Goal: Task Accomplishment & Management: Manage account settings

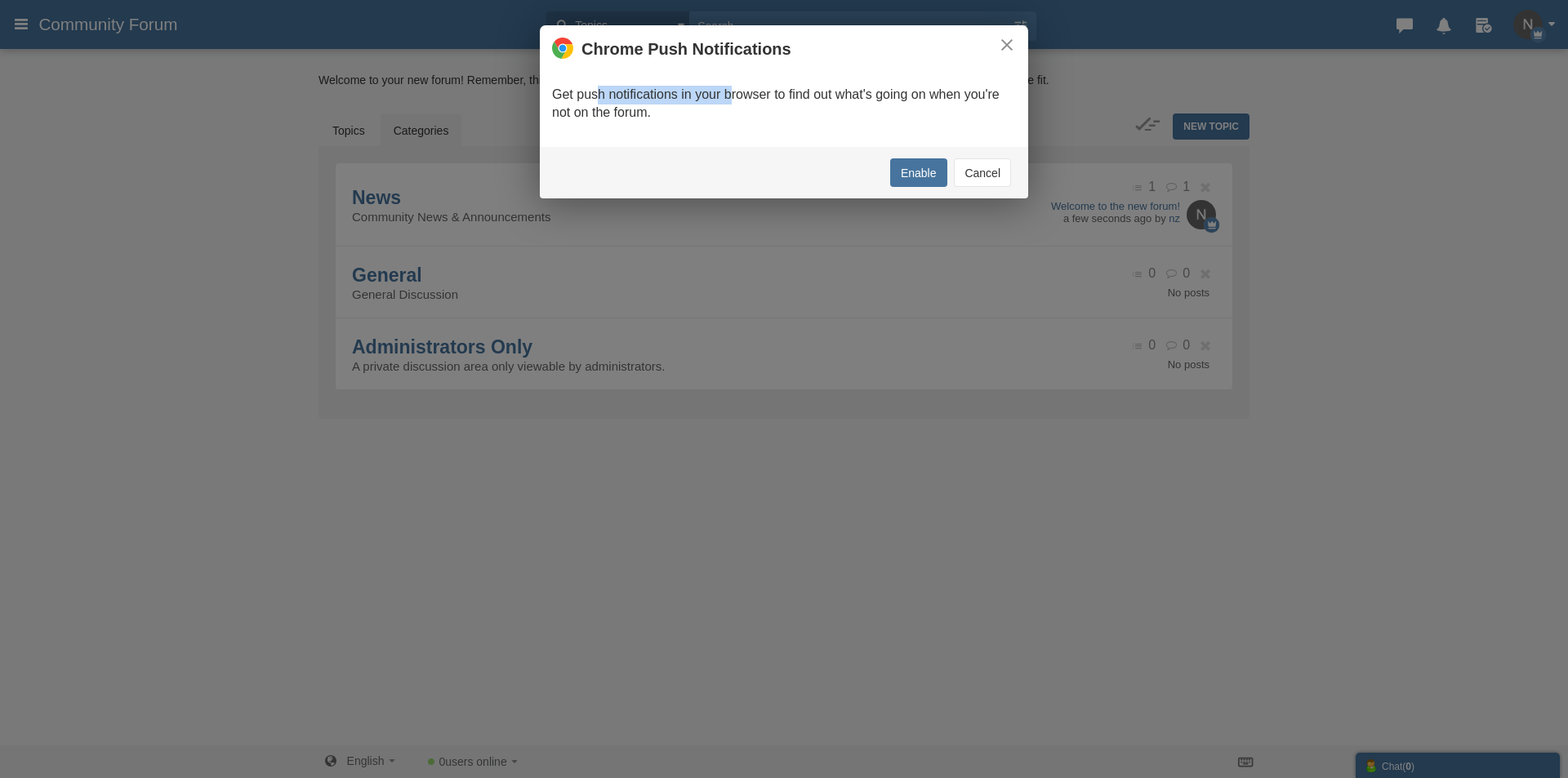
drag, startPoint x: 619, startPoint y: 97, endPoint x: 826, endPoint y: 107, distance: 207.2
click at [755, 104] on p "Get push notifications in your browser to find out what's going on when you're …" at bounding box center [784, 104] width 464 height 37
click at [826, 107] on p "Get push notifications in your browser to find out what's going on when you're …" at bounding box center [784, 104] width 464 height 37
click at [967, 176] on button "Cancel" at bounding box center [982, 173] width 57 height 29
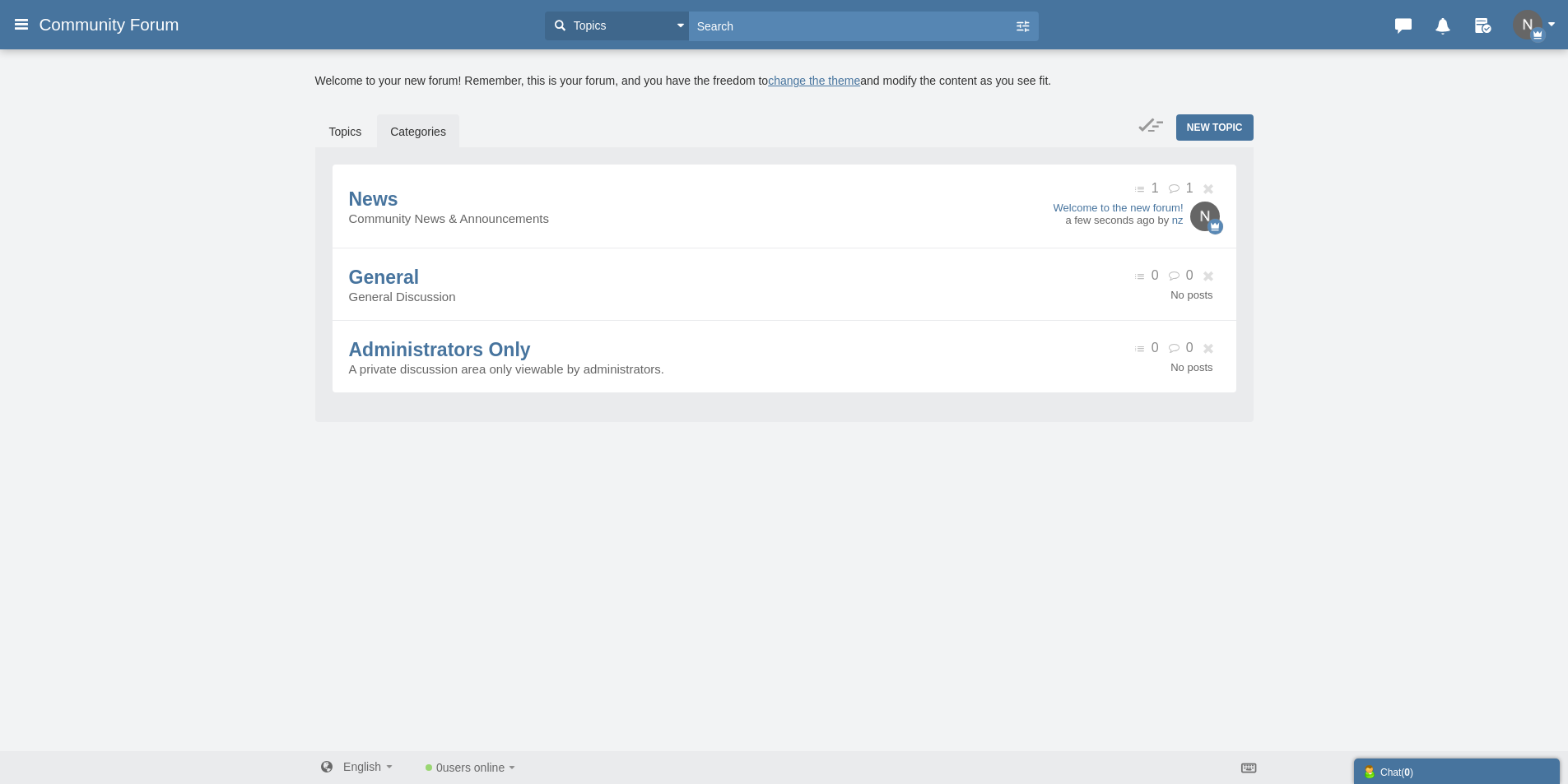
click at [1527, 23] on img "button" at bounding box center [1528, 25] width 30 height 30
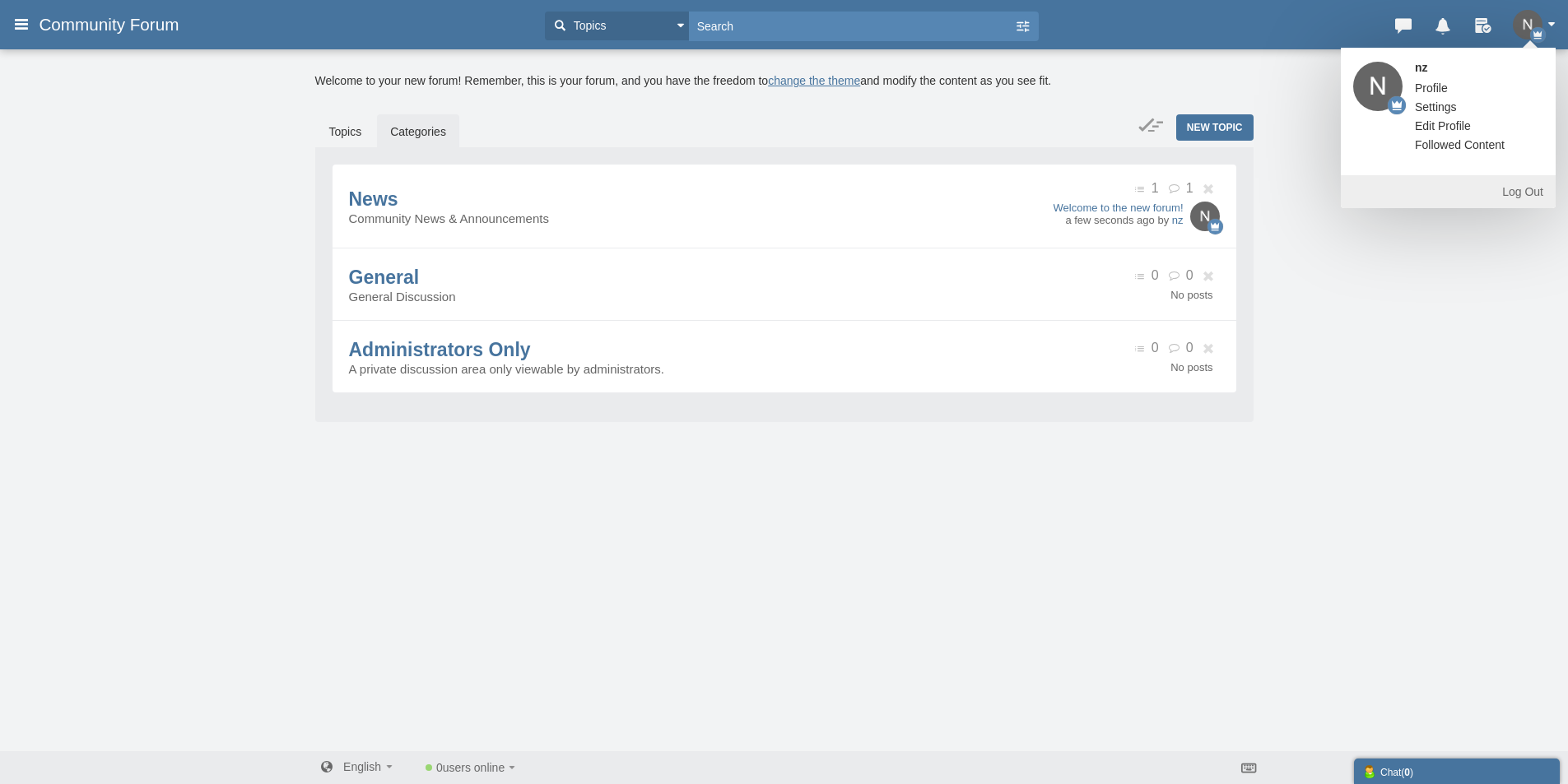
click at [1433, 85] on span "Profile" at bounding box center [1431, 87] width 33 height 13
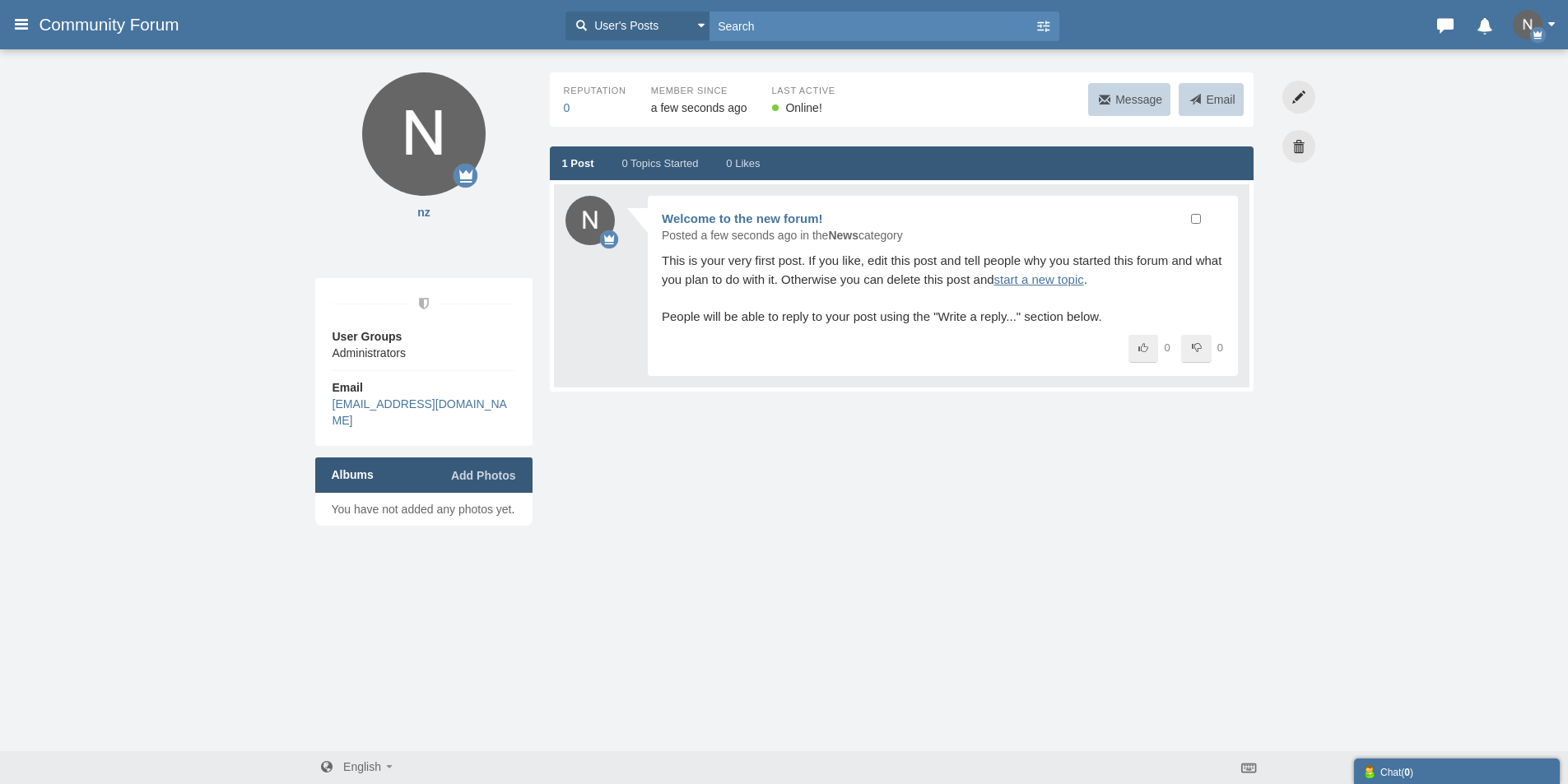
drag, startPoint x: 389, startPoint y: 354, endPoint x: 325, endPoint y: 347, distance: 64.4
click at [325, 347] on ul "User Groups Administrators Email lewisxnuttall@outlook.com" at bounding box center [424, 362] width 217 height 168
drag, startPoint x: 359, startPoint y: 355, endPoint x: 419, endPoint y: 355, distance: 60.0
click at [411, 355] on li "User Groups Administrators" at bounding box center [424, 349] width 182 height 42
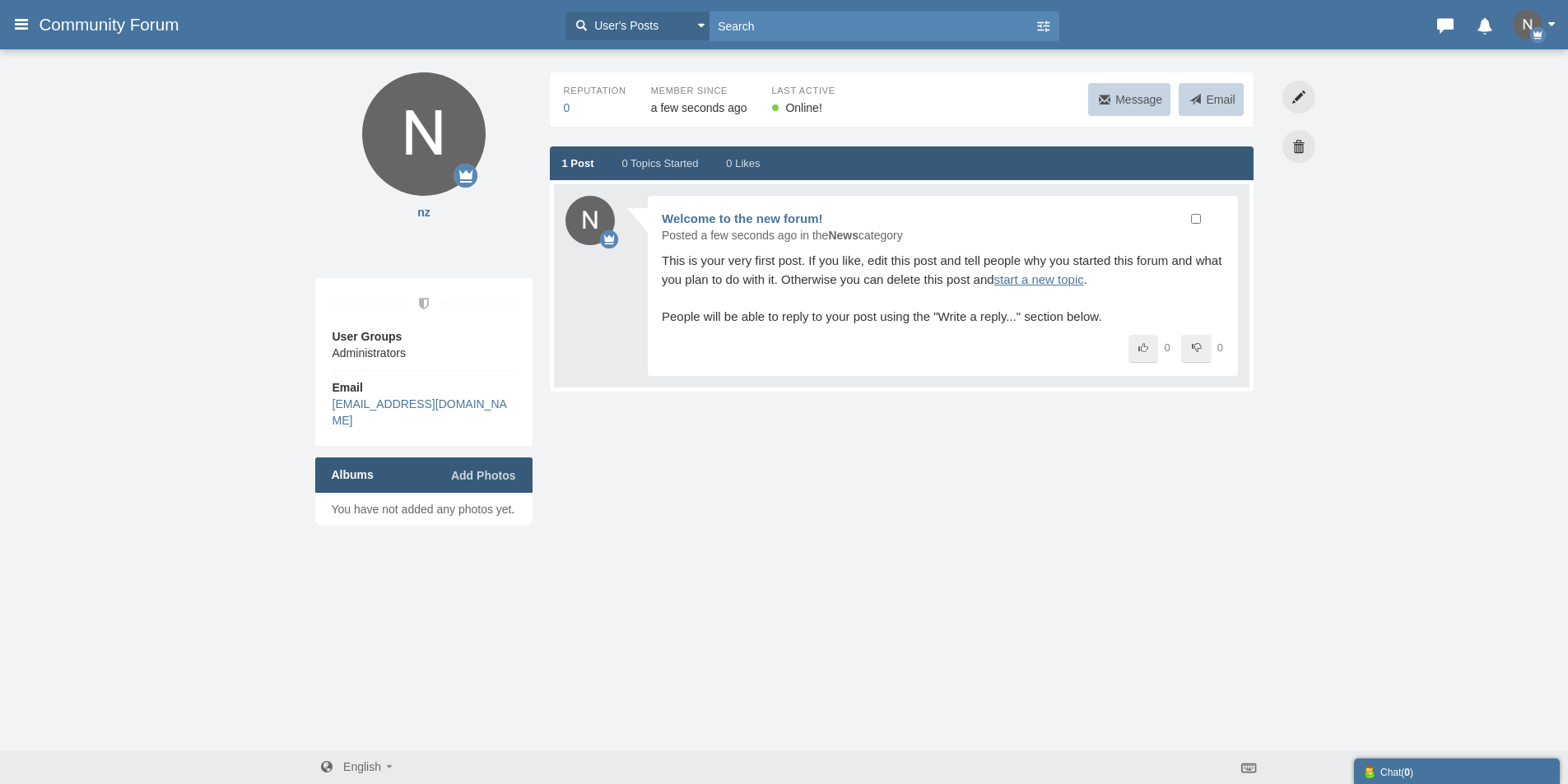
click at [419, 355] on li "User Groups Administrators" at bounding box center [424, 349] width 182 height 42
drag, startPoint x: 395, startPoint y: 353, endPoint x: 342, endPoint y: 353, distance: 53.0
click at [350, 353] on li "User Groups Administrators" at bounding box center [424, 349] width 182 height 42
click at [342, 353] on span "Administrators" at bounding box center [370, 353] width 74 height 13
drag, startPoint x: 420, startPoint y: 345, endPoint x: 333, endPoint y: 339, distance: 87.2
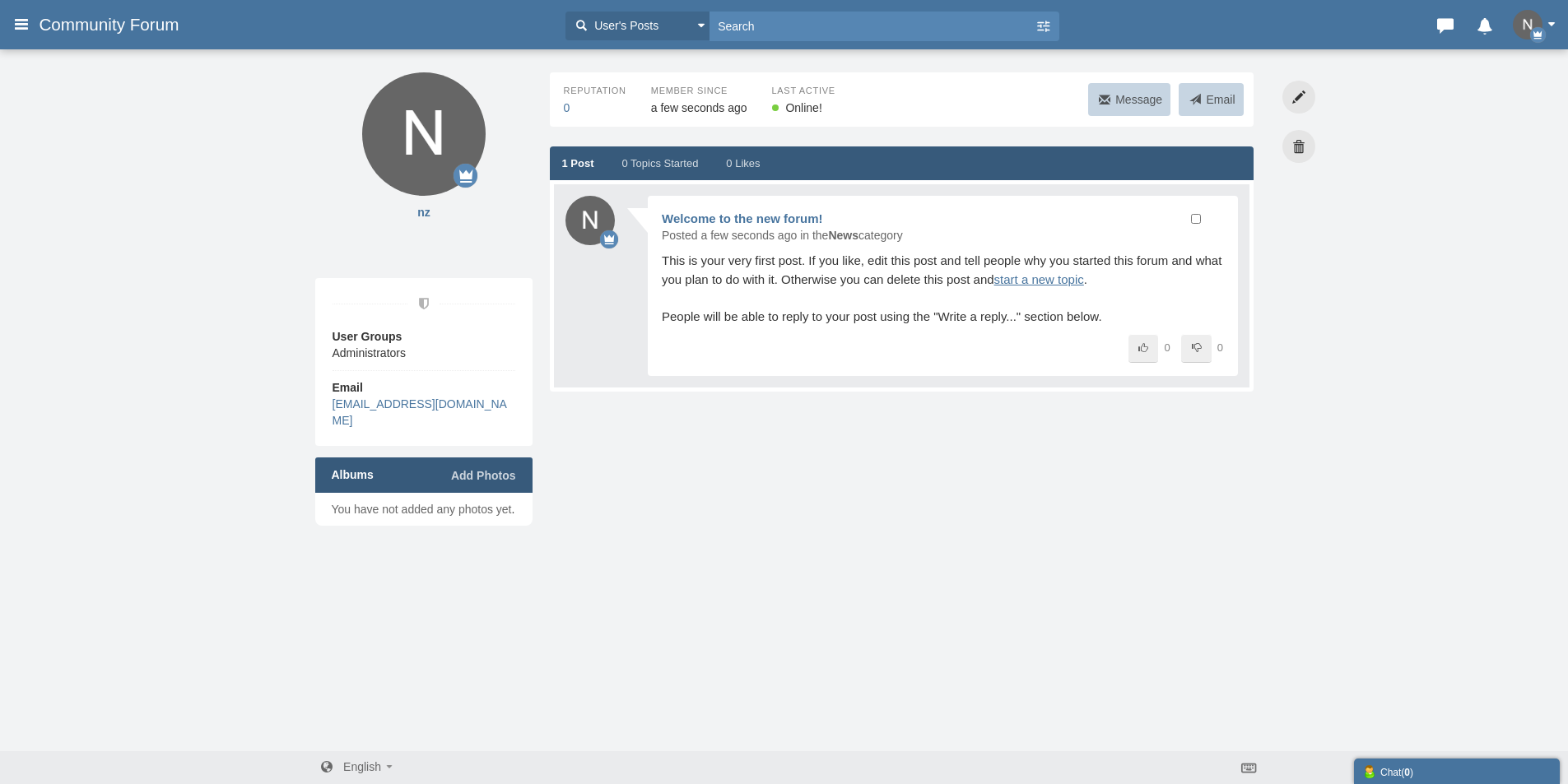
click at [333, 339] on li "User Groups Administrators" at bounding box center [424, 349] width 182 height 42
click at [333, 339] on span "User Groups" at bounding box center [424, 336] width 182 height 16
drag, startPoint x: 663, startPoint y: 107, endPoint x: 777, endPoint y: 107, distance: 114.0
click at [777, 107] on ul "Reputation 0 Member Since a few seconds ago Last Active Online!" at bounding box center [708, 100] width 305 height 33
click at [722, 110] on time "a few seconds ago" at bounding box center [699, 107] width 97 height 13
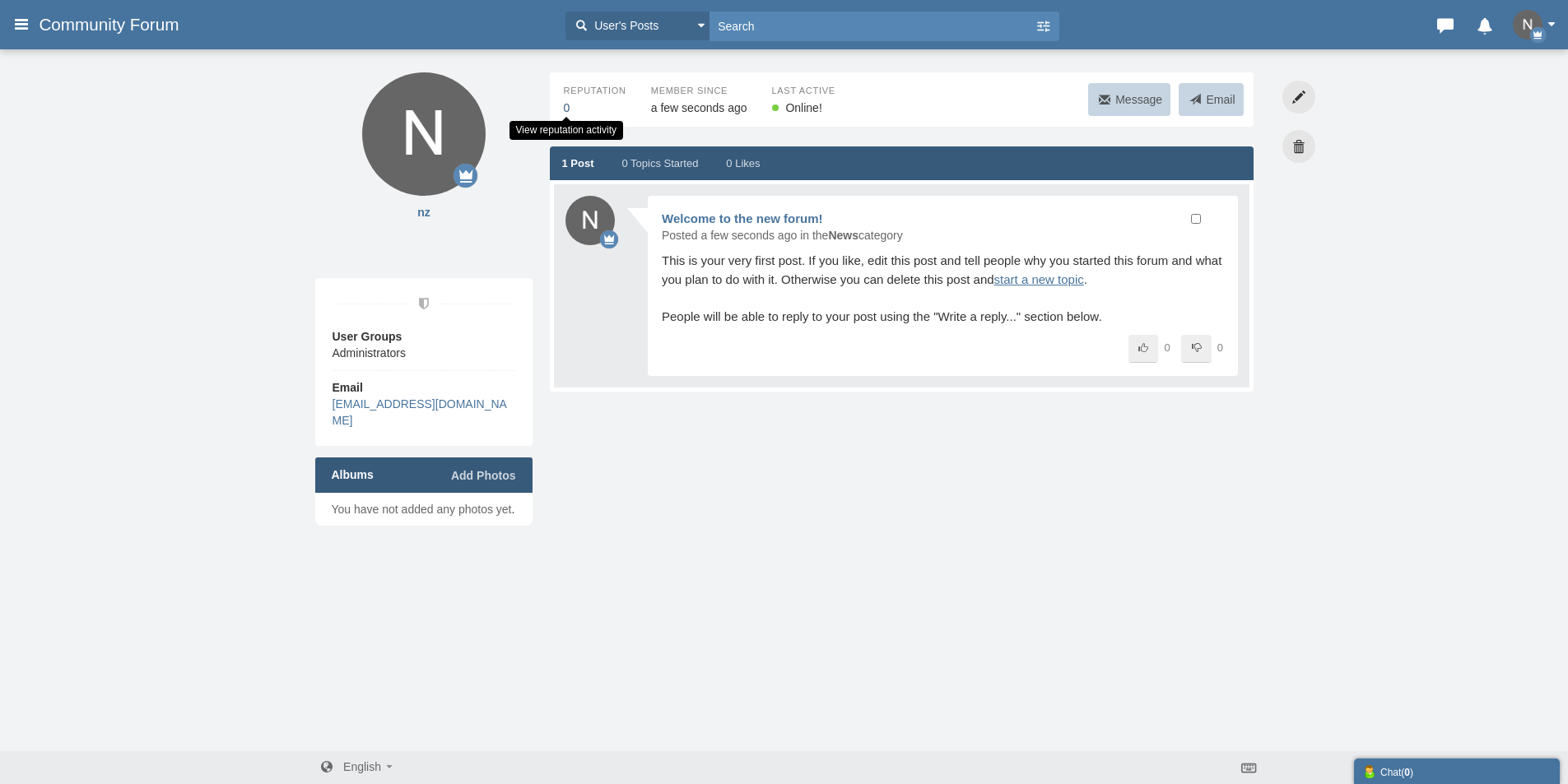
click at [566, 105] on span "0" at bounding box center [567, 107] width 7 height 13
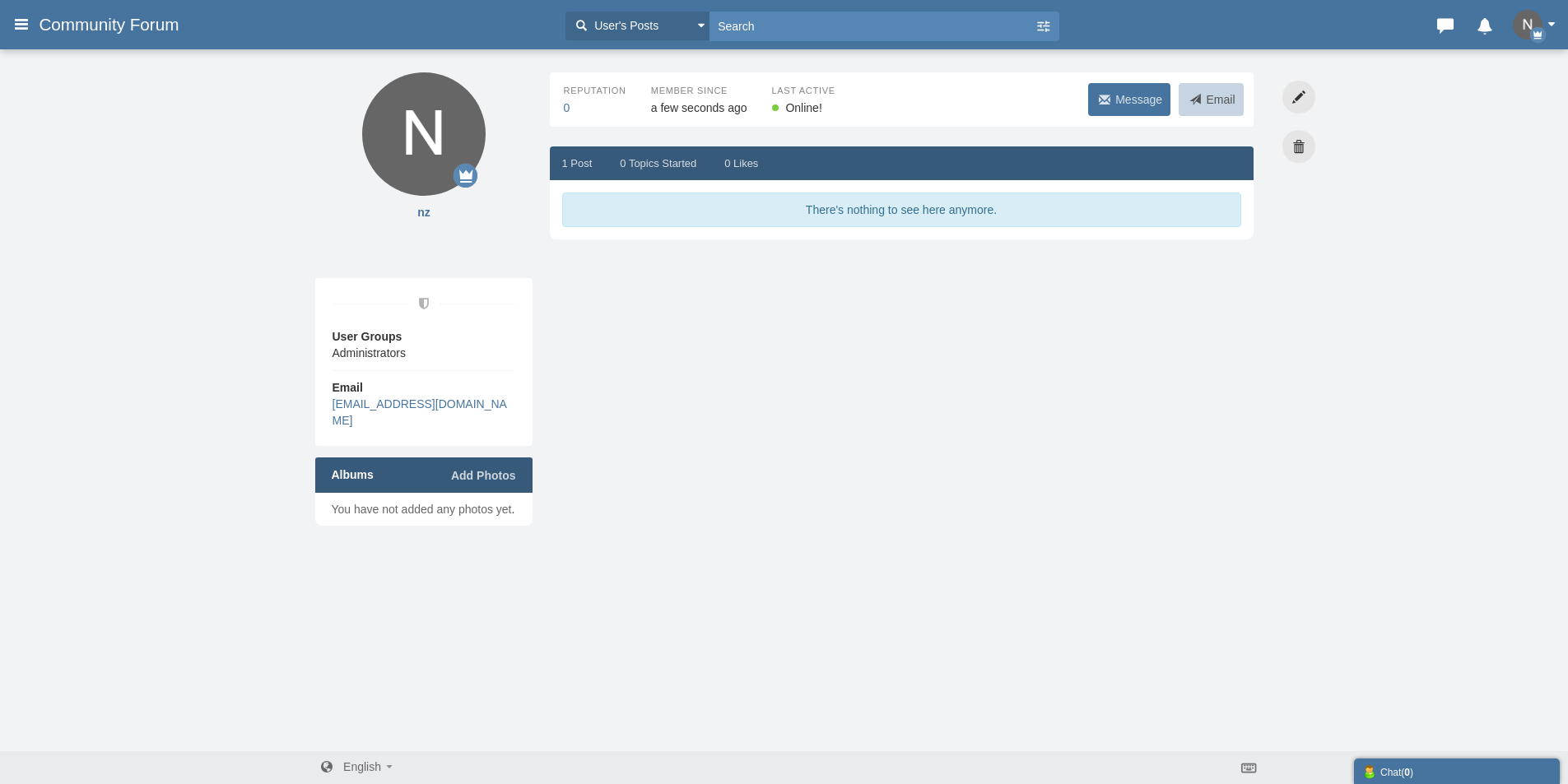
click at [1164, 93] on link "Message" at bounding box center [1129, 99] width 82 height 33
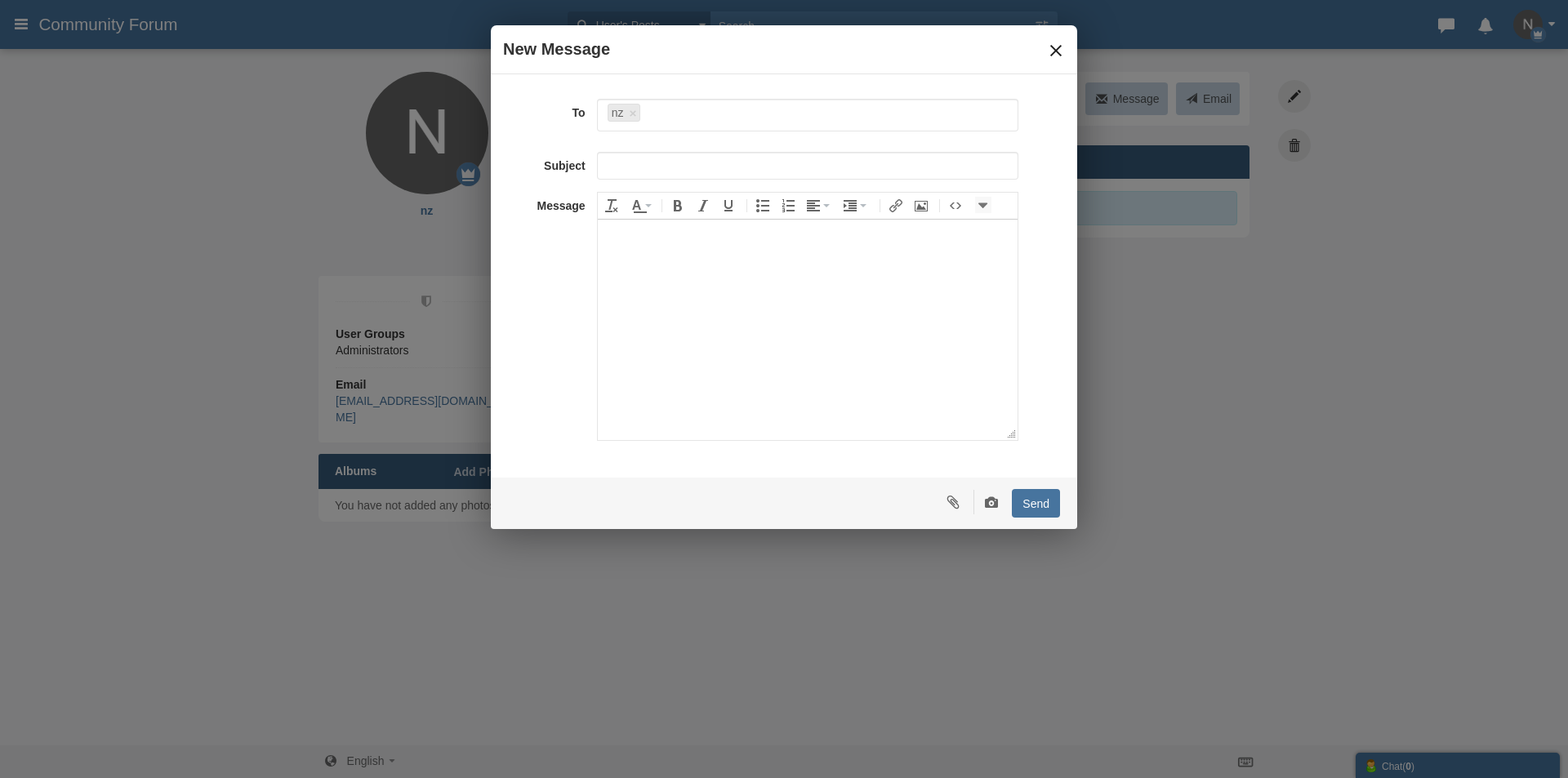
click at [1054, 57] on button "×" at bounding box center [1056, 50] width 18 height 18
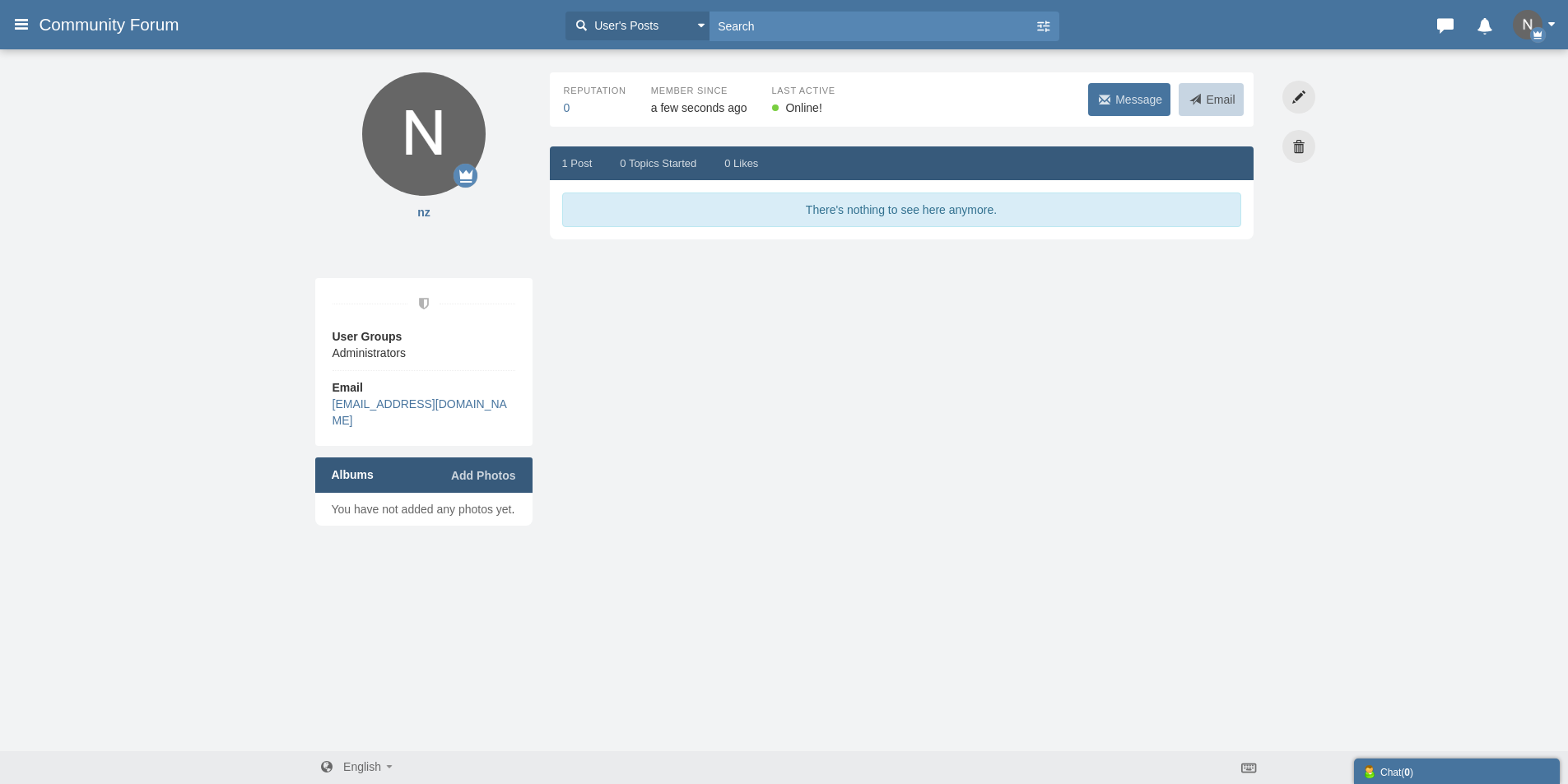
click at [1106, 97] on span at bounding box center [1104, 99] width 16 height 16
type input "nz"
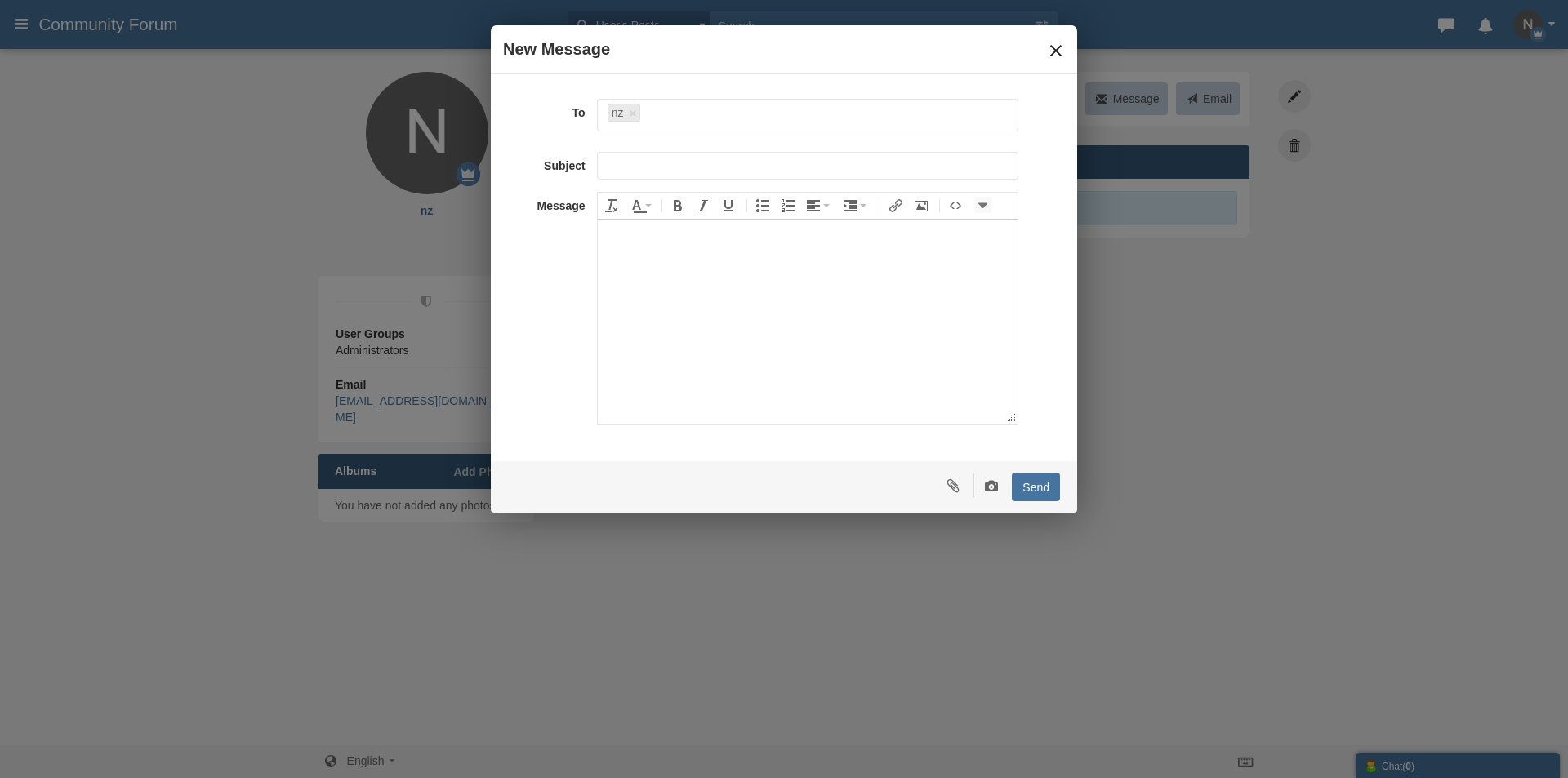
click at [1052, 57] on button "×" at bounding box center [1056, 50] width 18 height 18
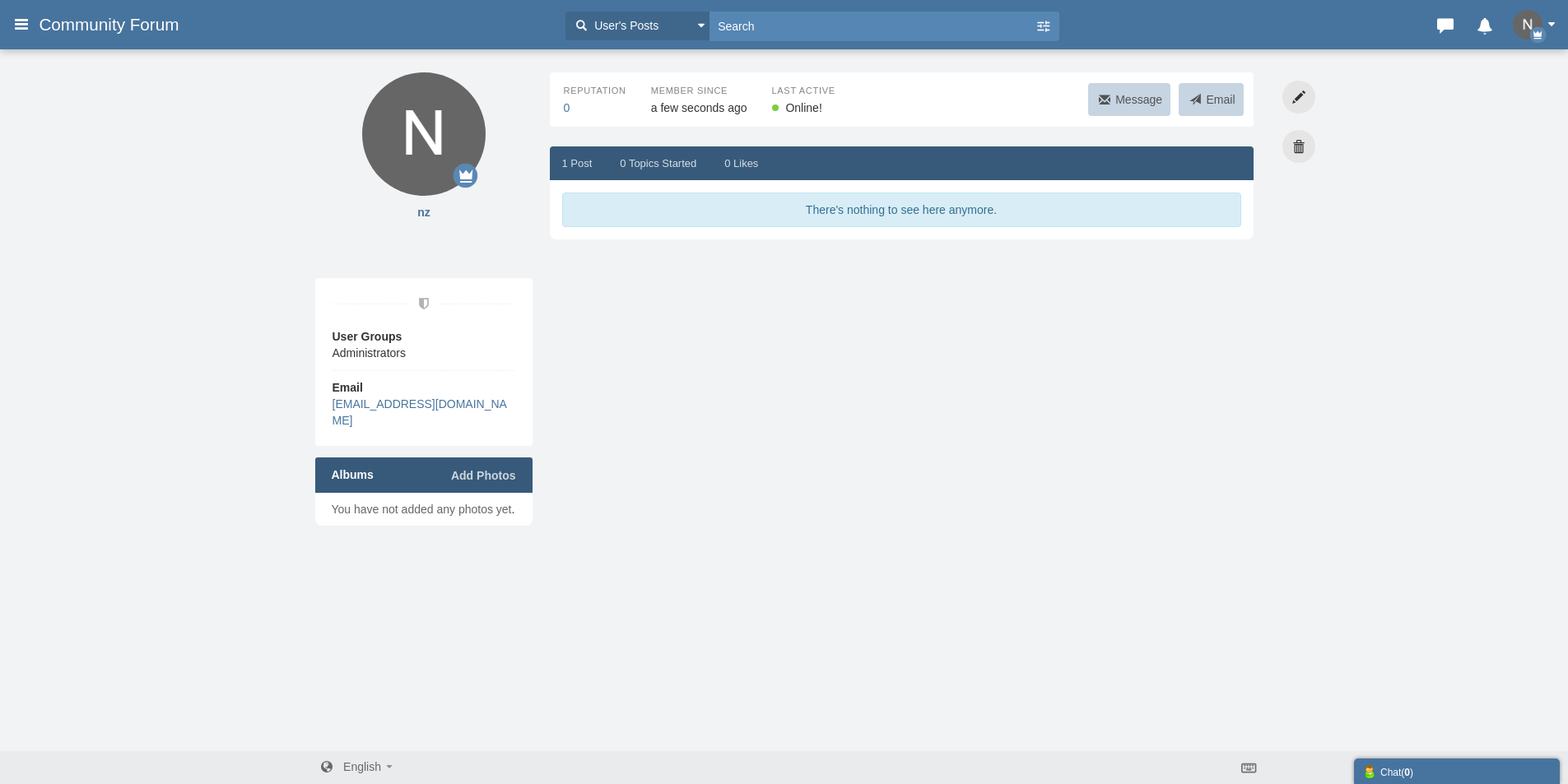
click at [1553, 27] on button "button" at bounding box center [1539, 25] width 51 height 30
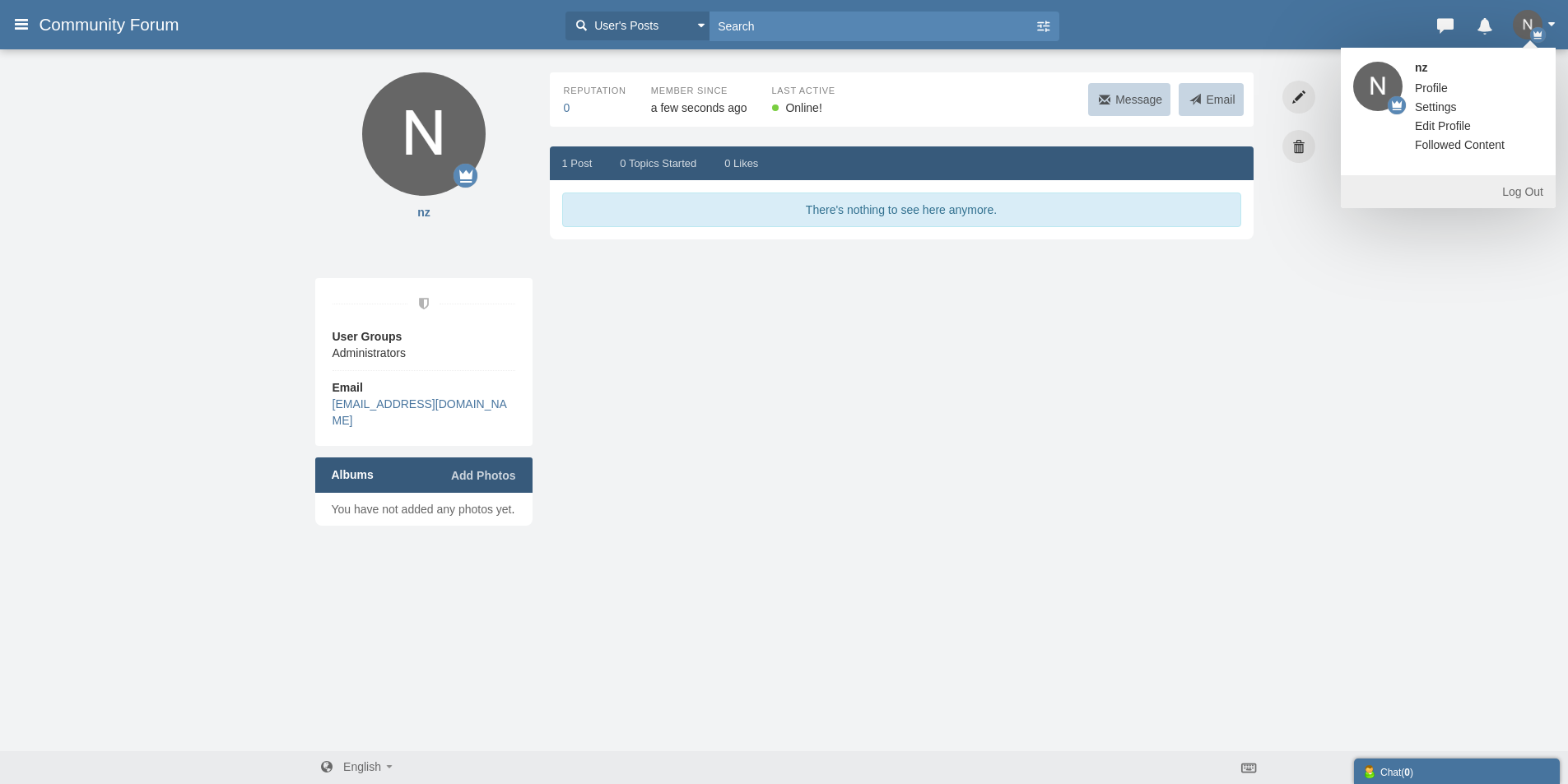
click at [1427, 81] on span "Profile" at bounding box center [1431, 87] width 33 height 13
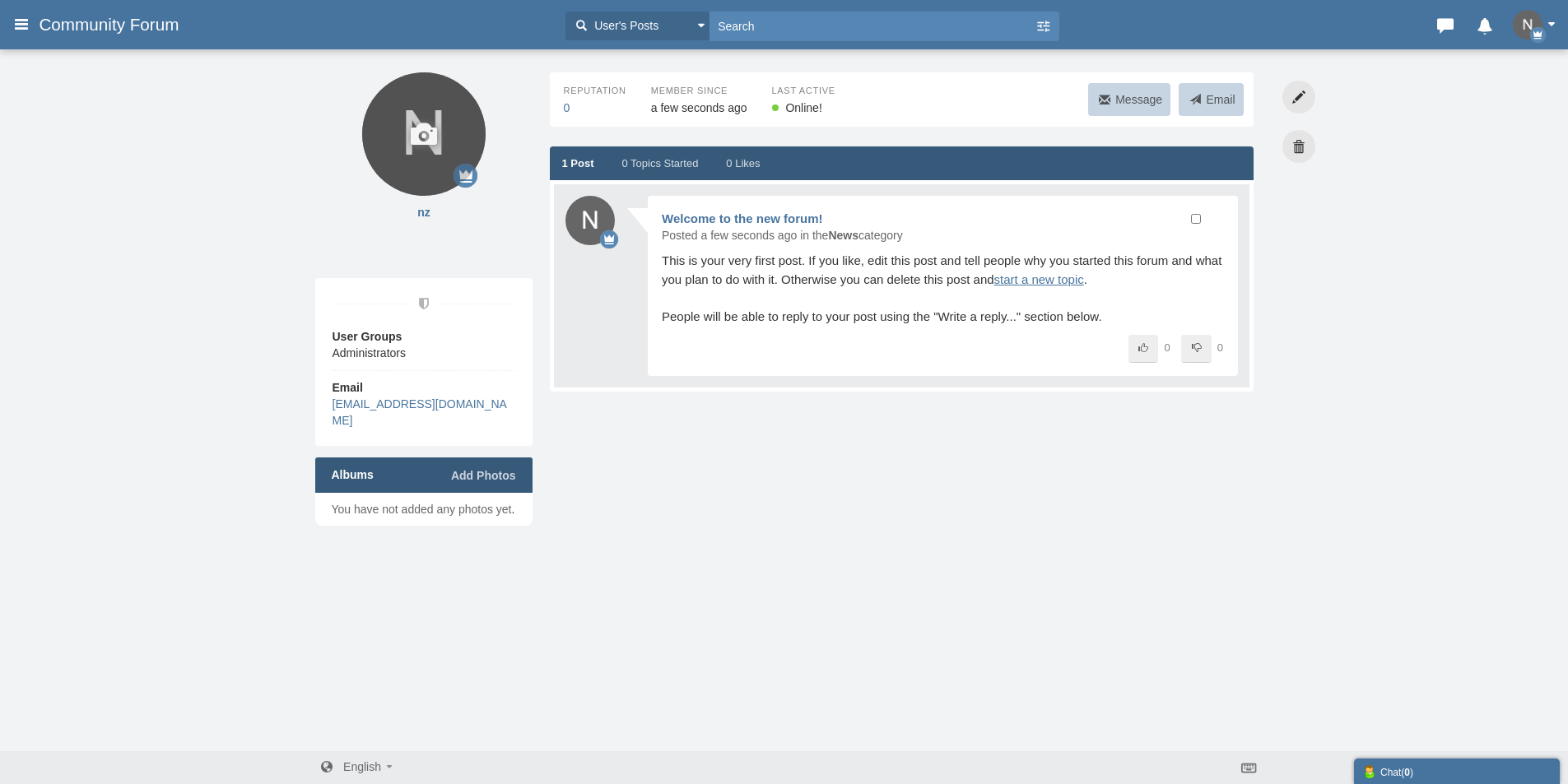
click at [470, 182] on icon at bounding box center [424, 134] width 123 height 123
click at [480, 232] on span at bounding box center [424, 233] width 218 height 9
drag, startPoint x: 675, startPoint y: 258, endPoint x: 847, endPoint y: 262, distance: 172.0
click at [840, 262] on span "This is your very first post. If you like, edit this post and tell people why y…" at bounding box center [941, 288] width 560 height 70
click at [848, 262] on span "This is your very first post. If you like, edit this post and tell people why y…" at bounding box center [941, 288] width 560 height 70
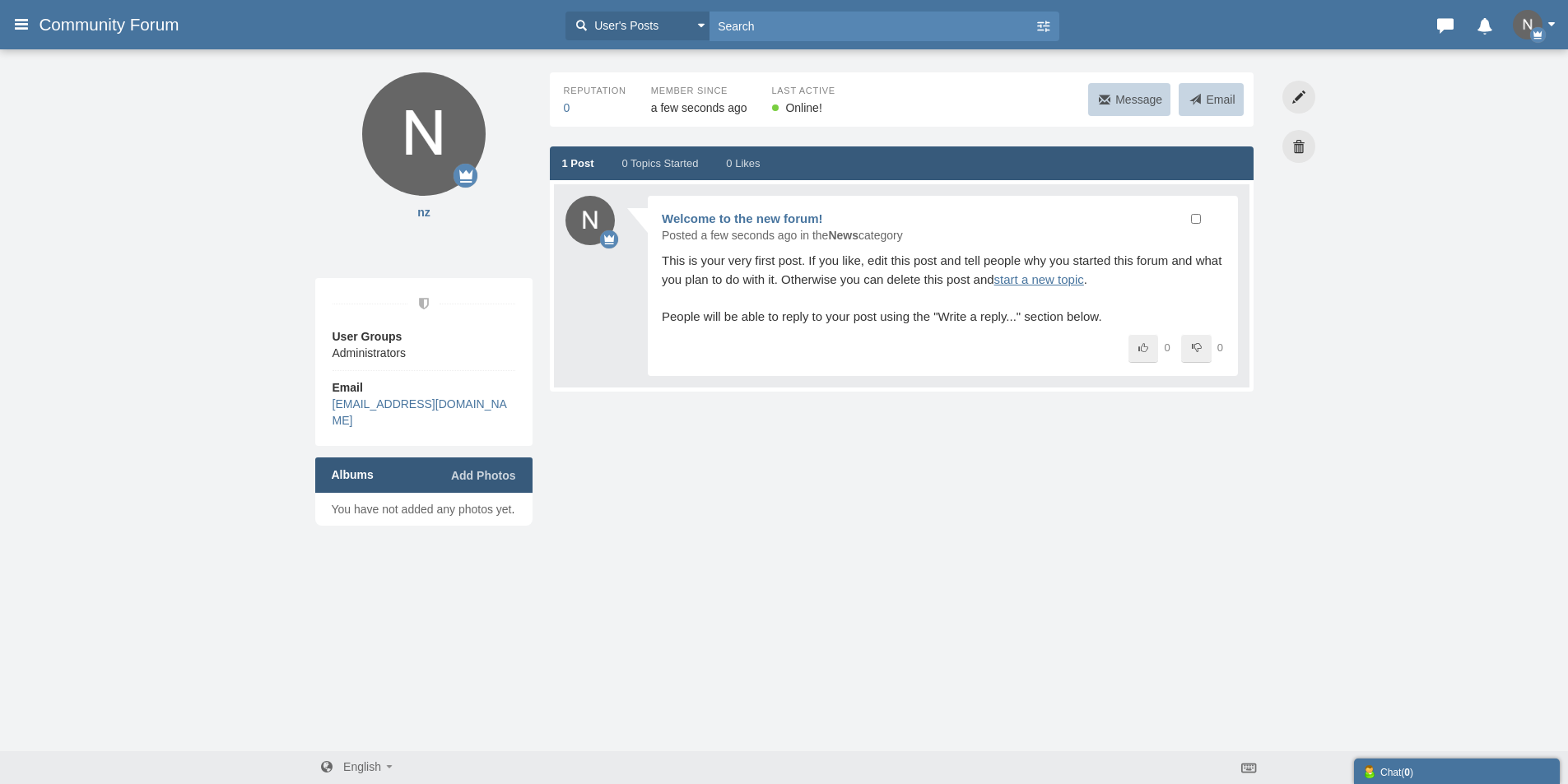
click at [145, 38] on h3 "Community Forum" at bounding box center [111, 25] width 161 height 30
click at [20, 28] on icon at bounding box center [21, 24] width 18 height 30
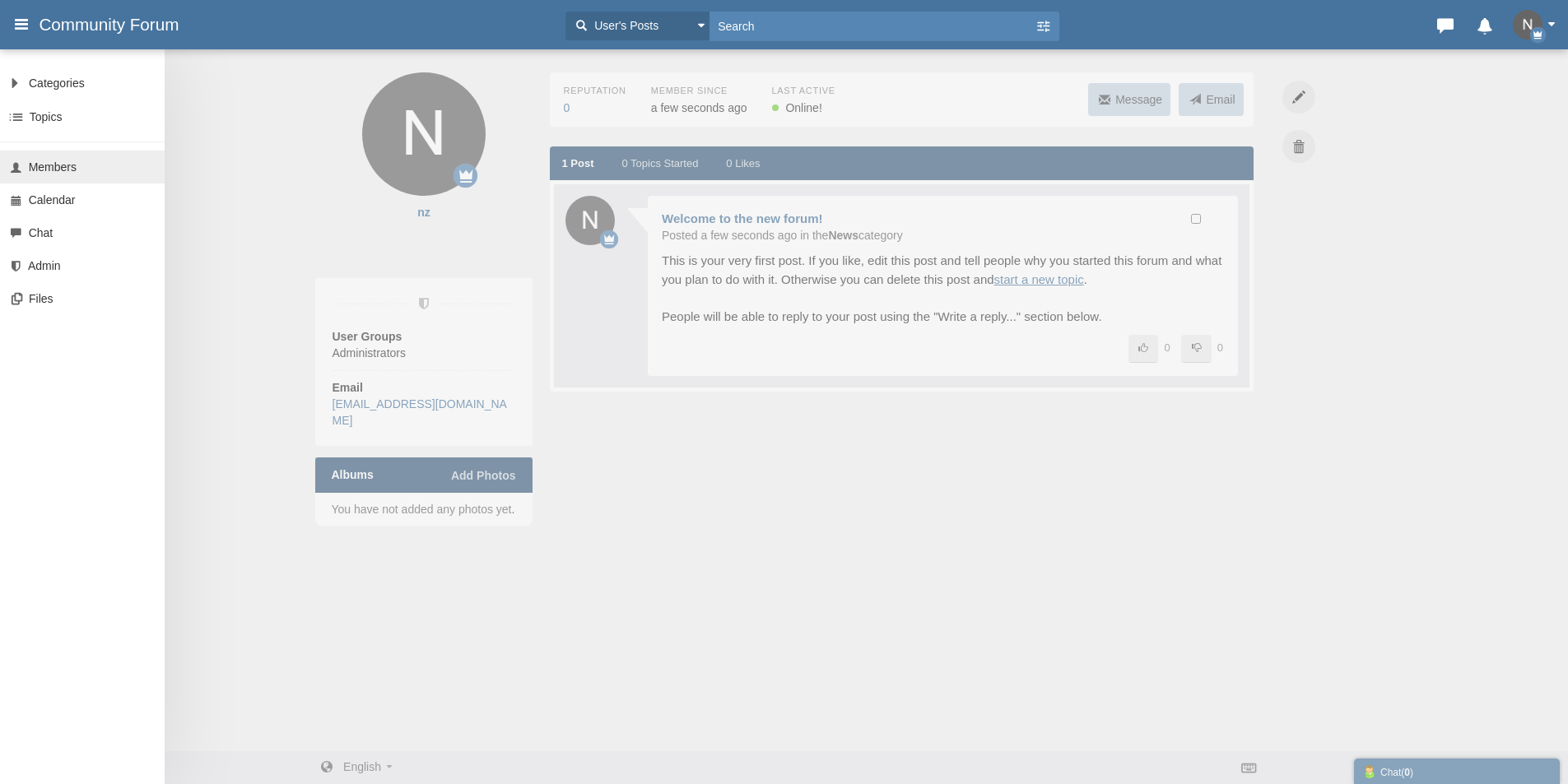
click at [40, 163] on span "Members" at bounding box center [53, 167] width 48 height 13
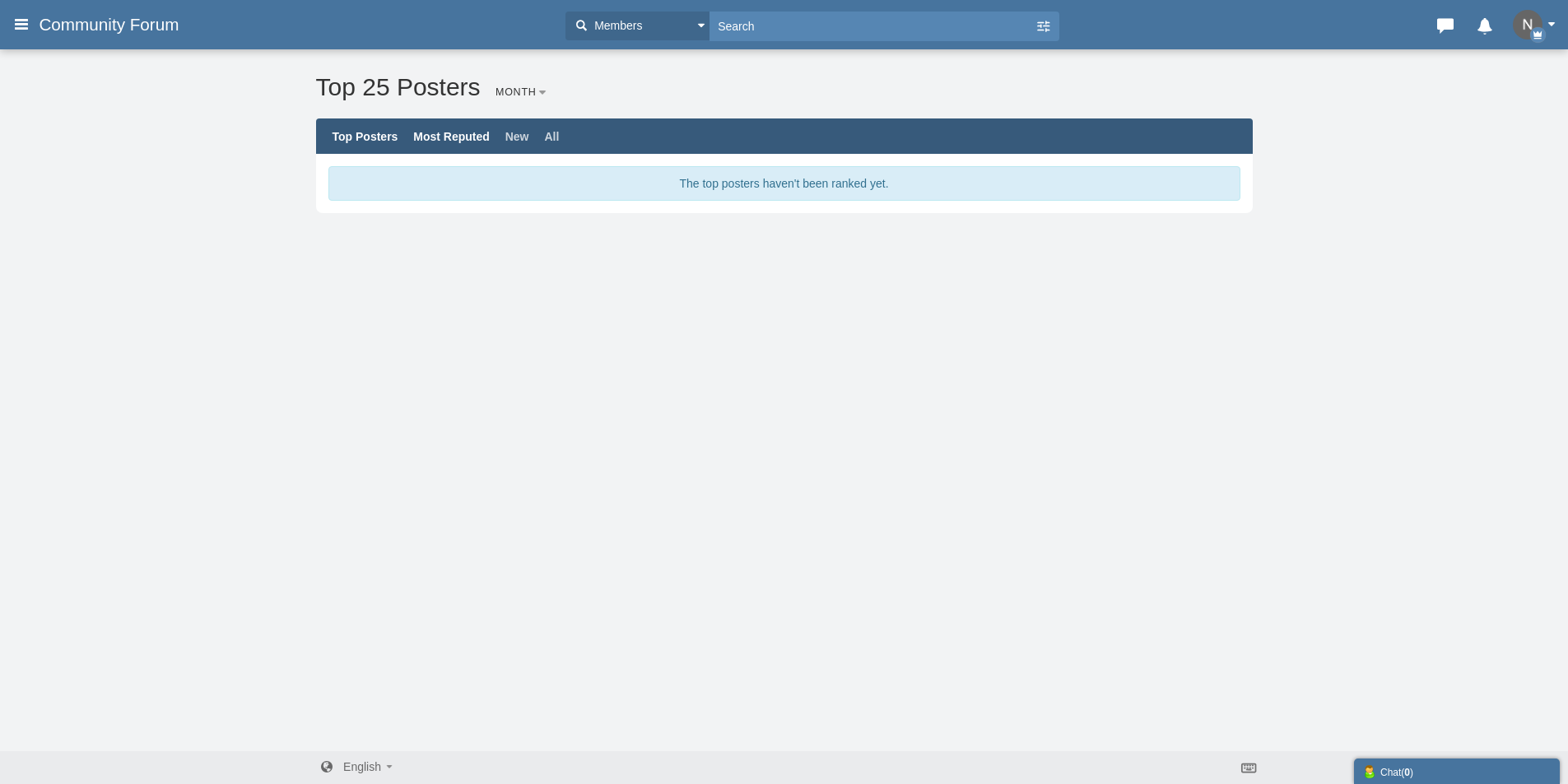
click at [458, 136] on link "Most Reputed" at bounding box center [451, 136] width 76 height 13
click at [529, 140] on link "New" at bounding box center [517, 136] width 24 height 13
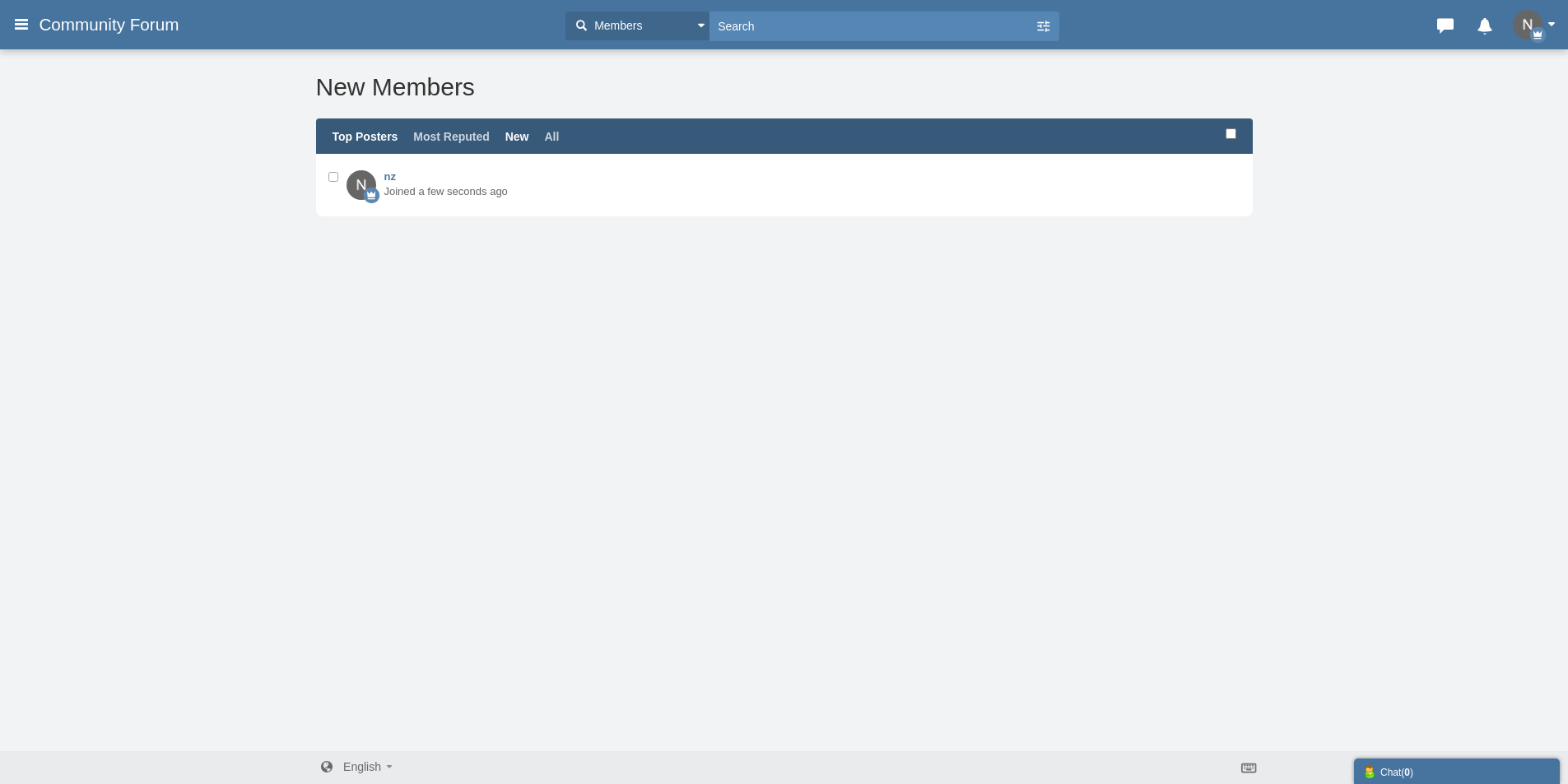
click at [368, 139] on link "Top Posters" at bounding box center [365, 136] width 66 height 13
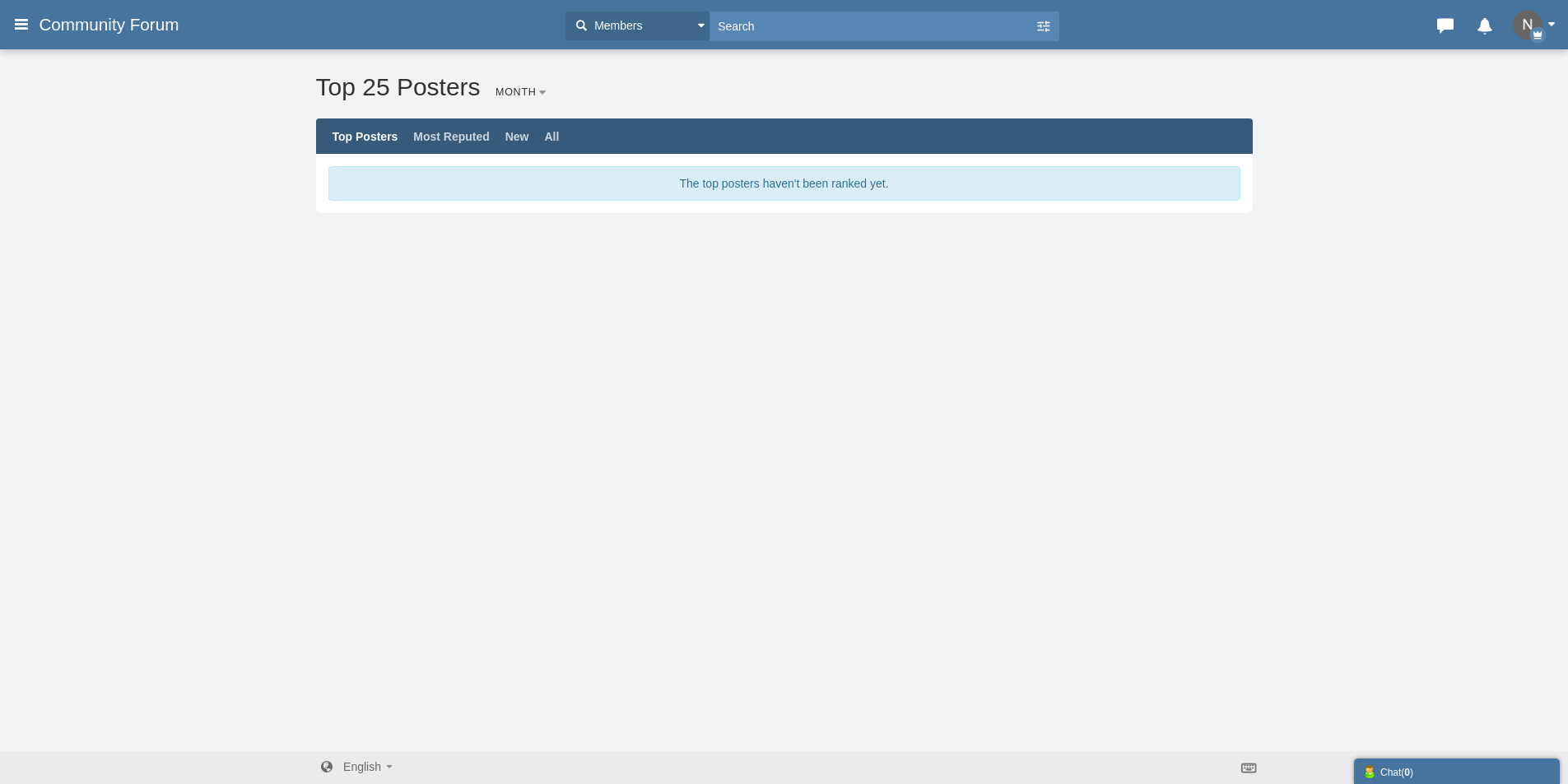
click at [13, 15] on icon at bounding box center [21, 24] width 18 height 30
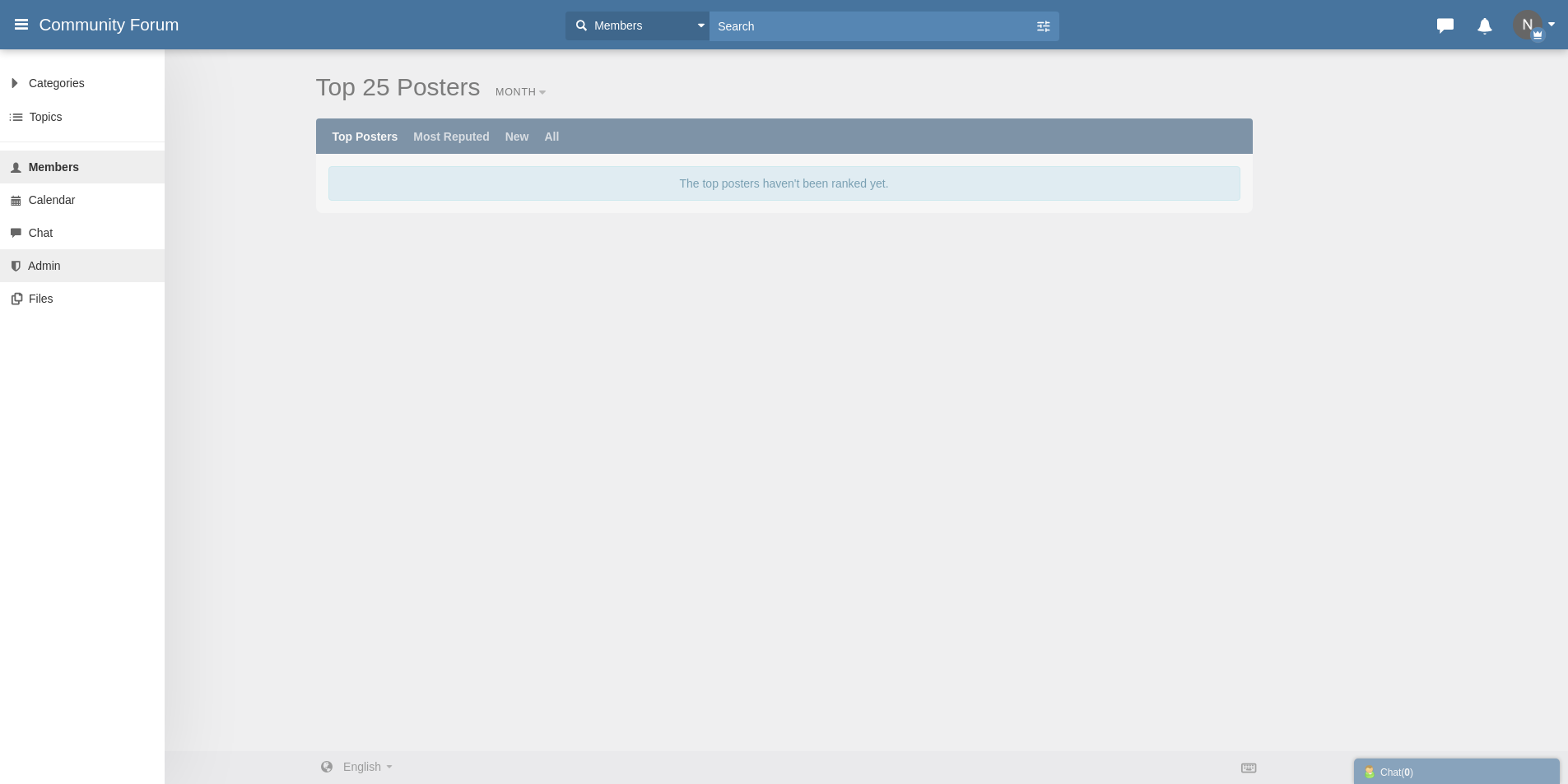
click at [67, 268] on link "Admin" at bounding box center [82, 265] width 164 height 33
click at [40, 85] on span "Categories" at bounding box center [56, 82] width 56 height 13
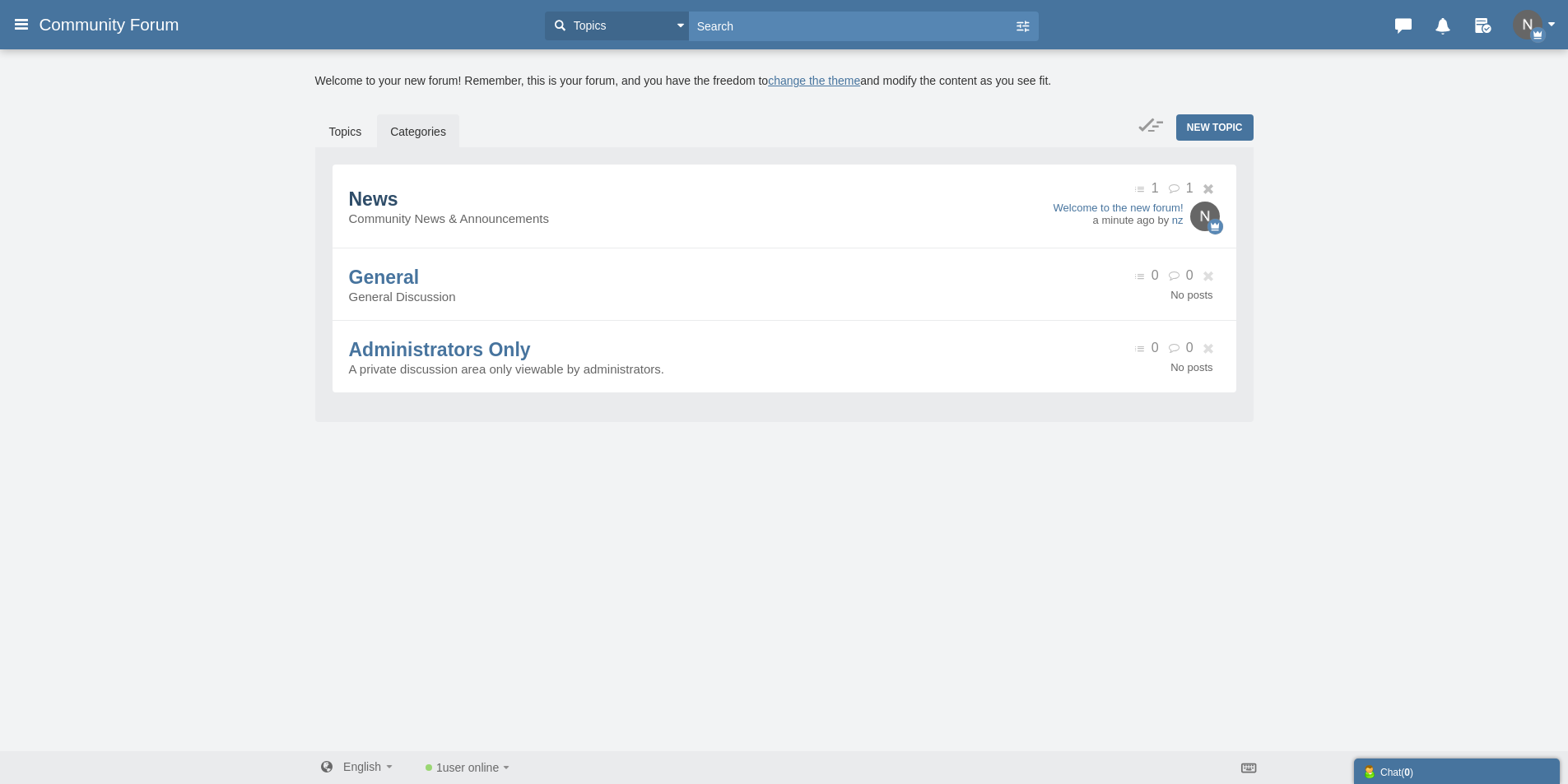
click at [373, 201] on span "News" at bounding box center [374, 199] width 50 height 21
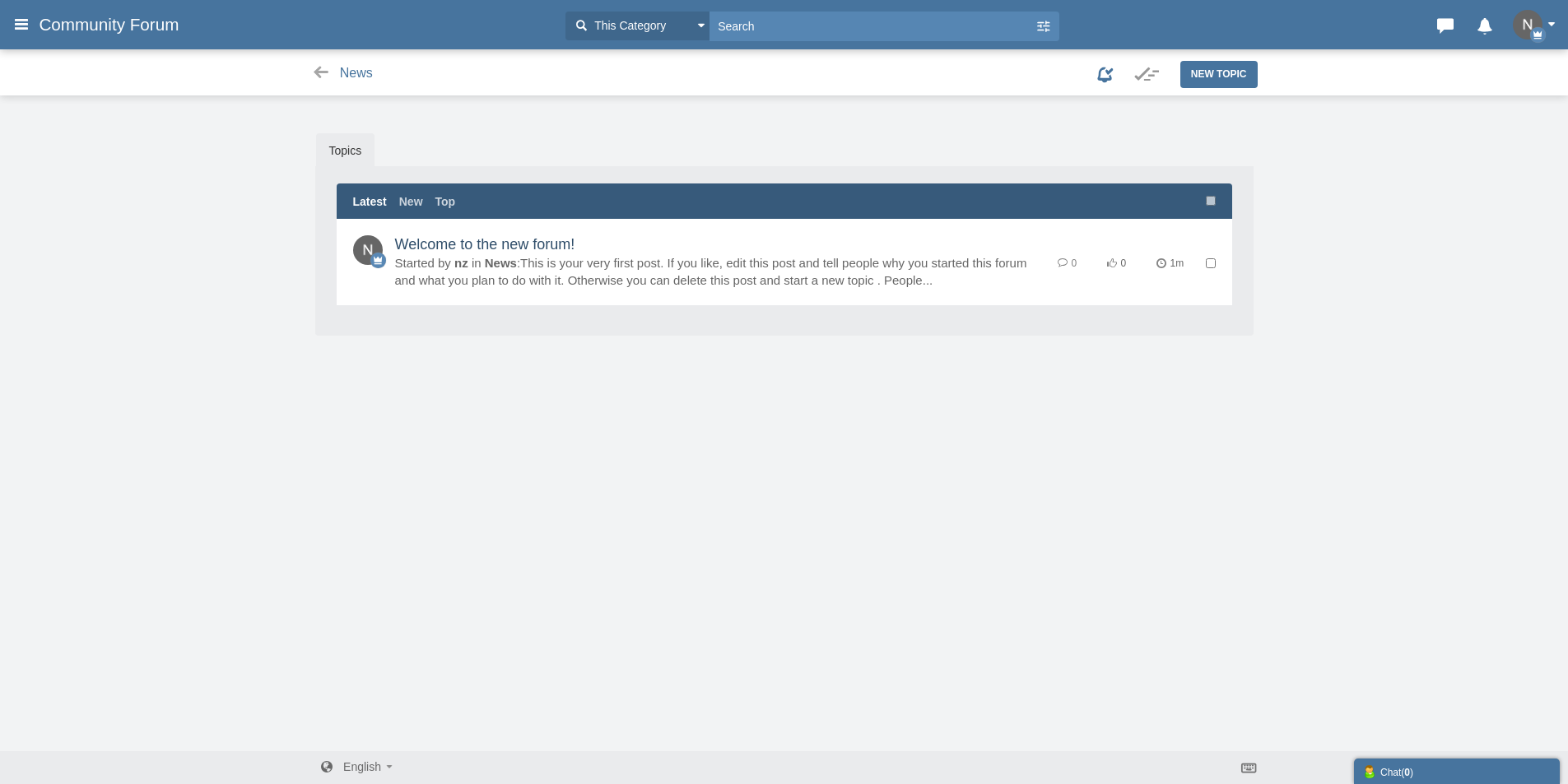
click at [439, 247] on link "Welcome to the new forum!" at bounding box center [485, 244] width 181 height 16
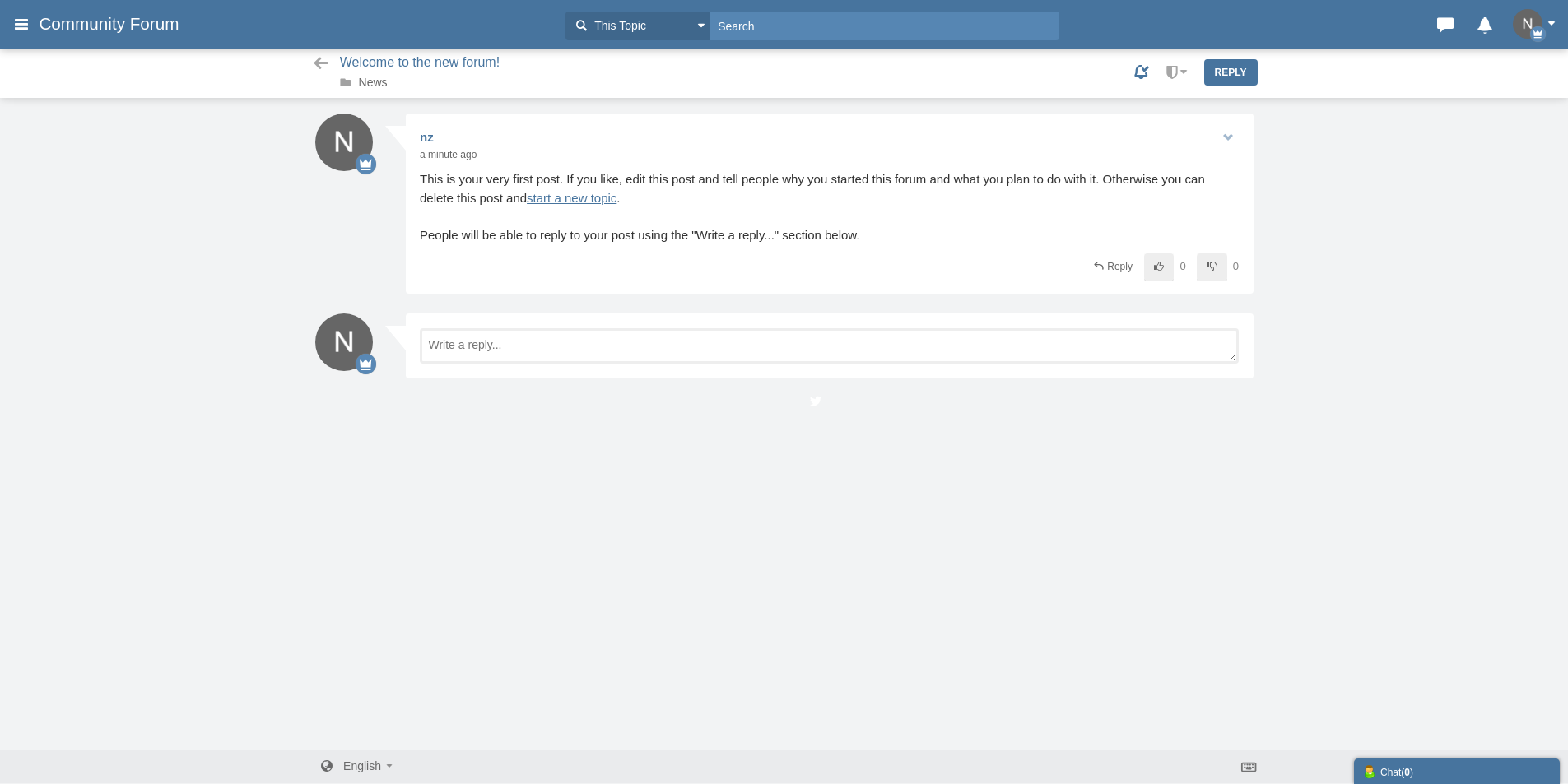
scroll to position [2, 0]
drag, startPoint x: 579, startPoint y: 172, endPoint x: 1025, endPoint y: 173, distance: 446.0
click at [1023, 173] on span "This is your very first post. If you like, edit this post and tell people why y…" at bounding box center [829, 206] width 819 height 74
click at [1025, 173] on span "This is your very first post. If you like, edit this post and tell people why y…" at bounding box center [829, 206] width 819 height 74
click at [774, 250] on div "Share Edit Move Delete Change Ownership Report nz a minute ago Edited . 0 0" at bounding box center [829, 203] width 848 height 181
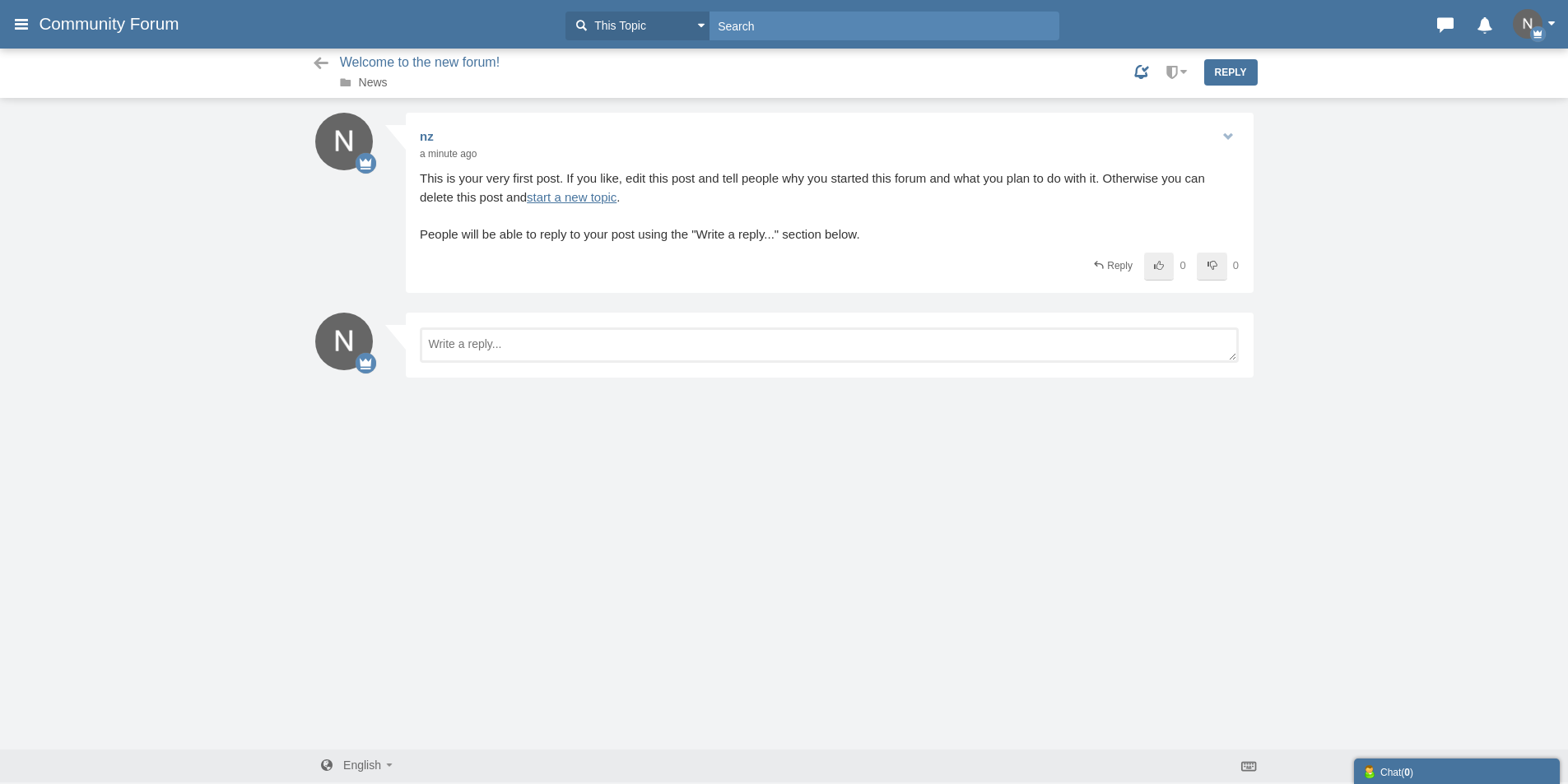
click at [870, 217] on span "This is your very first post. If you like, edit this post and tell people why y…" at bounding box center [829, 206] width 819 height 74
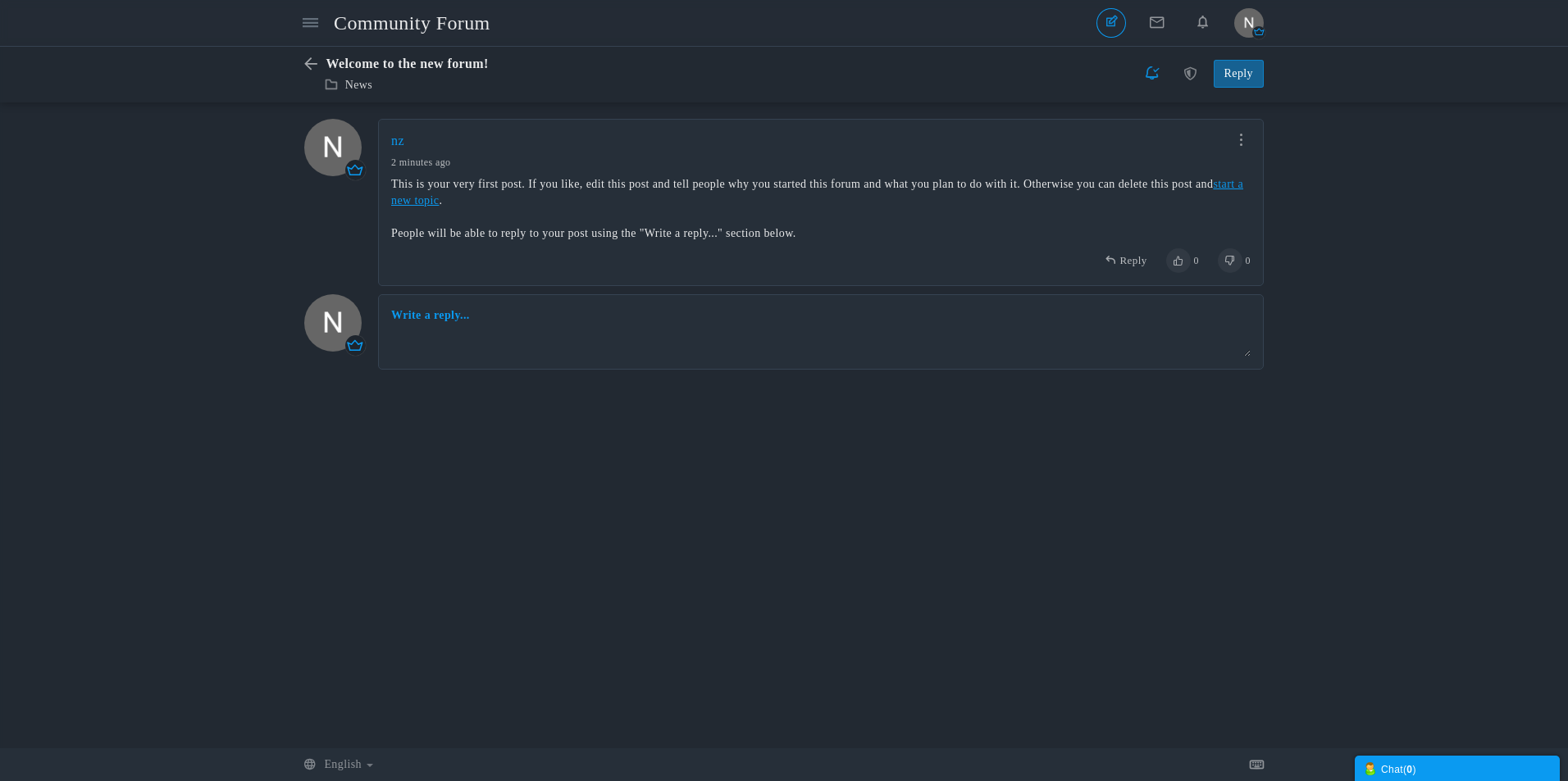
scroll to position [1, 0]
click at [396, 145] on link "nz" at bounding box center [397, 140] width 13 height 14
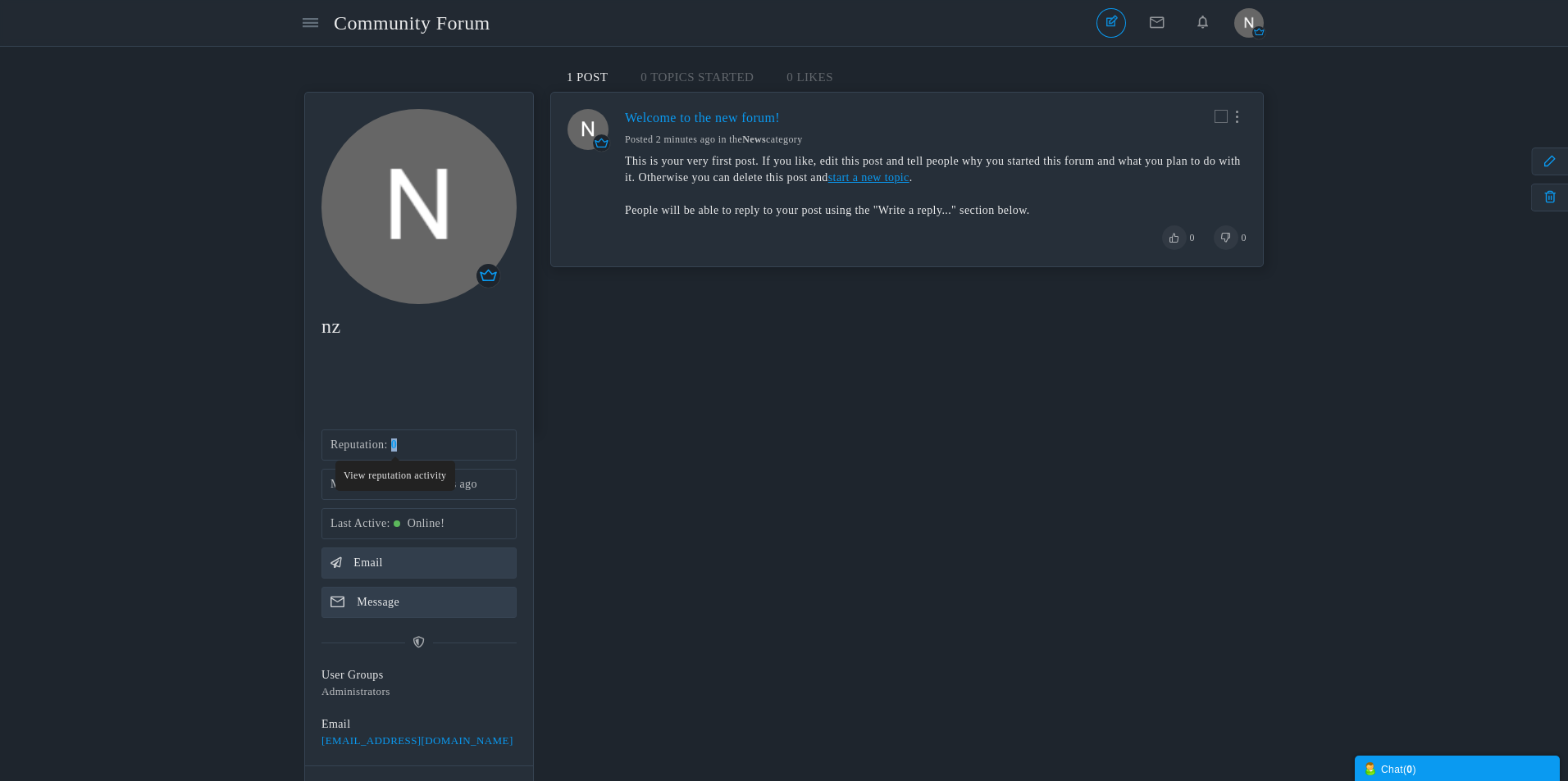
drag, startPoint x: 404, startPoint y: 448, endPoint x: 395, endPoint y: 446, distance: 9.2
click at [395, 446] on li "Reputation 0 View reputation activity" at bounding box center [419, 445] width 195 height 32
click at [462, 454] on li "Reputation 0" at bounding box center [419, 445] width 195 height 32
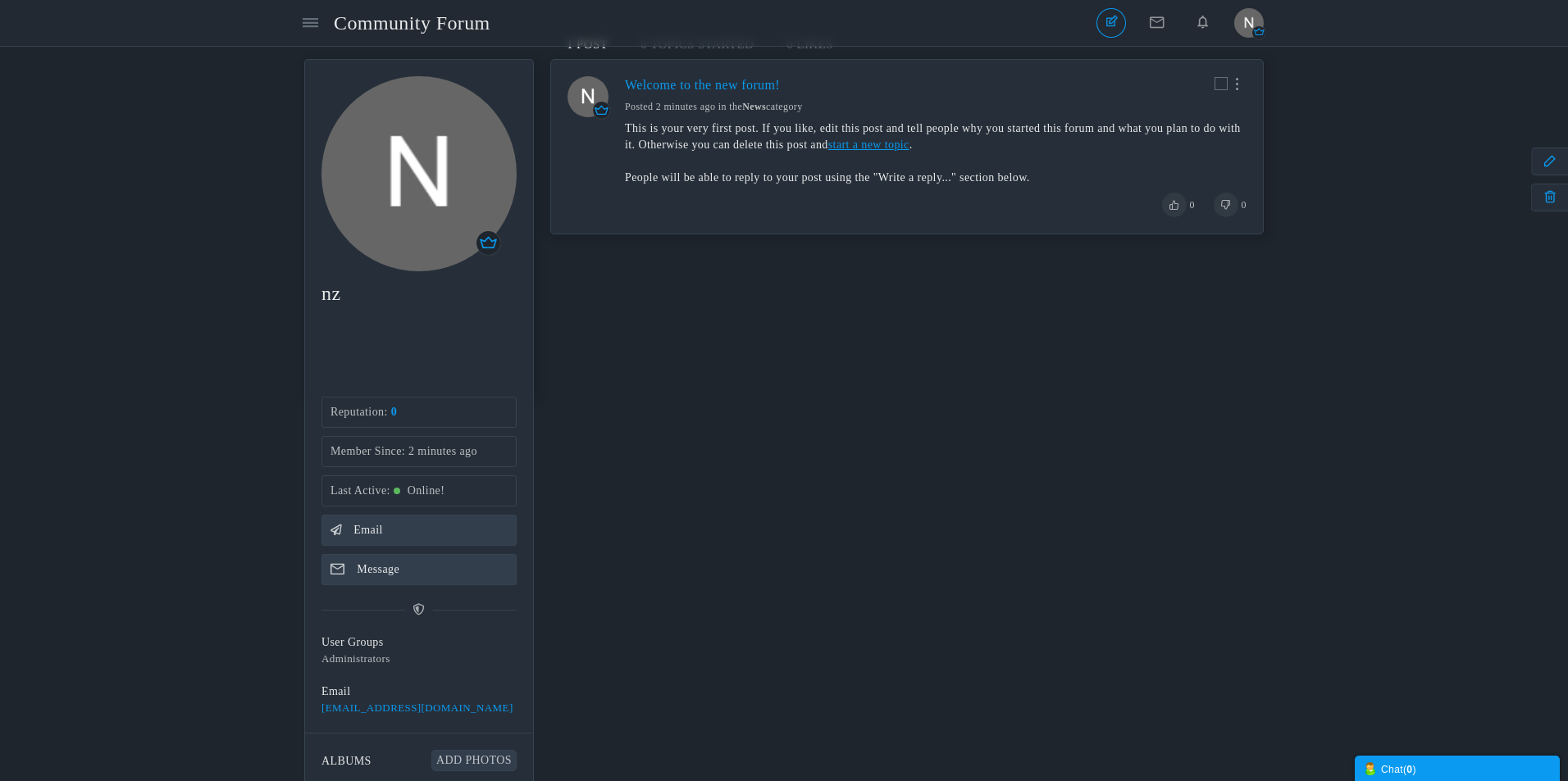
scroll to position [140, 0]
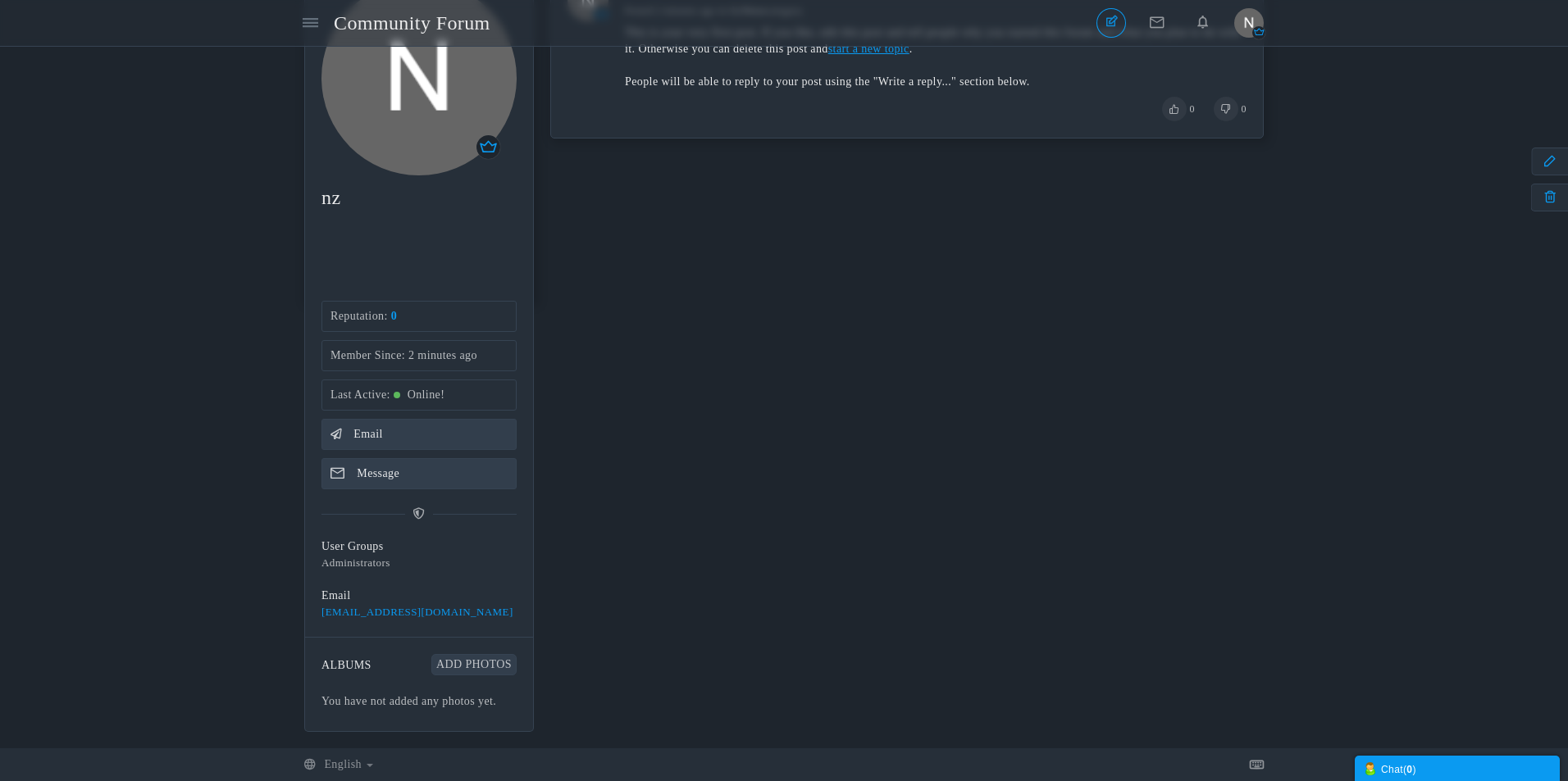
drag, startPoint x: 398, startPoint y: 565, endPoint x: 329, endPoint y: 566, distance: 69.0
click at [329, 566] on li "User Groups Administrators" at bounding box center [419, 555] width 195 height 32
click at [329, 566] on span "Administrators" at bounding box center [356, 563] width 69 height 12
drag, startPoint x: 311, startPoint y: 561, endPoint x: 429, endPoint y: 558, distance: 118.0
click at [429, 558] on div "Reputation 0 Member Since 2 minutes ago Last Active Online! Email Message User …" at bounding box center [419, 517] width 229 height 431
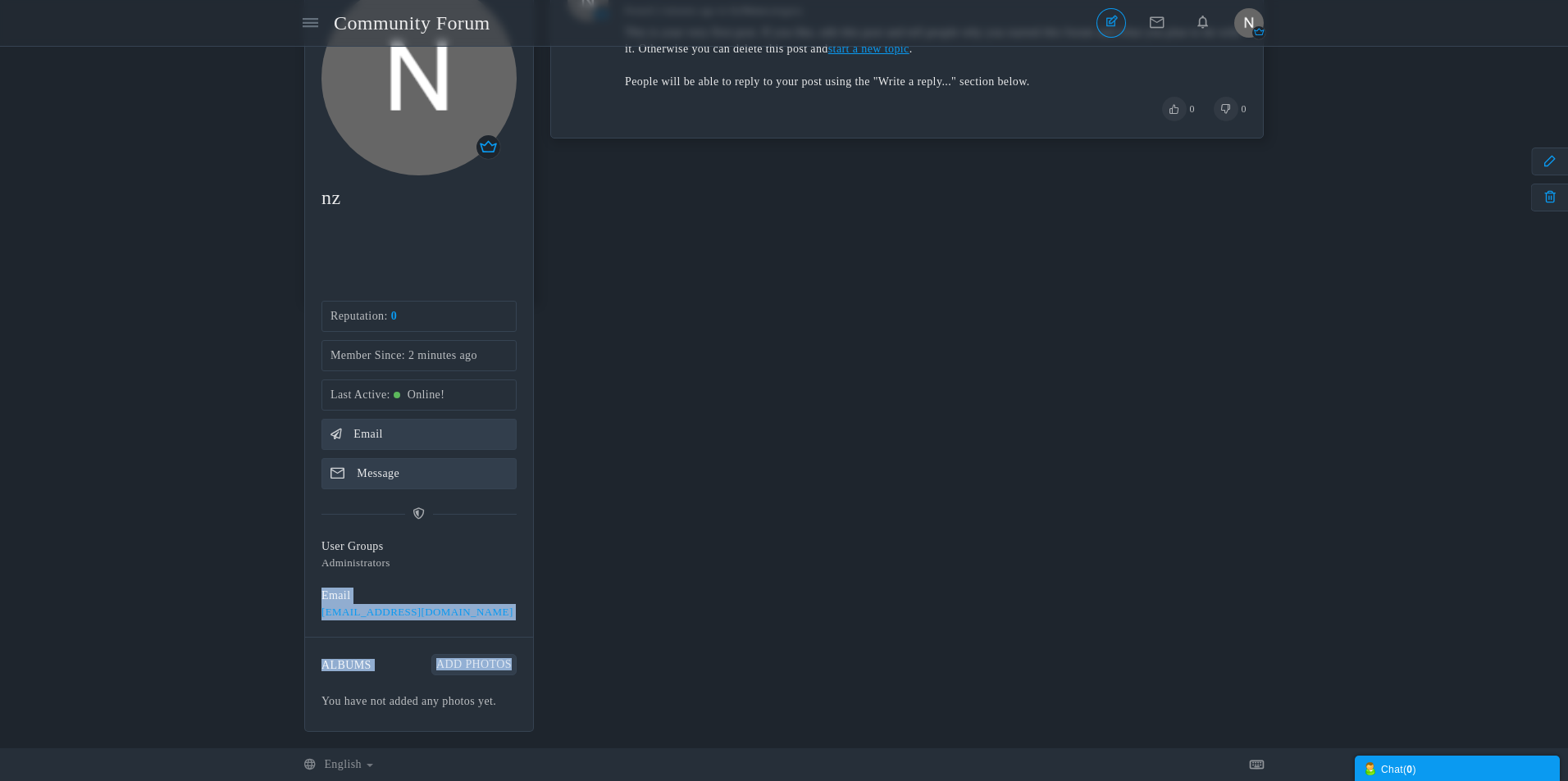
click at [430, 558] on li "User Groups Administrators" at bounding box center [419, 555] width 195 height 32
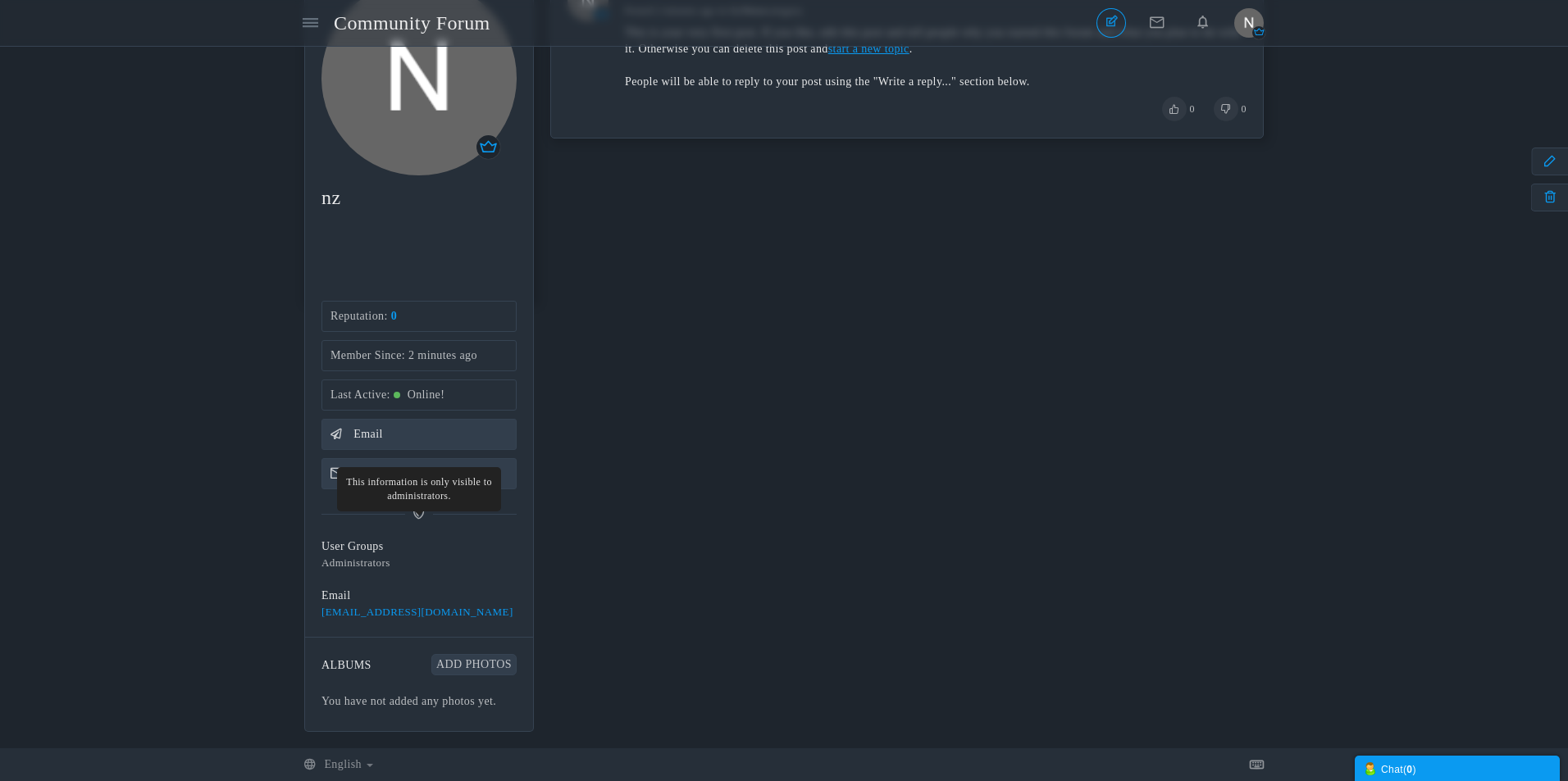
click at [419, 519] on icon at bounding box center [419, 512] width 11 height 11
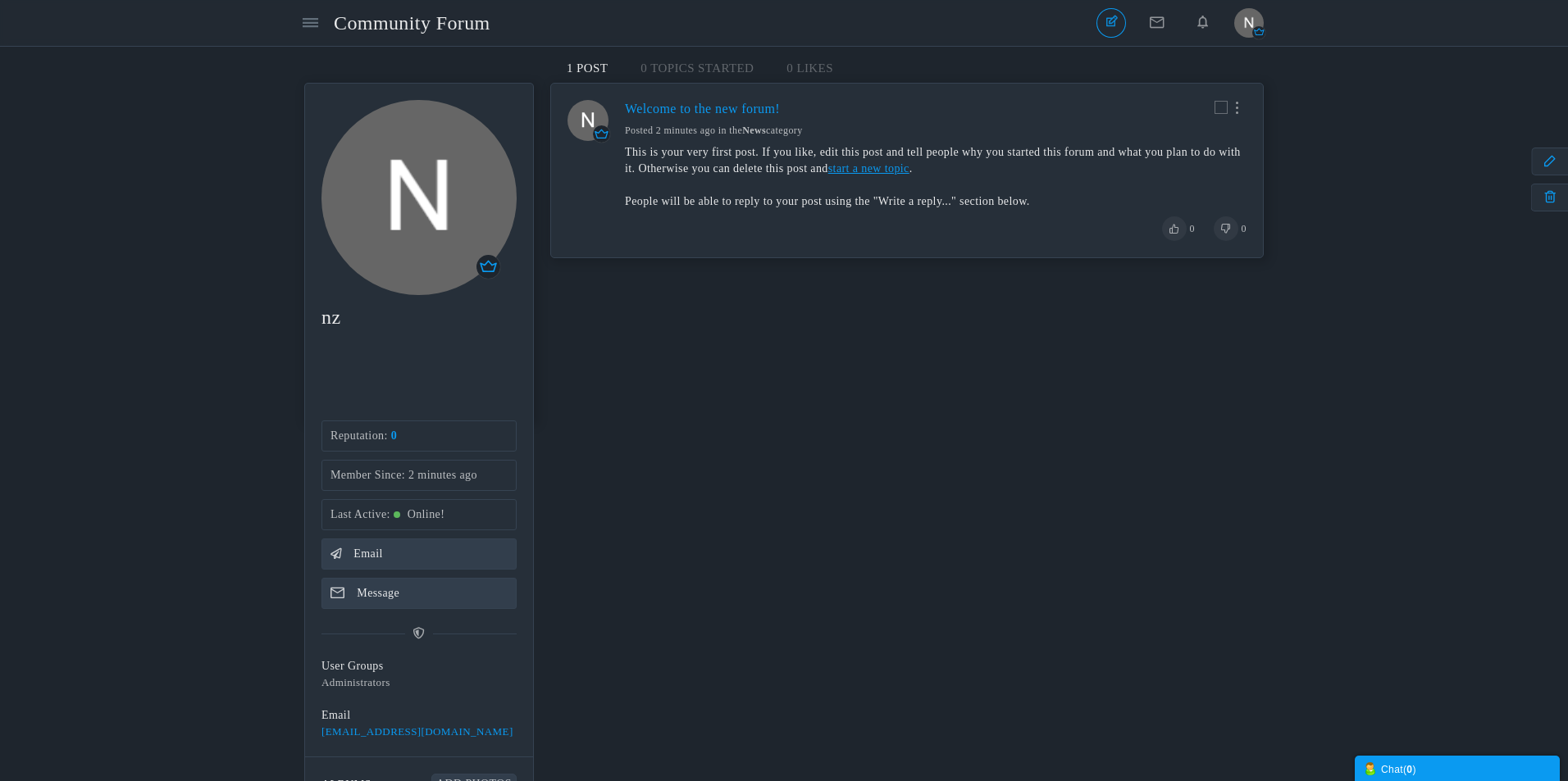
scroll to position [0, 0]
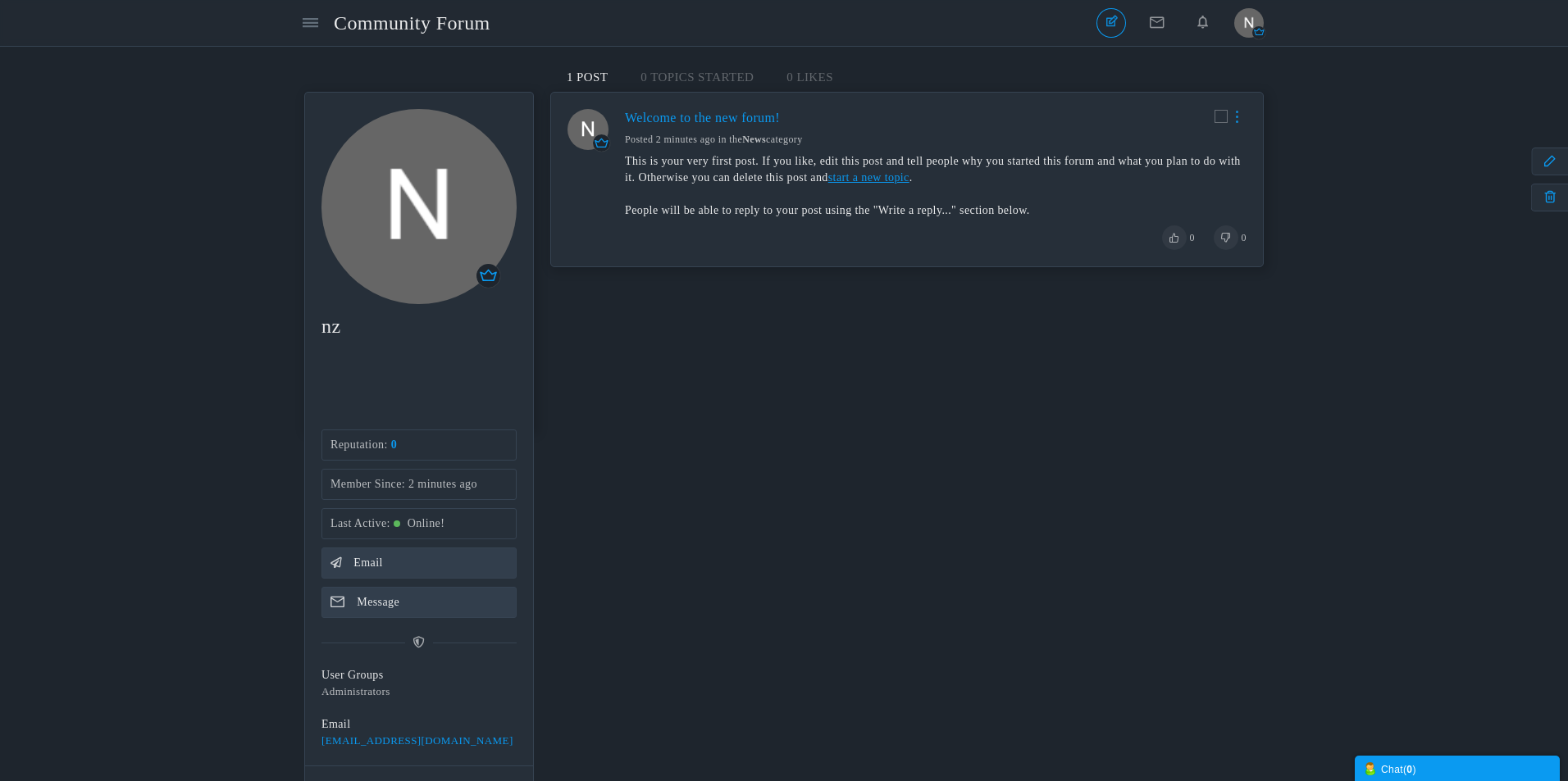
click at [1231, 119] on link at bounding box center [1237, 117] width 19 height 16
click at [959, 384] on div "Upload photo Remove photo nz Online! Email Message This user is banned from usi…" at bounding box center [784, 462] width 959 height 798
click at [387, 575] on link "Email" at bounding box center [419, 563] width 195 height 32
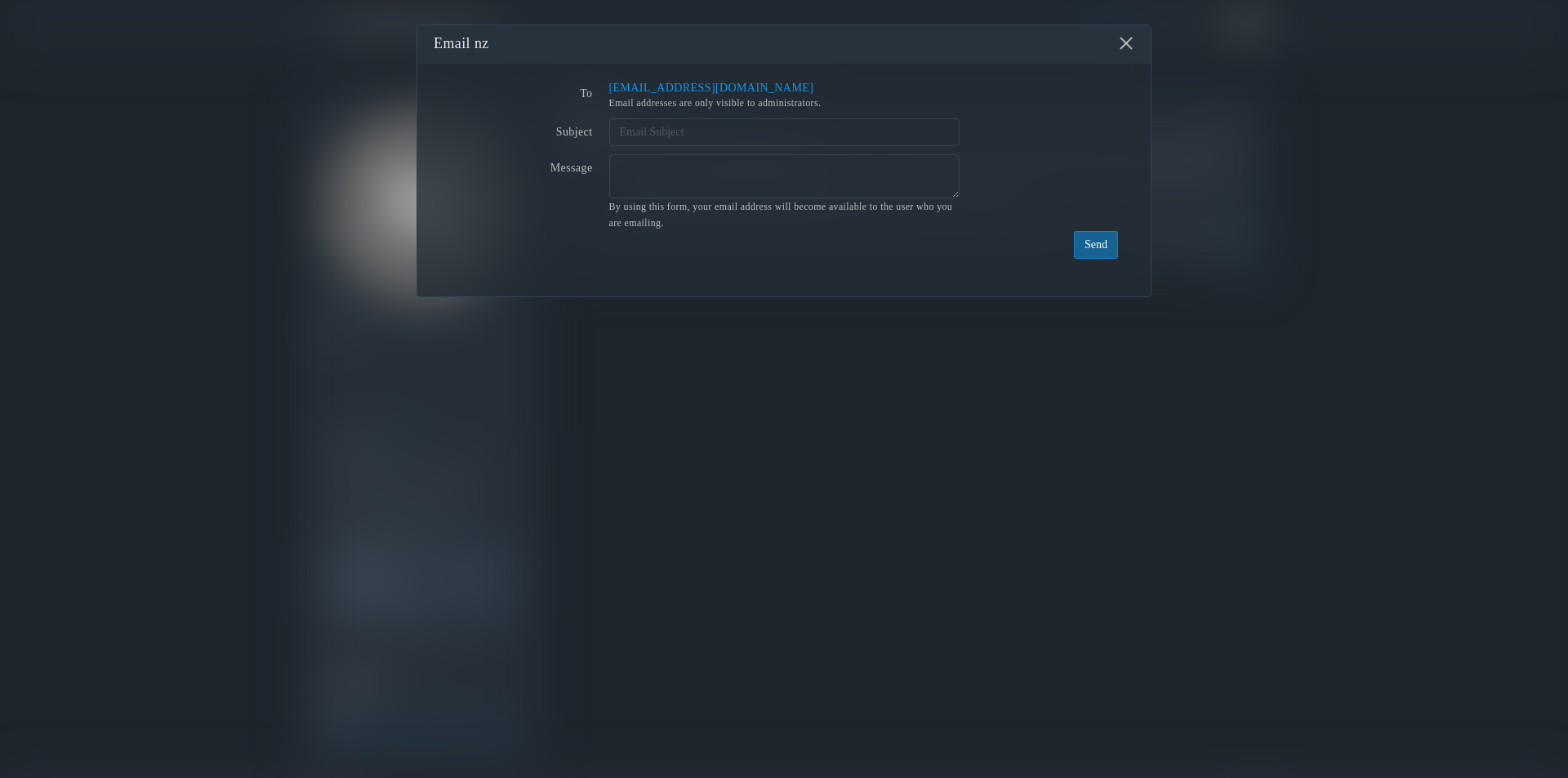
click at [255, 31] on div "× Email nz To lewisxnuttall@outlook.com Email addresses are only visible to adm…" at bounding box center [784, 389] width 1568 height 778
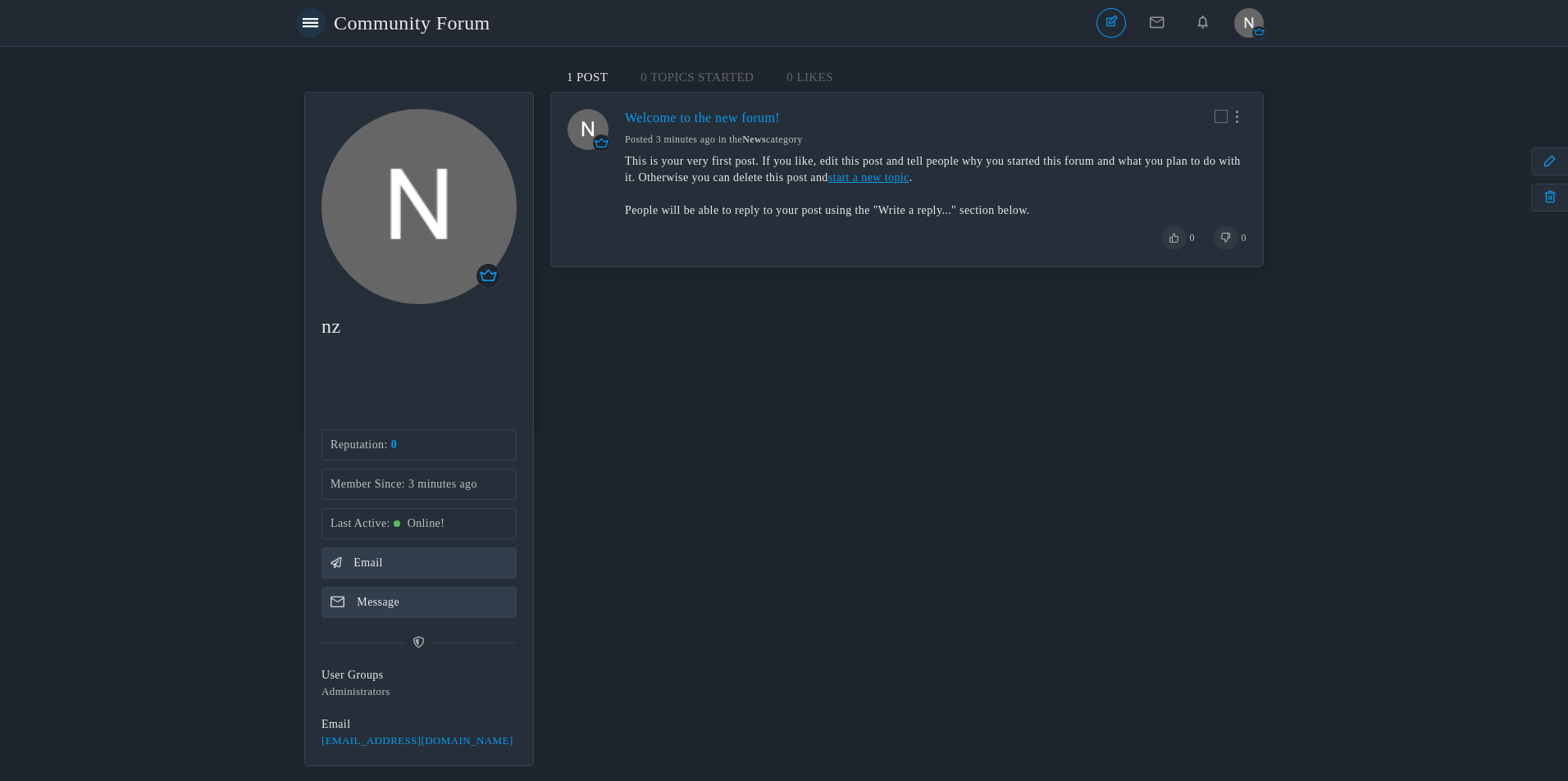
drag, startPoint x: 303, startPoint y: 3, endPoint x: 319, endPoint y: 15, distance: 20.0
click at [304, 7] on header "Categories Members Community Forum User's Posts User's Posts Topics Members nz" at bounding box center [784, 23] width 1568 height 47
click at [367, 23] on span "Community Forum" at bounding box center [418, 23] width 169 height 38
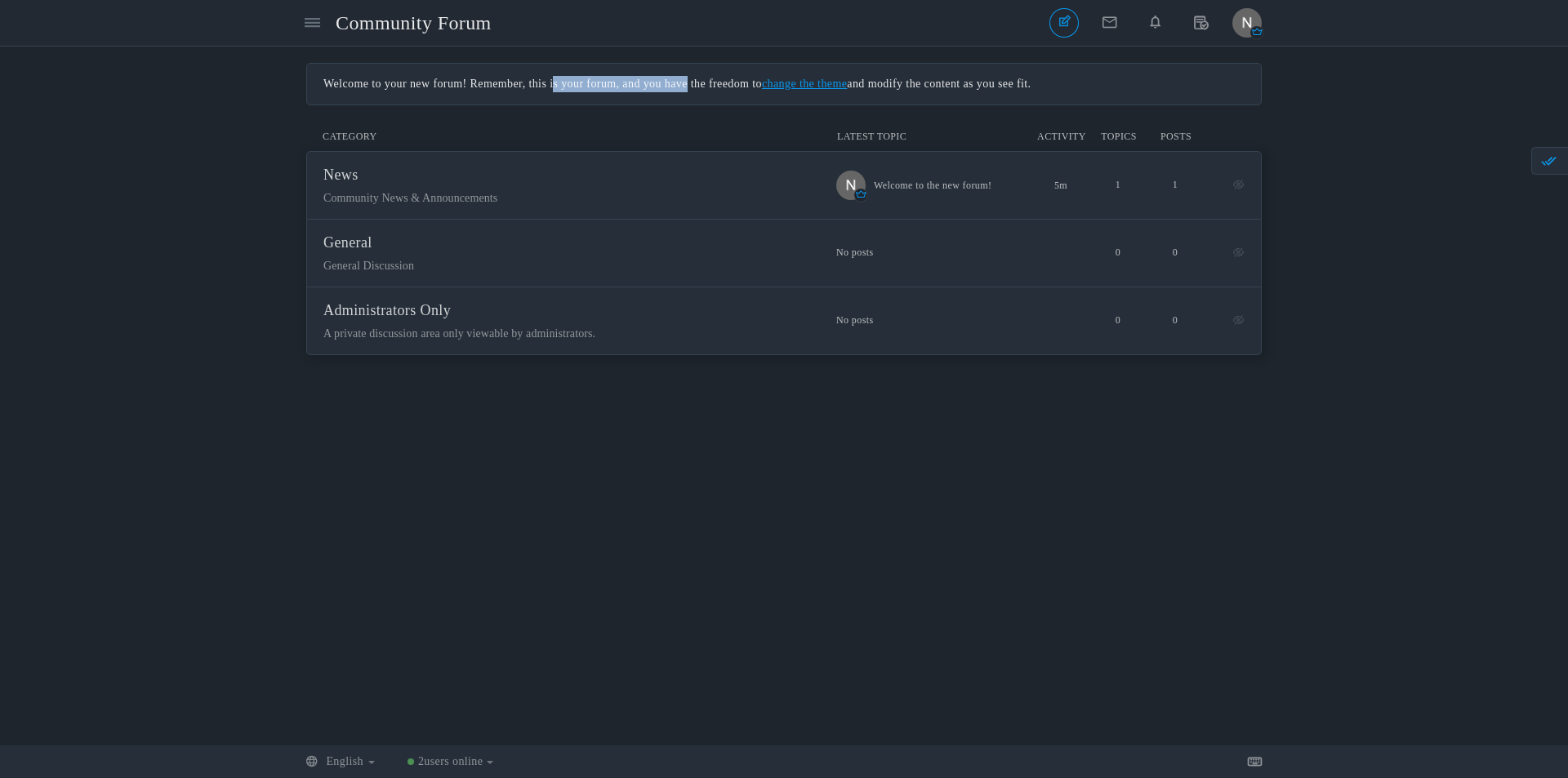
drag, startPoint x: 553, startPoint y: 85, endPoint x: 696, endPoint y: 82, distance: 143.0
click at [696, 82] on div "Welcome to your new forum! Remember, this is your forum, and you have the freed…" at bounding box center [784, 83] width 922 height 16
click at [697, 82] on div "Welcome to your new forum! Remember, this is your forum, and you have the freed…" at bounding box center [784, 83] width 922 height 16
click at [683, 81] on div "Welcome to your new forum! Remember, this is your forum, and you have the freed…" at bounding box center [784, 83] width 922 height 16
click at [626, 79] on div "Welcome to your new forum! Remember, this is your forum, and you have the freed…" at bounding box center [784, 83] width 922 height 16
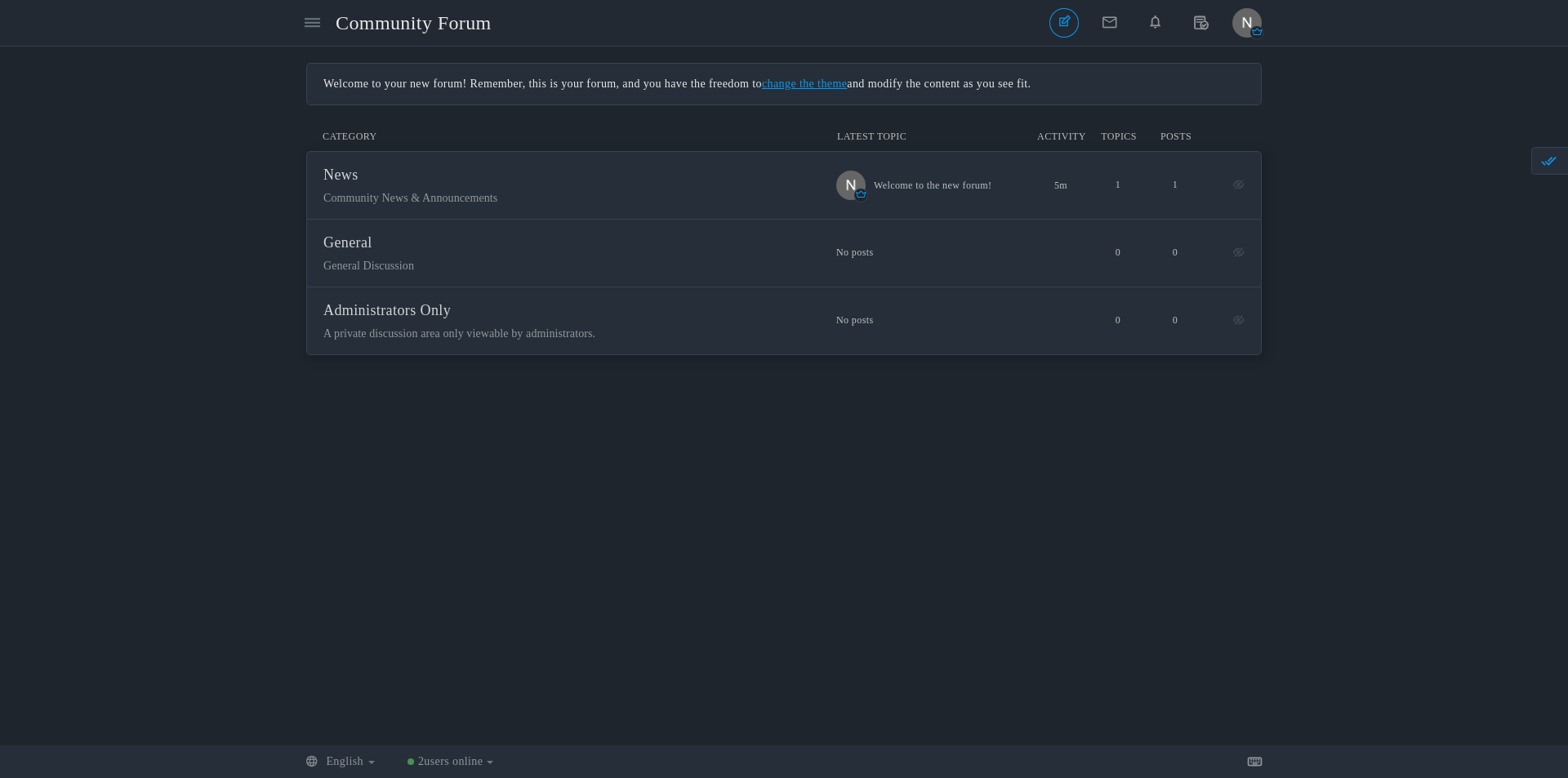
drag, startPoint x: 1130, startPoint y: 83, endPoint x: 380, endPoint y: 76, distance: 750.0
click at [380, 76] on div "Welcome to your new forum! Remember, this is your forum, and you have the freed…" at bounding box center [784, 83] width 922 height 16
drag, startPoint x: 394, startPoint y: 81, endPoint x: 609, endPoint y: 76, distance: 215.1
click at [557, 76] on div "Welcome to your new forum! Remember, this is your forum, and you have the freed…" at bounding box center [784, 83] width 922 height 16
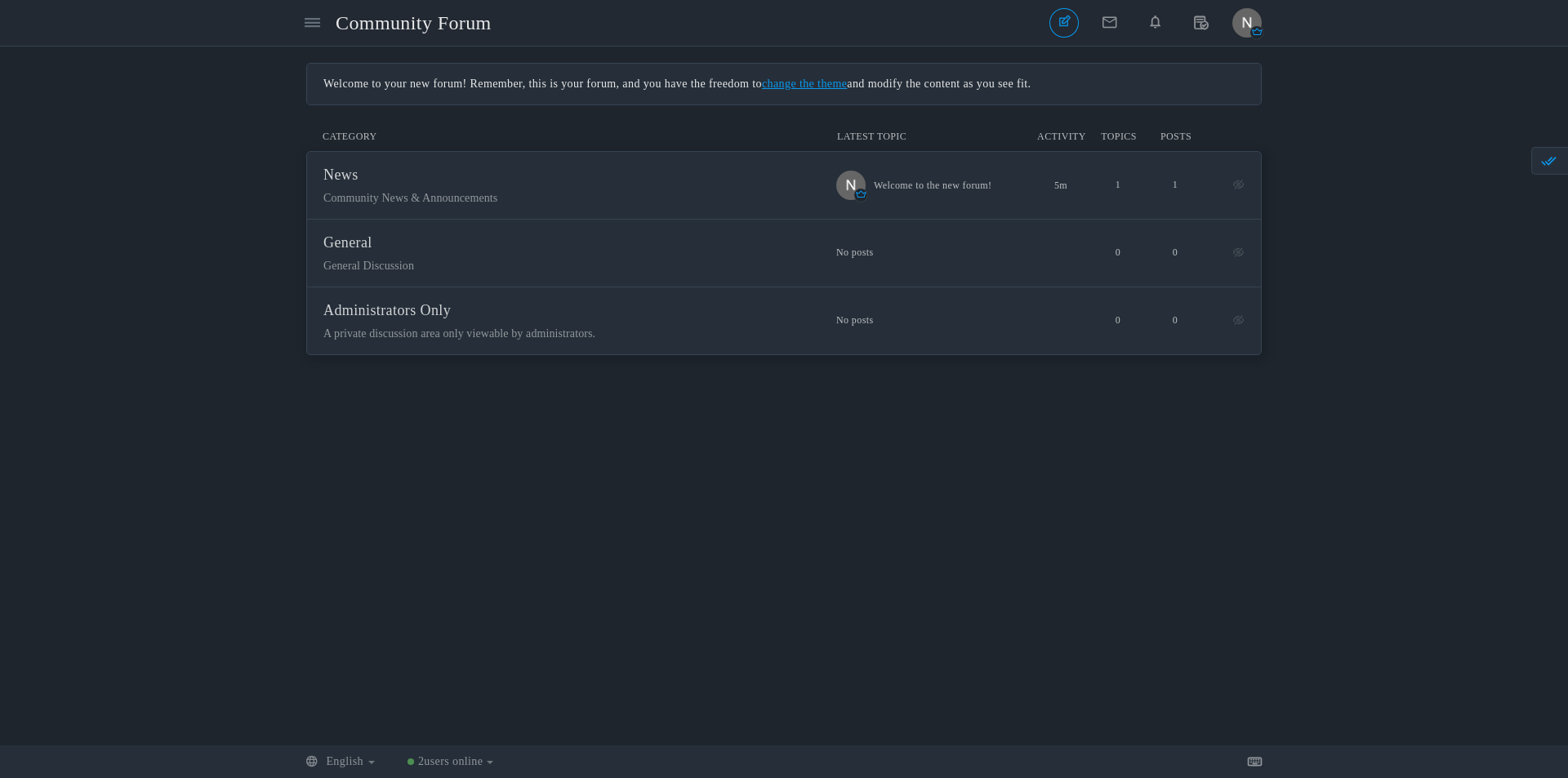
click at [609, 76] on div "Welcome to your new forum! Remember, this is your forum, and you have the freed…" at bounding box center [784, 83] width 922 height 16
drag, startPoint x: 448, startPoint y: 77, endPoint x: 590, endPoint y: 83, distance: 142.1
click at [571, 81] on div "Welcome to your new forum! Remember, this is your forum, and you have the freed…" at bounding box center [784, 83] width 922 height 16
click at [590, 83] on div "Welcome to your new forum! Remember, this is your forum, and you have the freed…" at bounding box center [784, 83] width 922 height 16
click at [373, 308] on span "Administrators Only" at bounding box center [387, 310] width 127 height 16
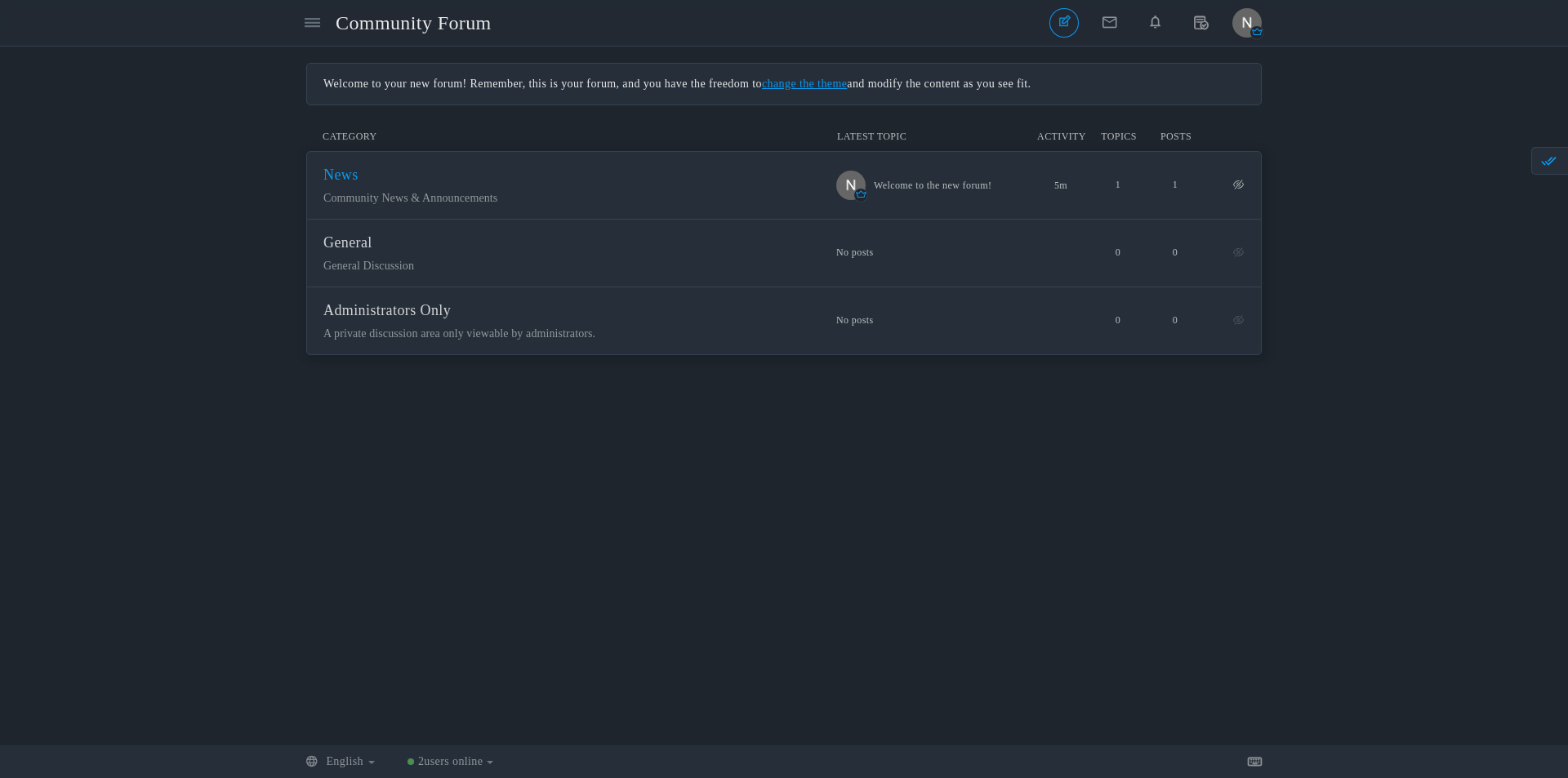
click at [358, 172] on span "News" at bounding box center [341, 174] width 35 height 16
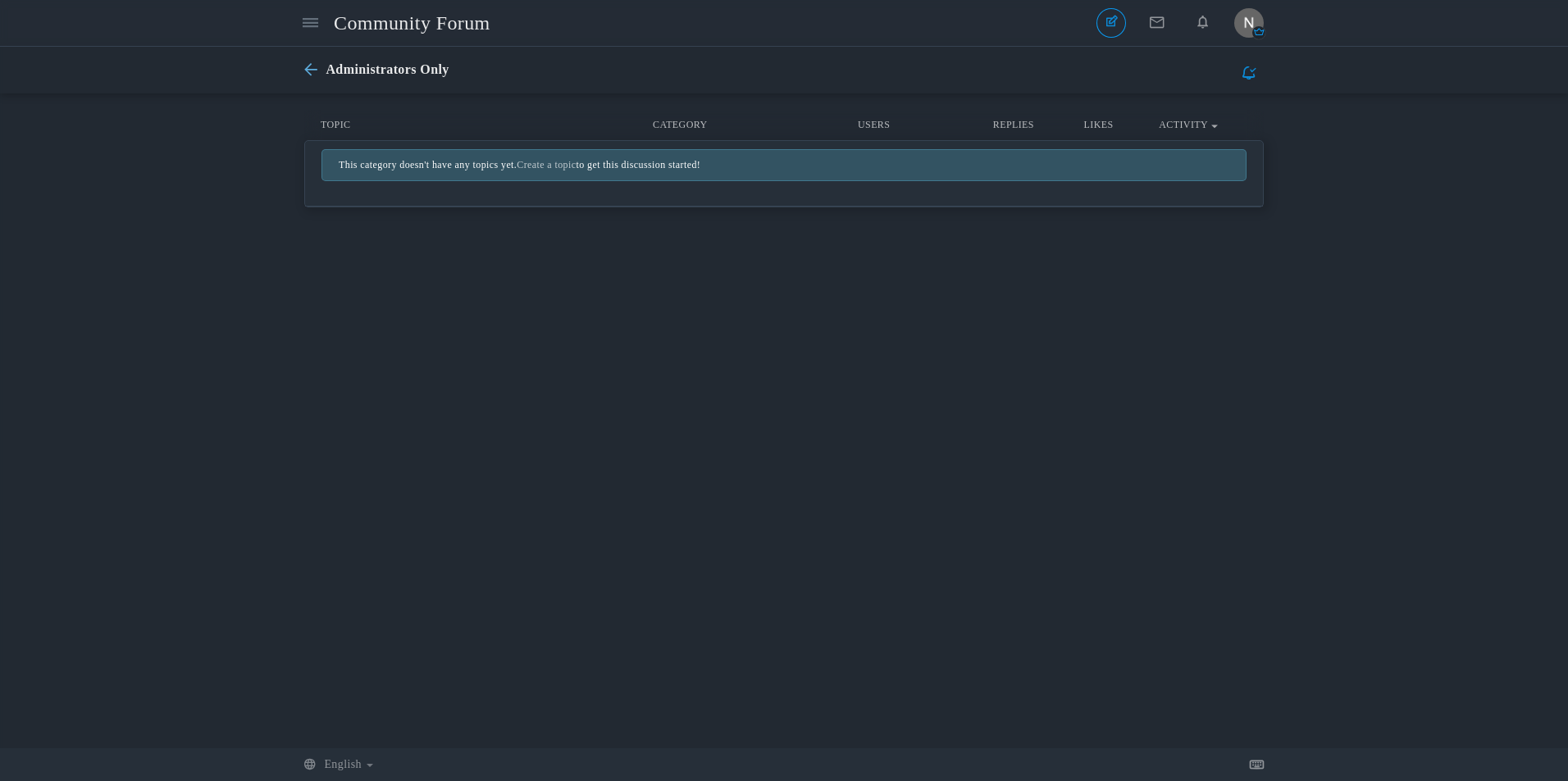
click at [310, 63] on icon at bounding box center [315, 70] width 21 height 14
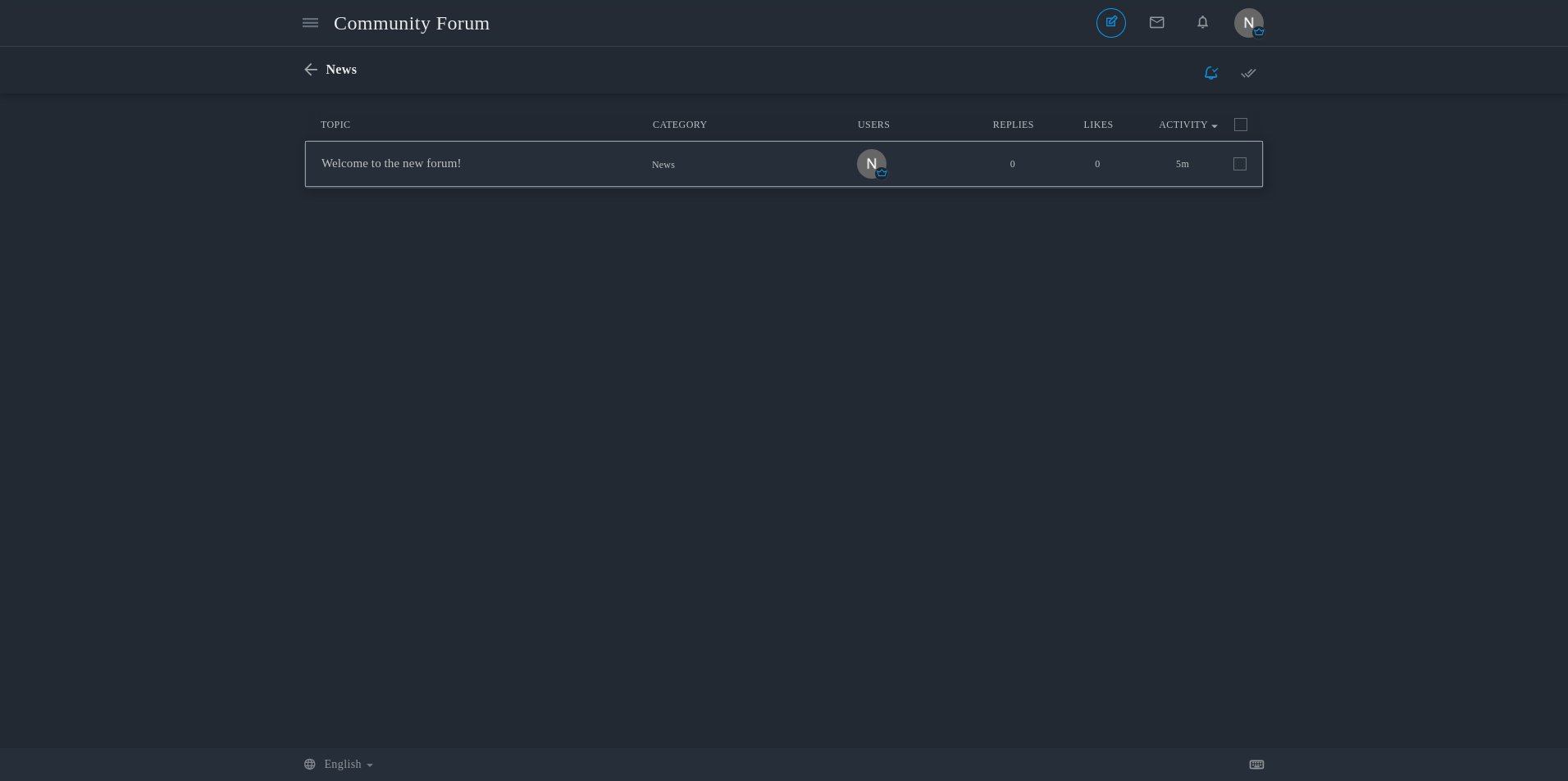
click at [1235, 162] on span at bounding box center [1239, 164] width 13 height 13
click at [1217, 160] on input "checkbox" at bounding box center [1217, 160] width 0 height 0
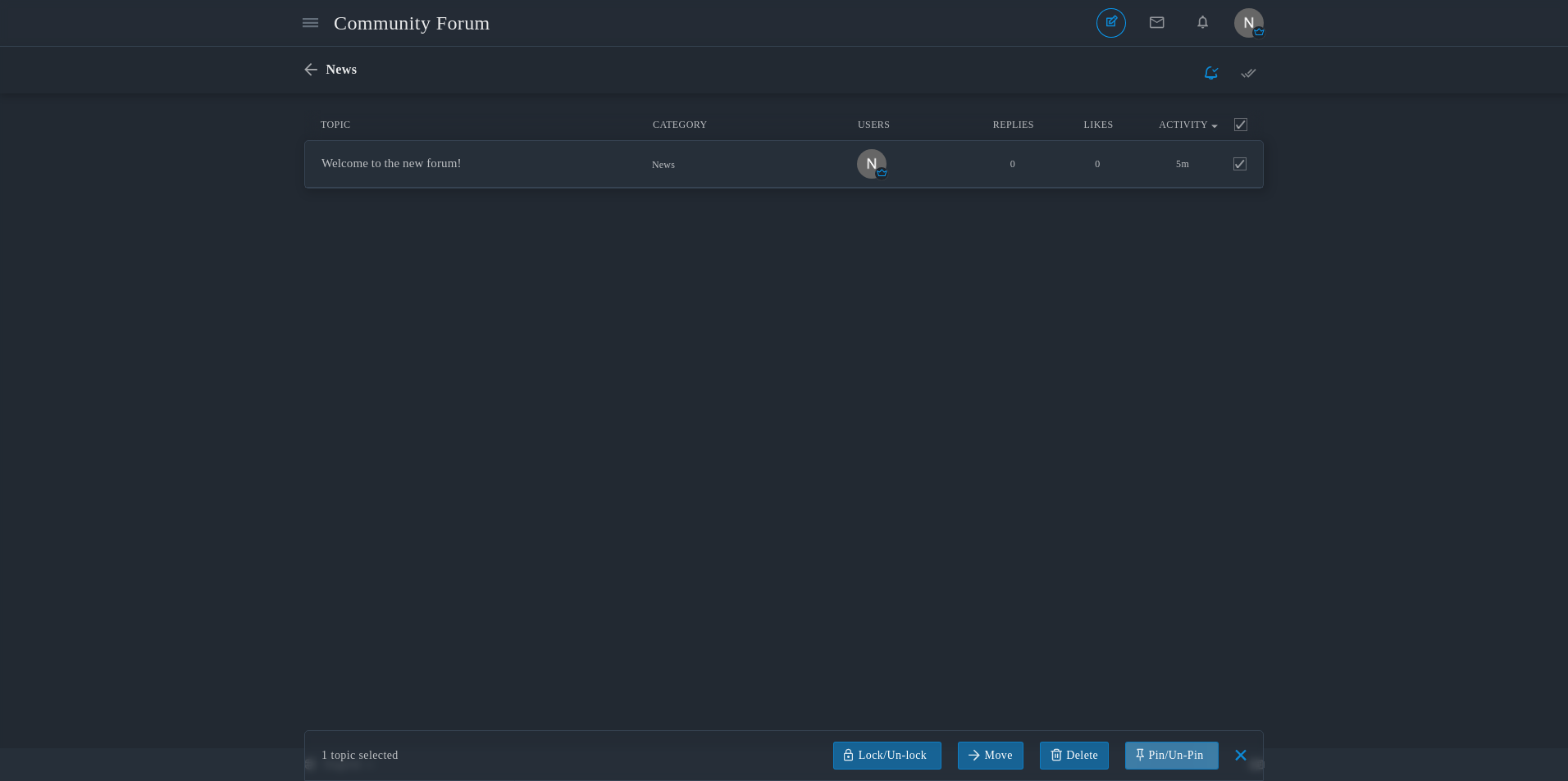
click at [1200, 757] on link at bounding box center [1171, 755] width 93 height 28
click at [1184, 692] on link "Pin" at bounding box center [1179, 692] width 107 height 30
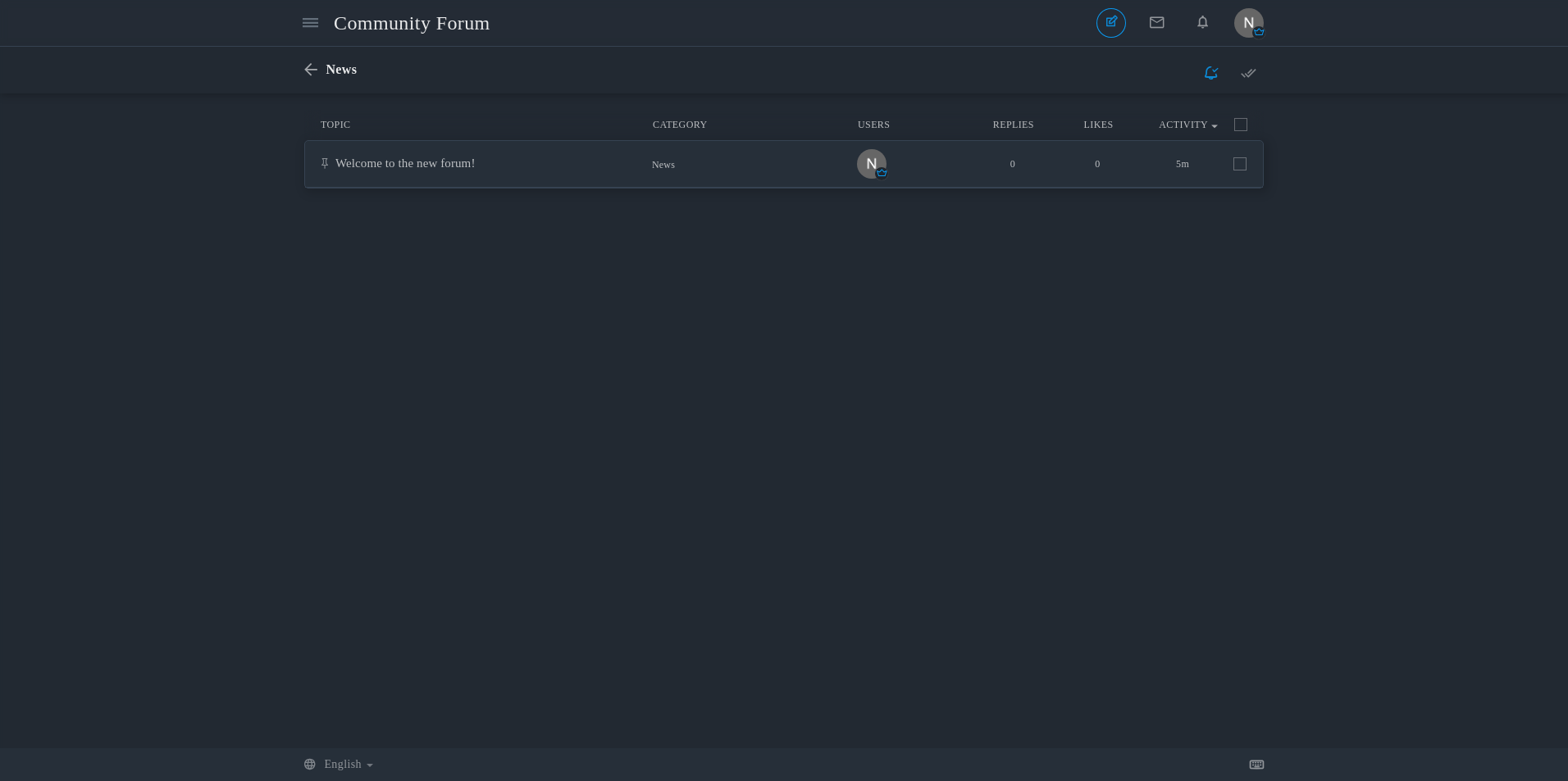
click at [801, 469] on div "Messages are turned off. Enable them to send or receive messages. Enable Messag…" at bounding box center [784, 421] width 1568 height 622
click at [309, 37] on link at bounding box center [310, 23] width 30 height 30
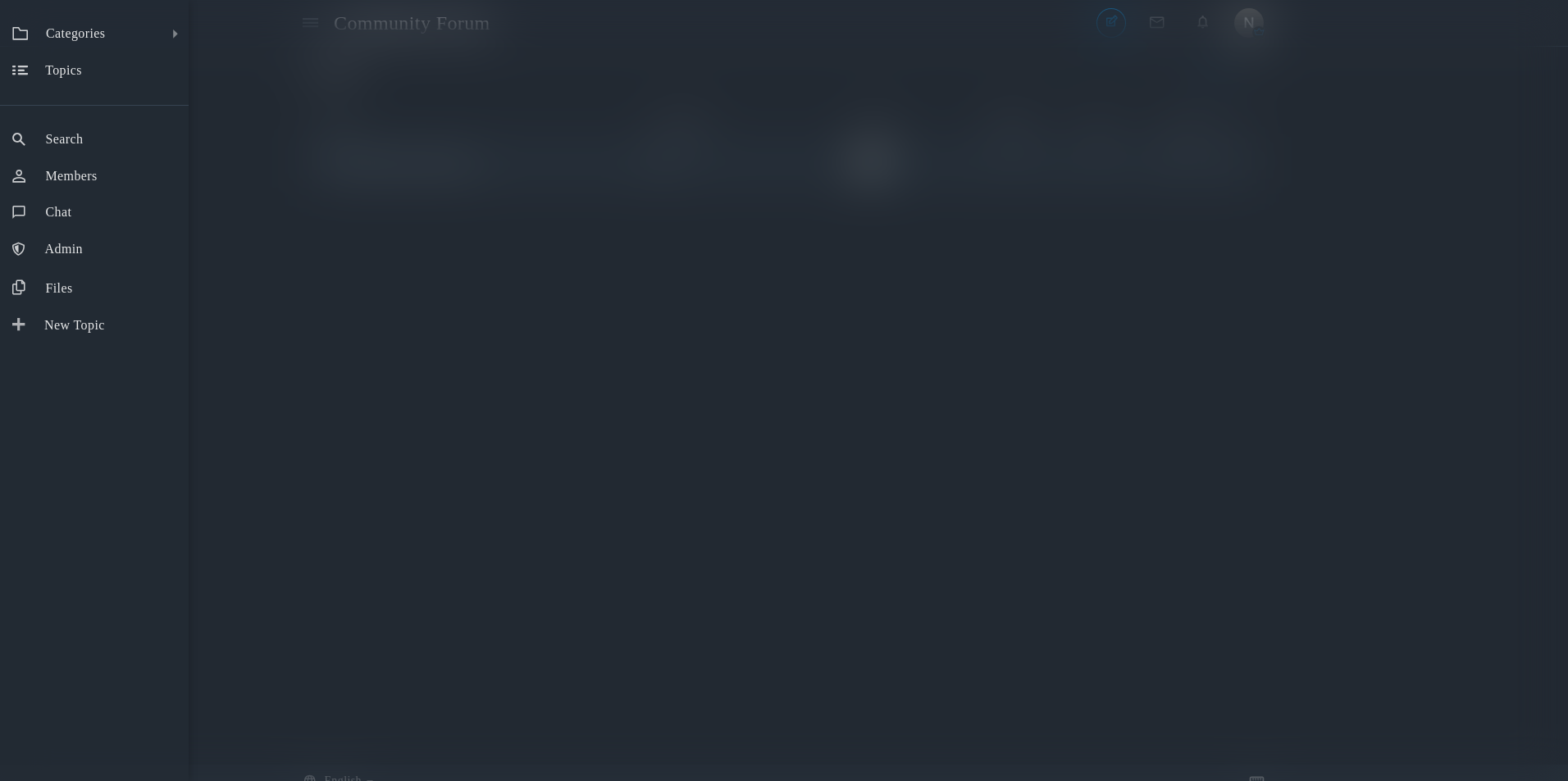
click at [311, 35] on div "Categories All Categories Categories News General Administrators Only Topics Se…" at bounding box center [784, 390] width 1568 height 781
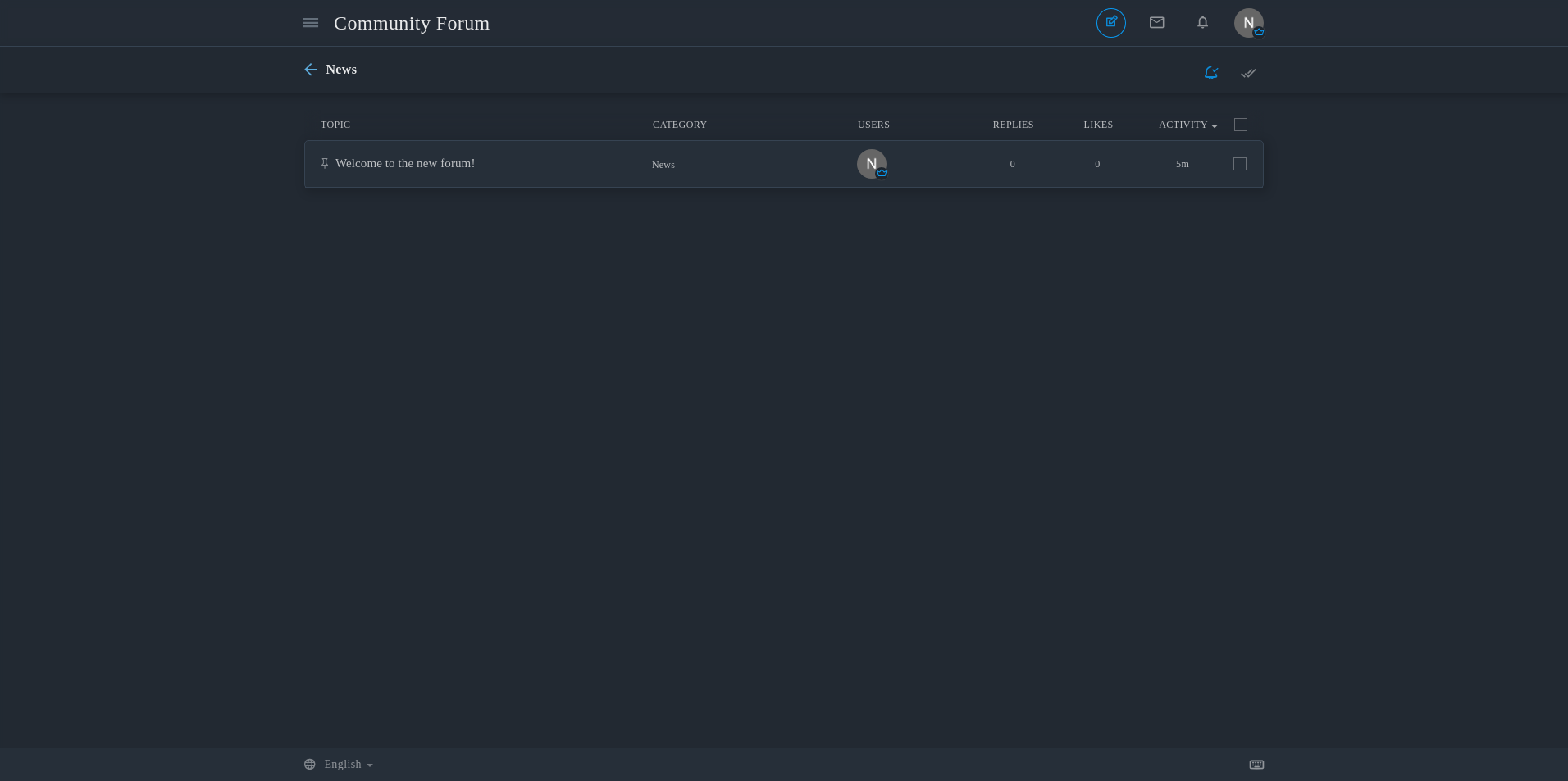
click at [323, 68] on icon at bounding box center [315, 70] width 21 height 14
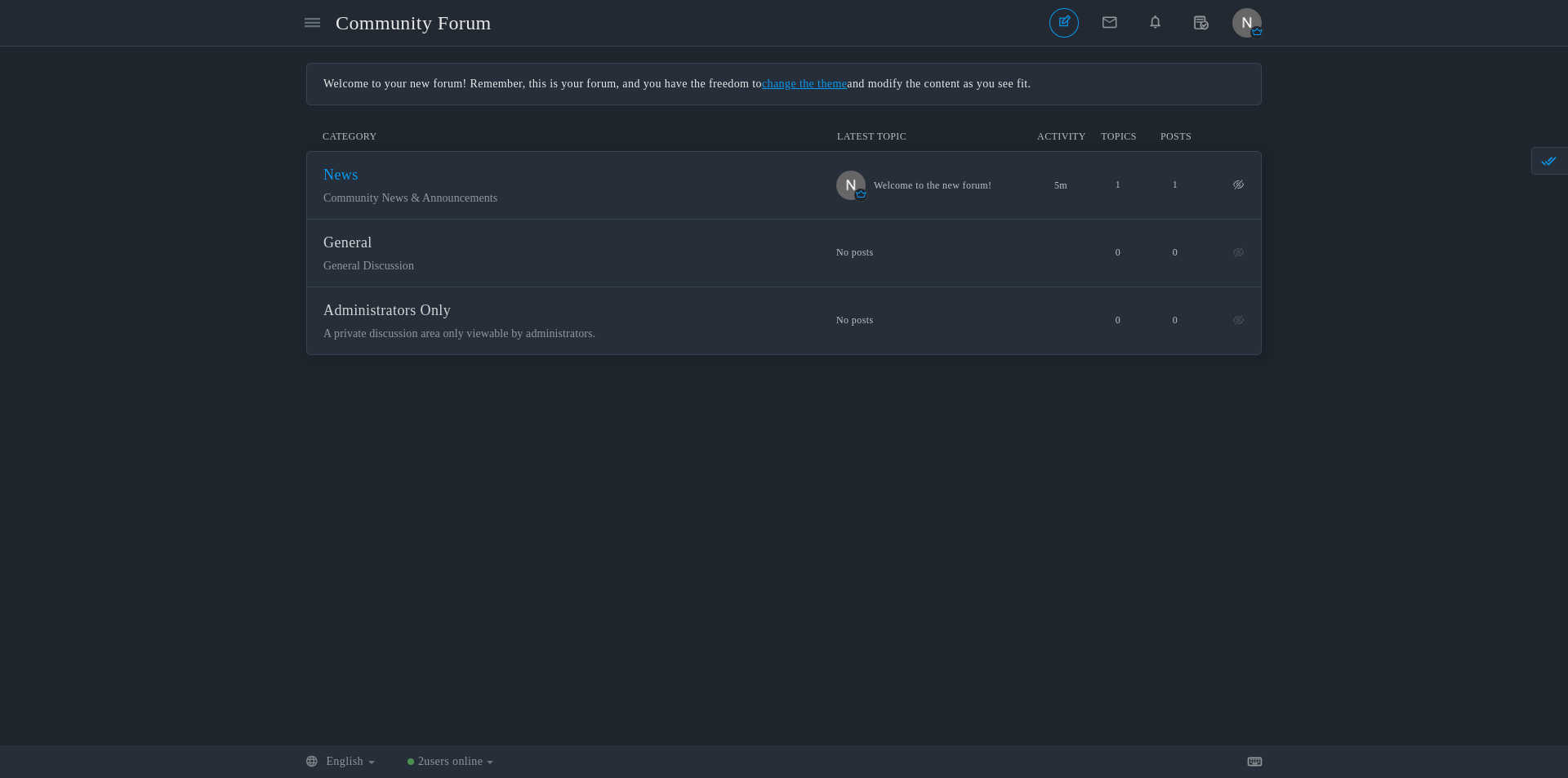
click at [344, 183] on span "News" at bounding box center [341, 174] width 35 height 16
click at [373, 251] on span "General" at bounding box center [348, 242] width 49 height 16
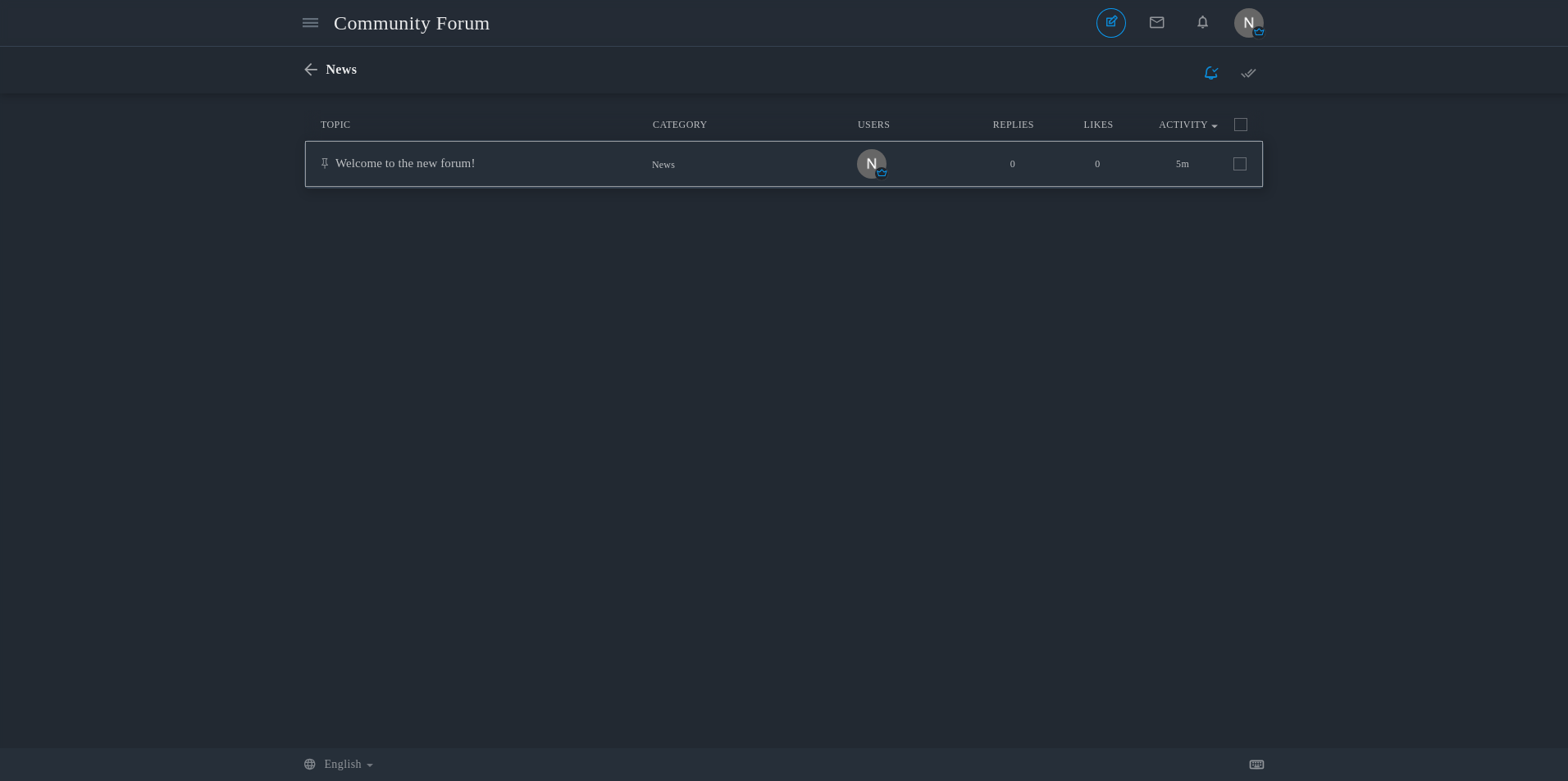
click at [1236, 161] on span at bounding box center [1239, 164] width 13 height 13
click at [1217, 160] on input "checkbox" at bounding box center [1217, 160] width 0 height 0
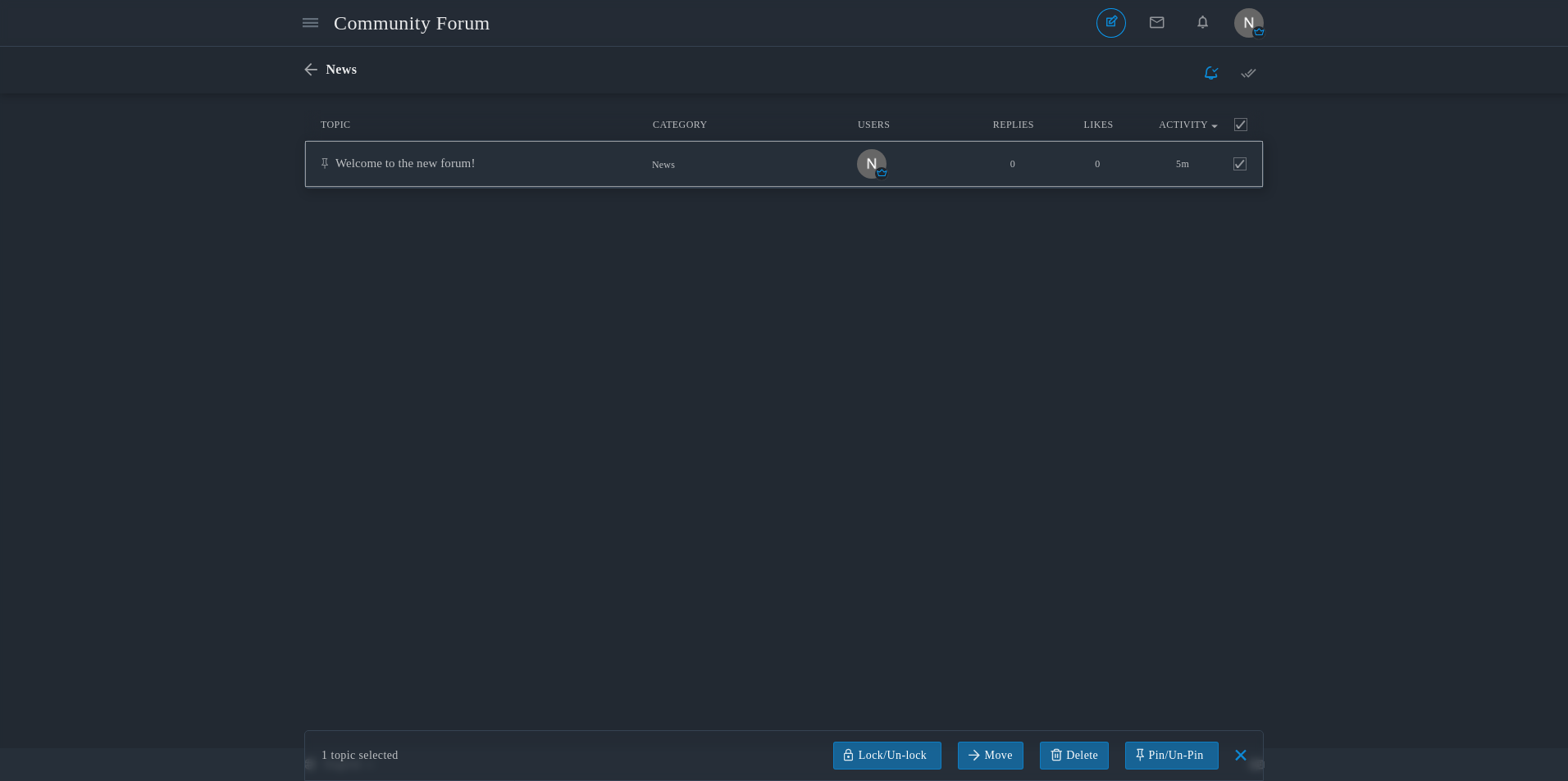
click at [1234, 159] on span at bounding box center [1234, 159] width 0 height 0
click at [1217, 160] on input "checkbox" at bounding box center [1217, 160] width 0 height 0
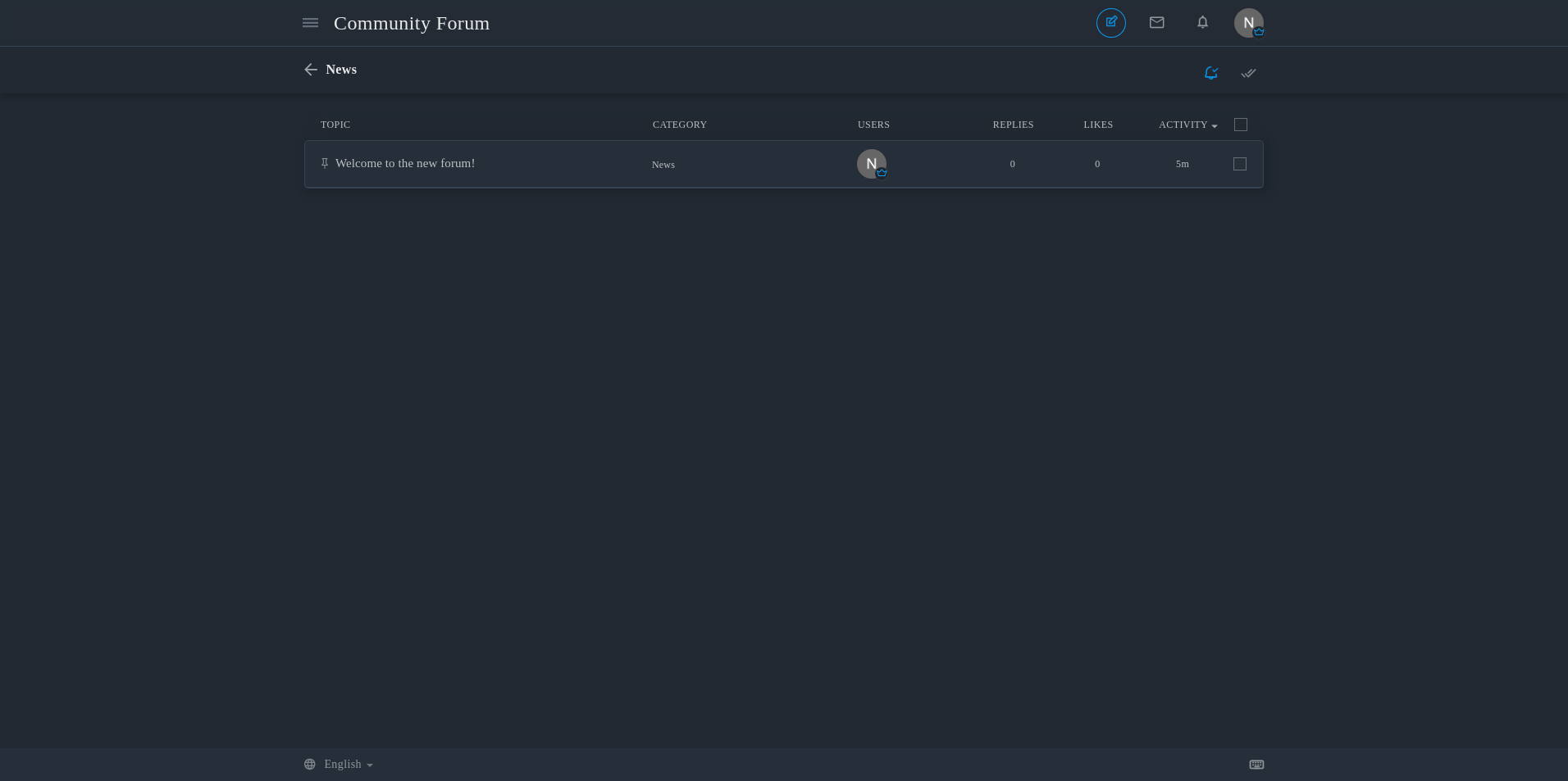
click at [302, 66] on div "News New Topic None Topics Posts" at bounding box center [784, 70] width 1568 height 47
click at [310, 69] on icon at bounding box center [315, 70] width 21 height 14
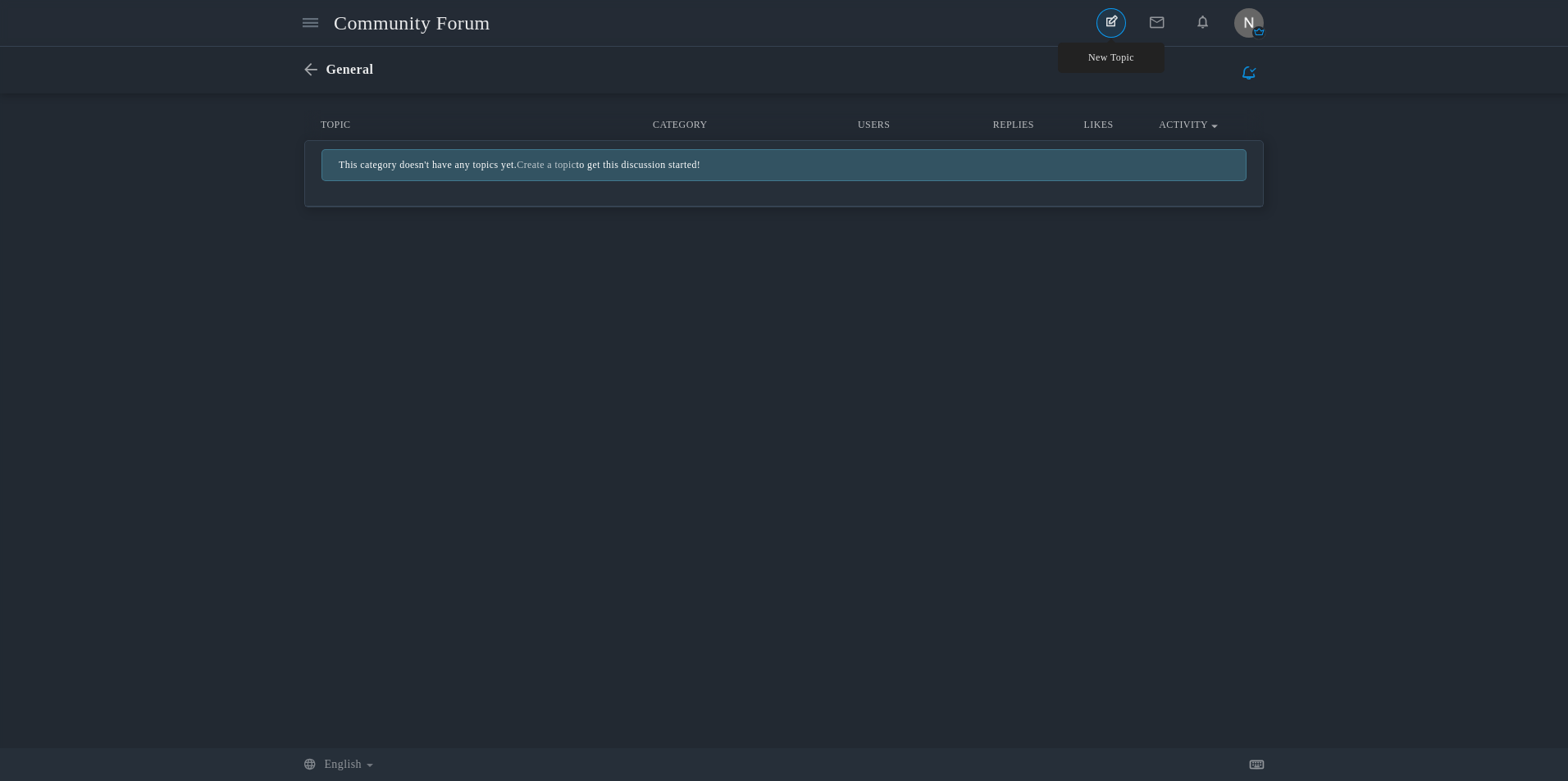
click at [1114, 25] on link "New Topic" at bounding box center [1111, 23] width 30 height 30
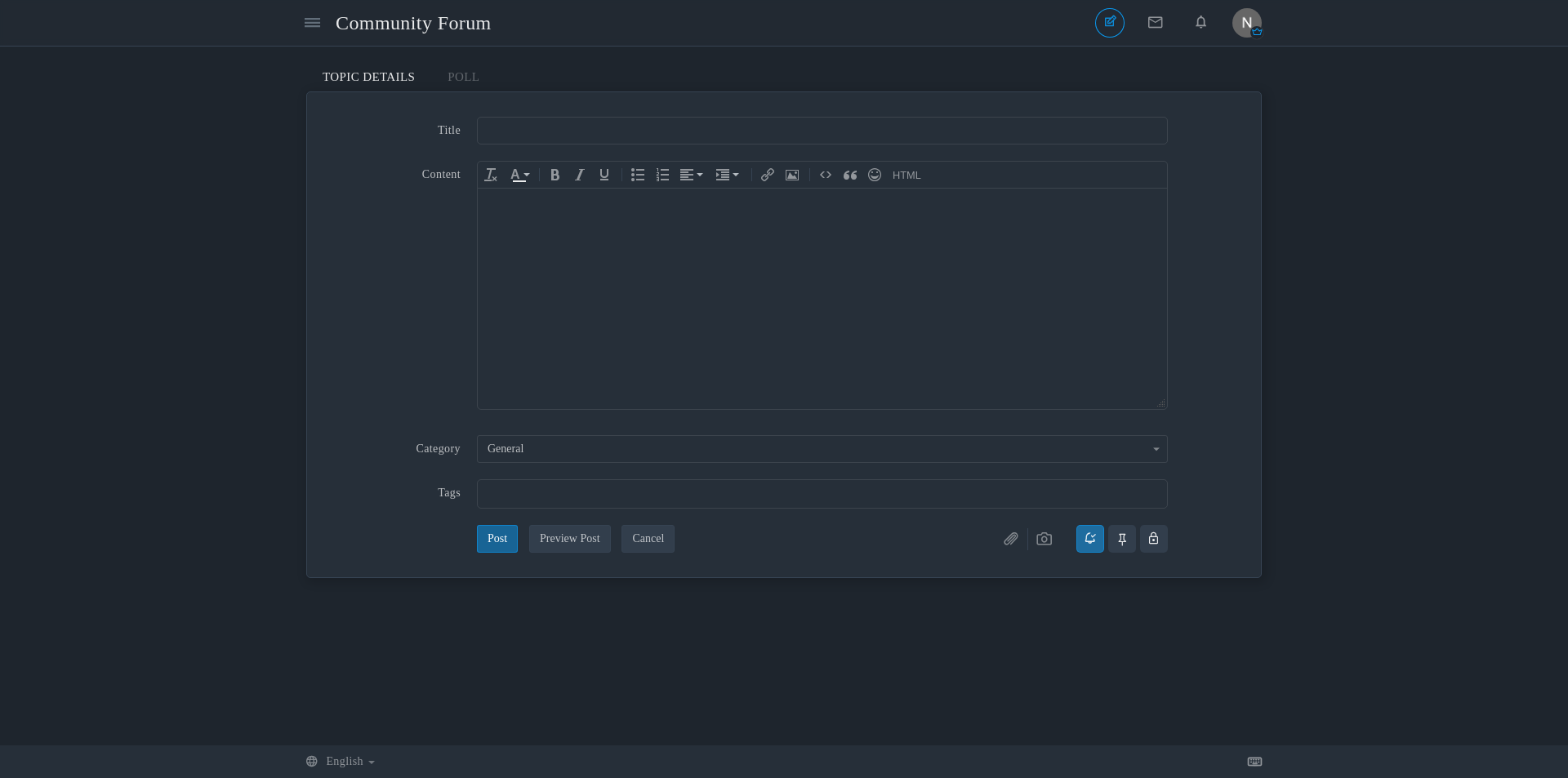
click at [537, 127] on input "text" at bounding box center [823, 131] width 691 height 28
click at [536, 448] on button "General" at bounding box center [823, 449] width 691 height 28
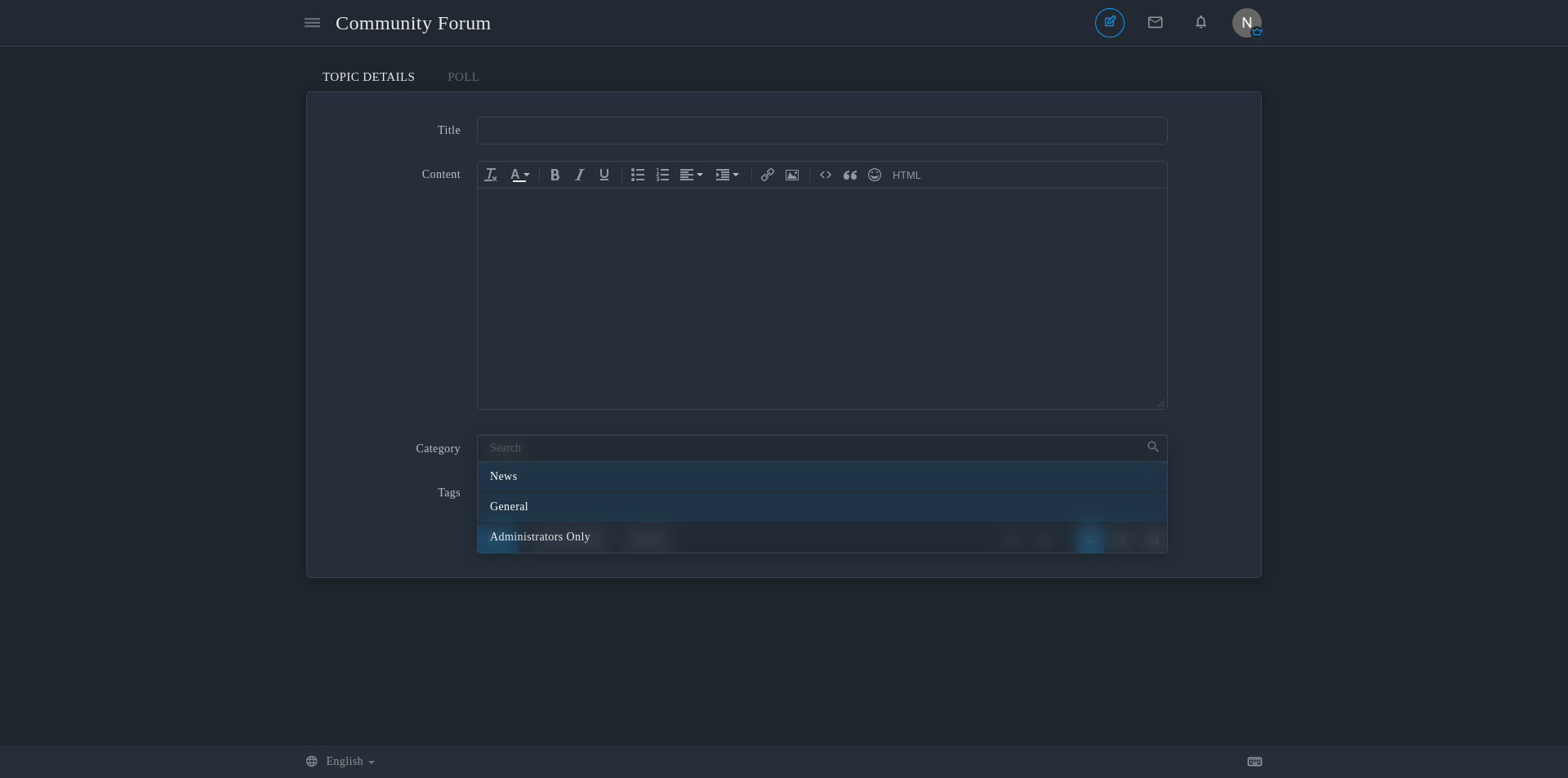
click at [554, 473] on li "News" at bounding box center [823, 476] width 690 height 30
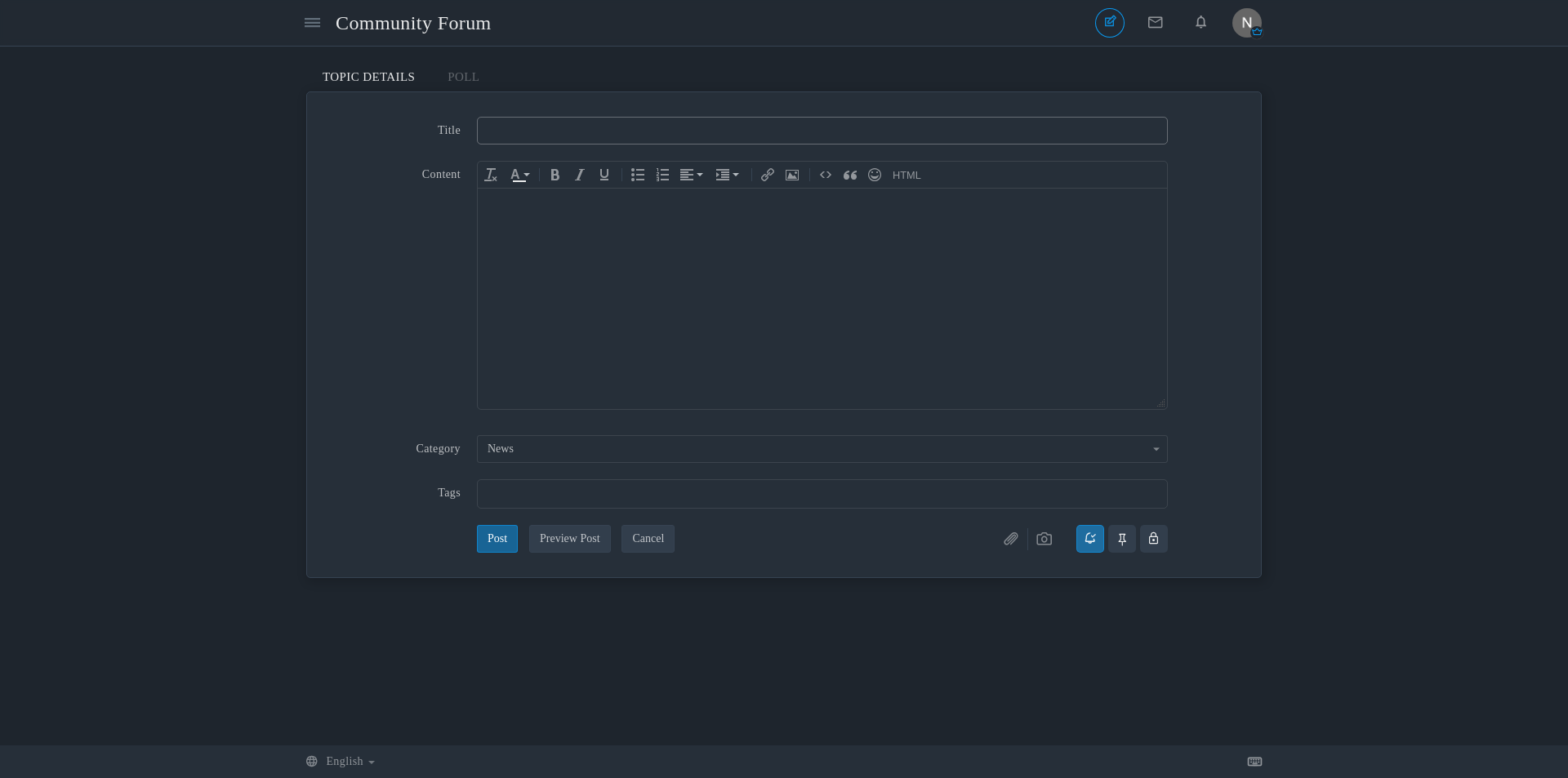
click at [517, 121] on input "text" at bounding box center [823, 131] width 691 height 28
click at [533, 330] on body at bounding box center [823, 299] width 690 height 221
click at [511, 138] on input "text" at bounding box center [823, 131] width 691 height 28
type input "test"
click at [575, 267] on body at bounding box center [823, 299] width 690 height 221
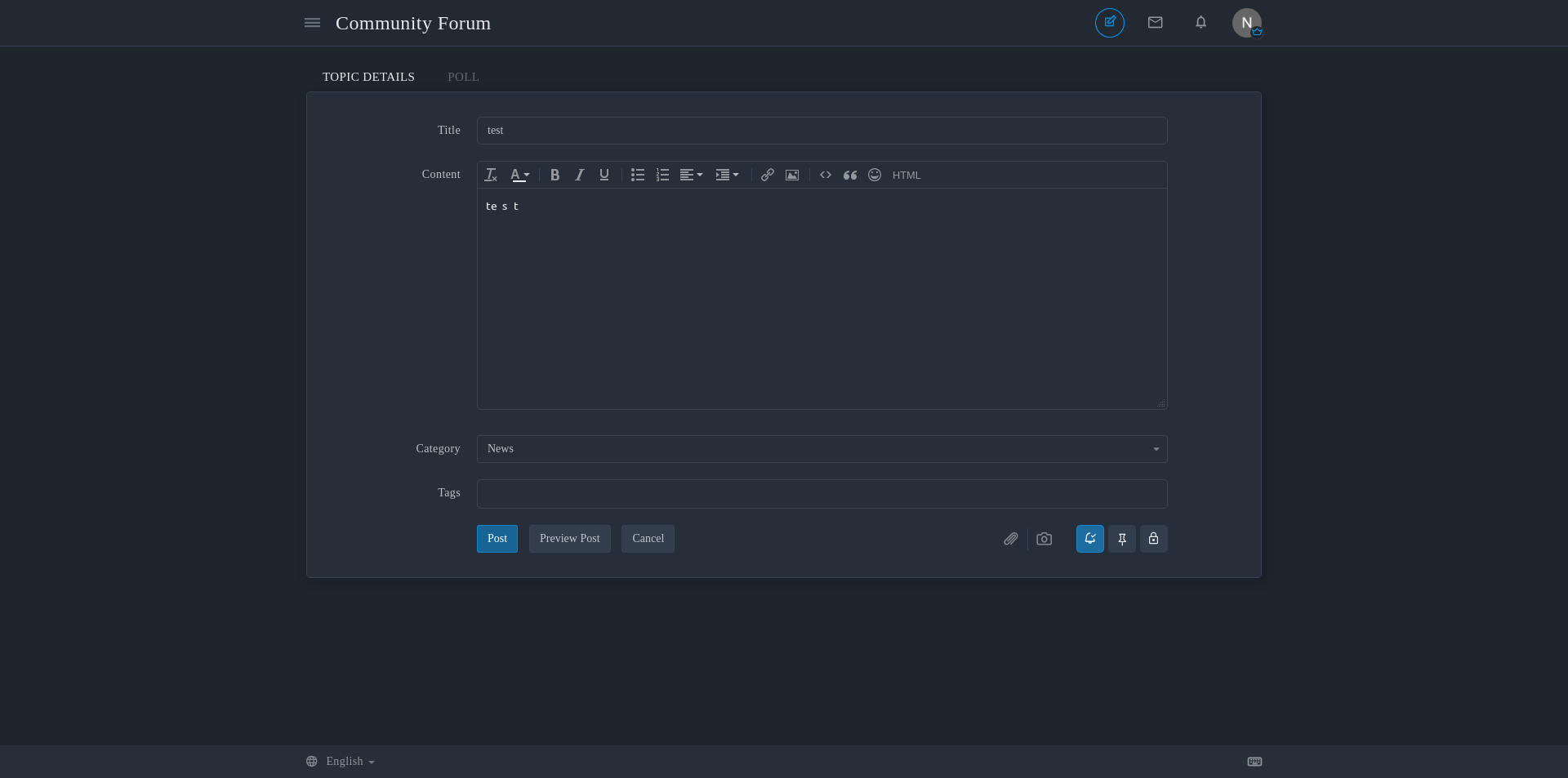
click at [510, 539] on button "Post" at bounding box center [498, 538] width 41 height 28
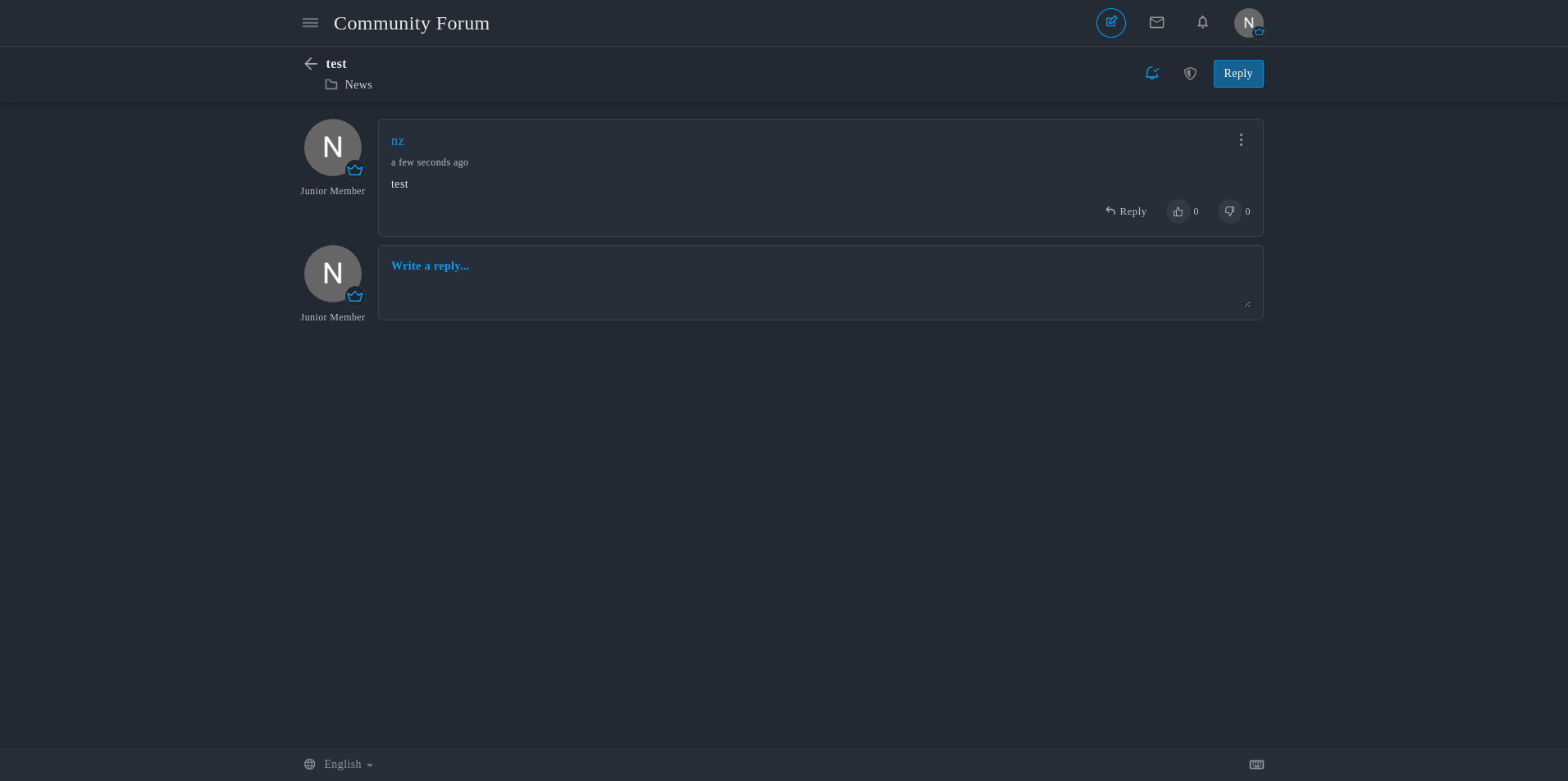
click at [622, 436] on div "Messages are turned off. Enable them to send or receive messages. Enable Messag…" at bounding box center [784, 425] width 1568 height 613
click at [338, 189] on em "Junior Member" at bounding box center [333, 191] width 84 height 14
drag, startPoint x: 346, startPoint y: 192, endPoint x: 276, endPoint y: 187, distance: 70.2
click at [272, 187] on div "Messages are turned off. Enable them to send or receive messages. Enable Messag…" at bounding box center [784, 425] width 1568 height 613
click at [319, 61] on icon at bounding box center [315, 64] width 21 height 14
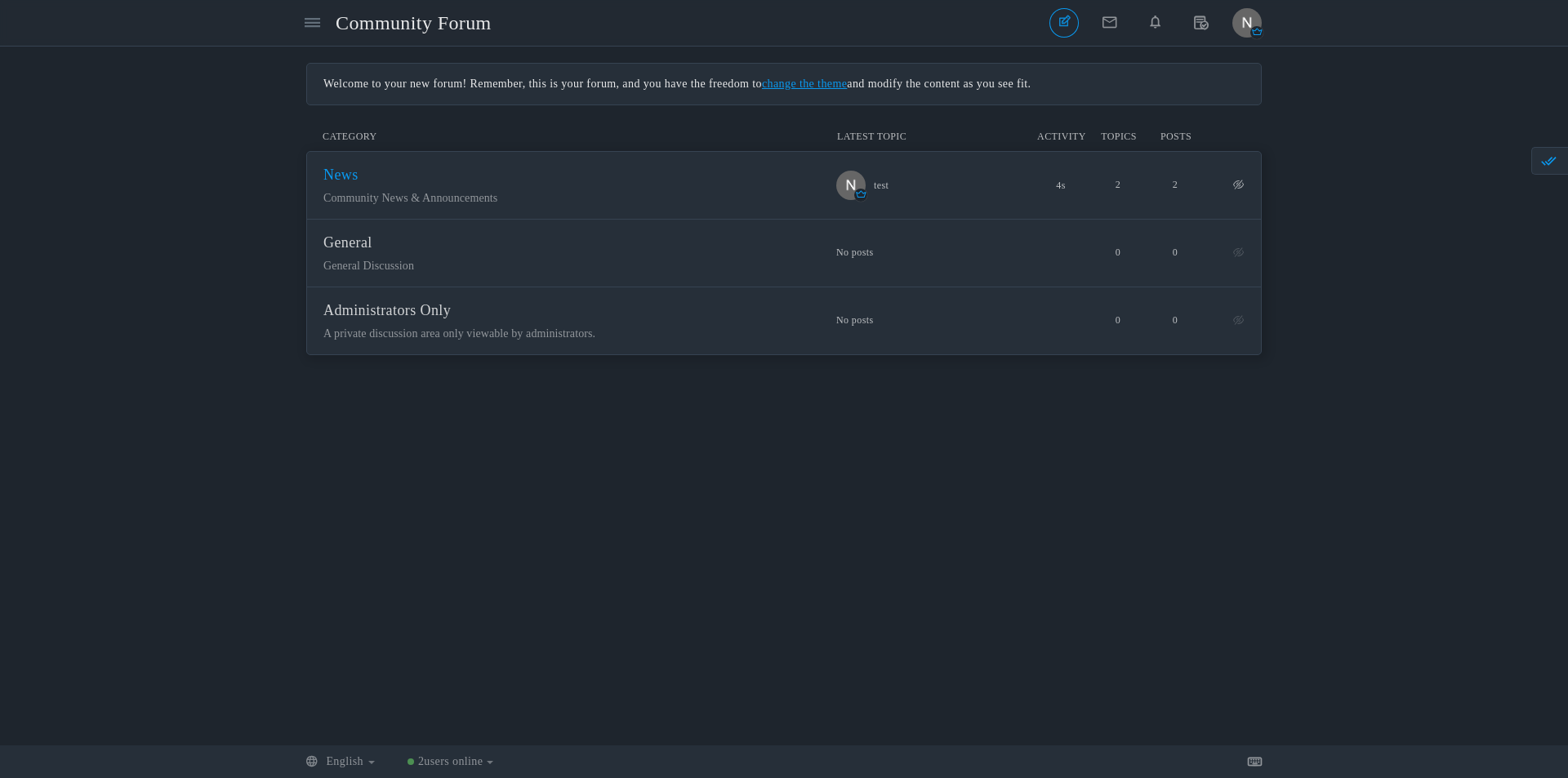
click at [336, 174] on span "News" at bounding box center [341, 174] width 35 height 16
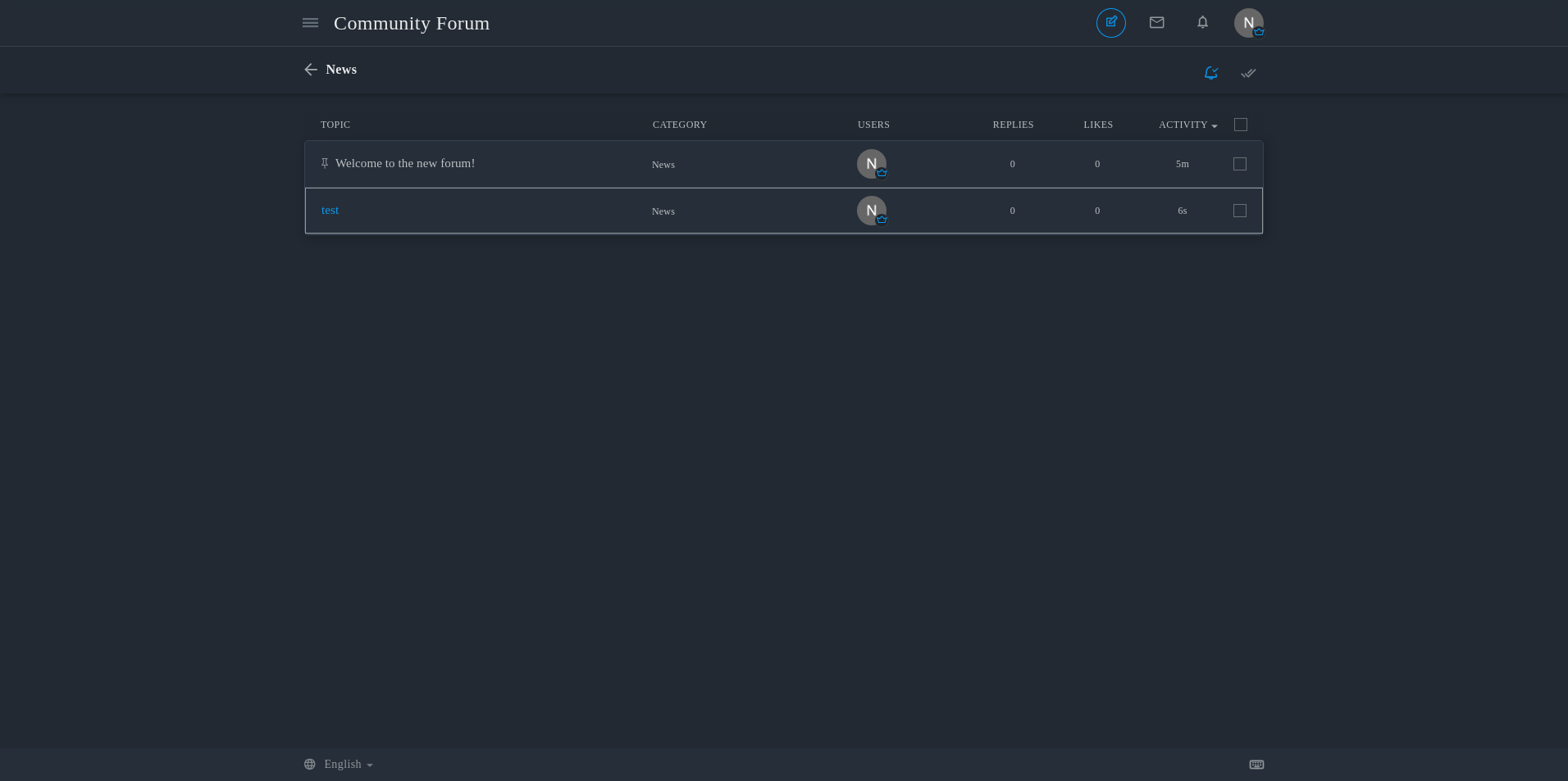
click at [338, 211] on link "test" at bounding box center [330, 209] width 17 height 13
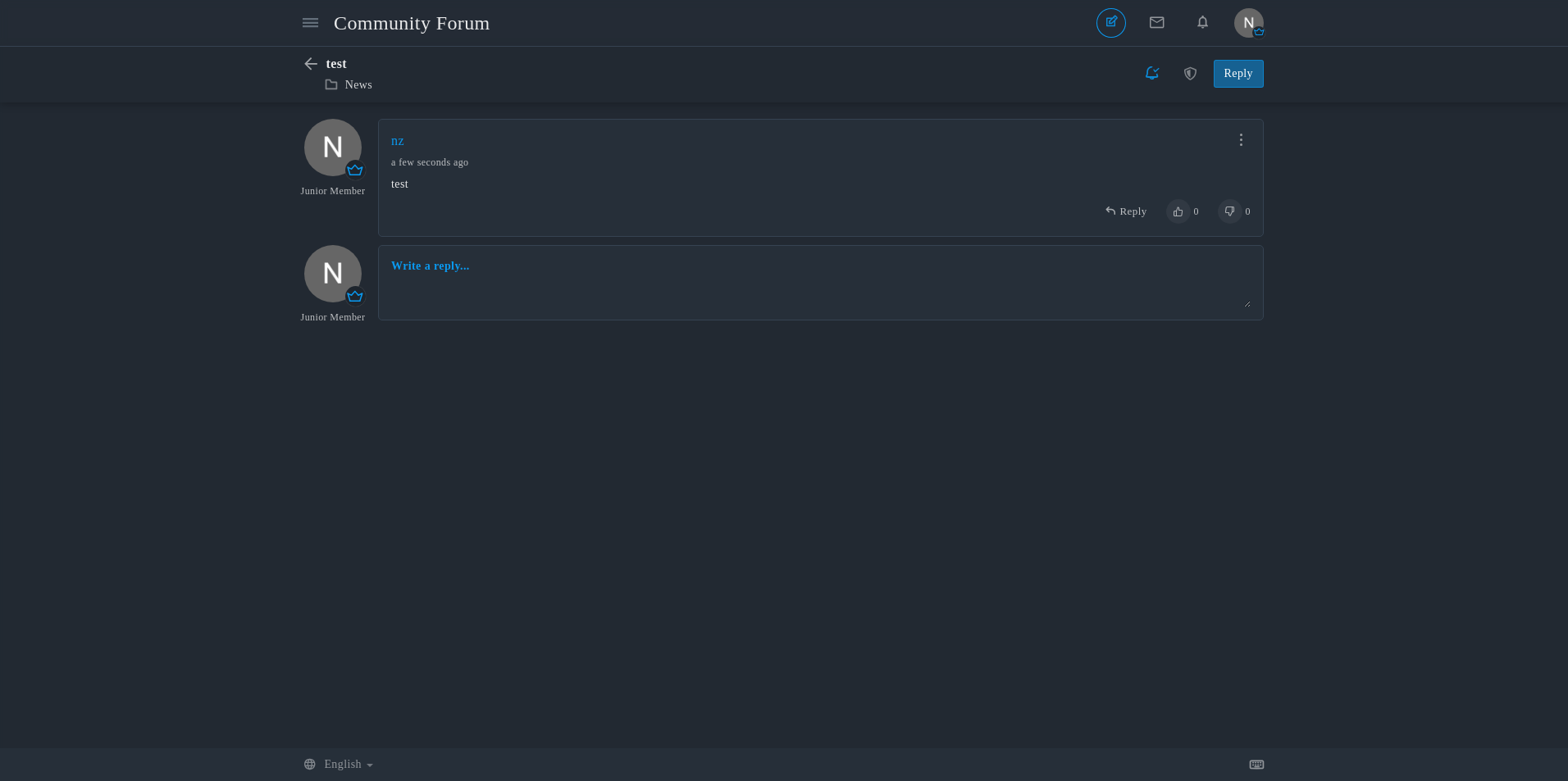
click at [304, 52] on div "test News Select Posts [GEOGRAPHIC_DATA] Lock Move Pin Reply" at bounding box center [784, 74] width 959 height 55
click at [353, 84] on link "News" at bounding box center [359, 84] width 27 height 12
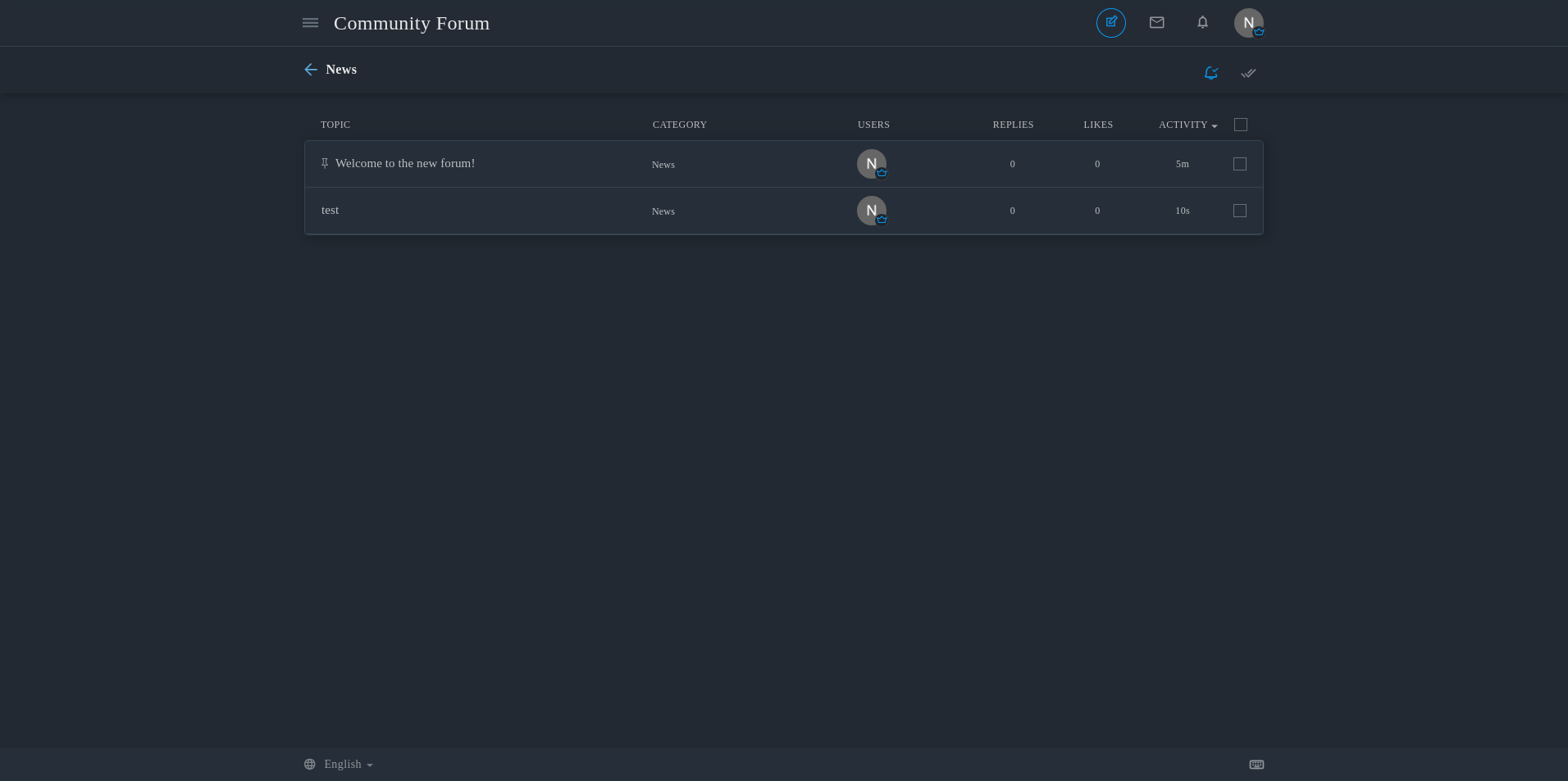
click at [319, 77] on icon at bounding box center [315, 70] width 21 height 14
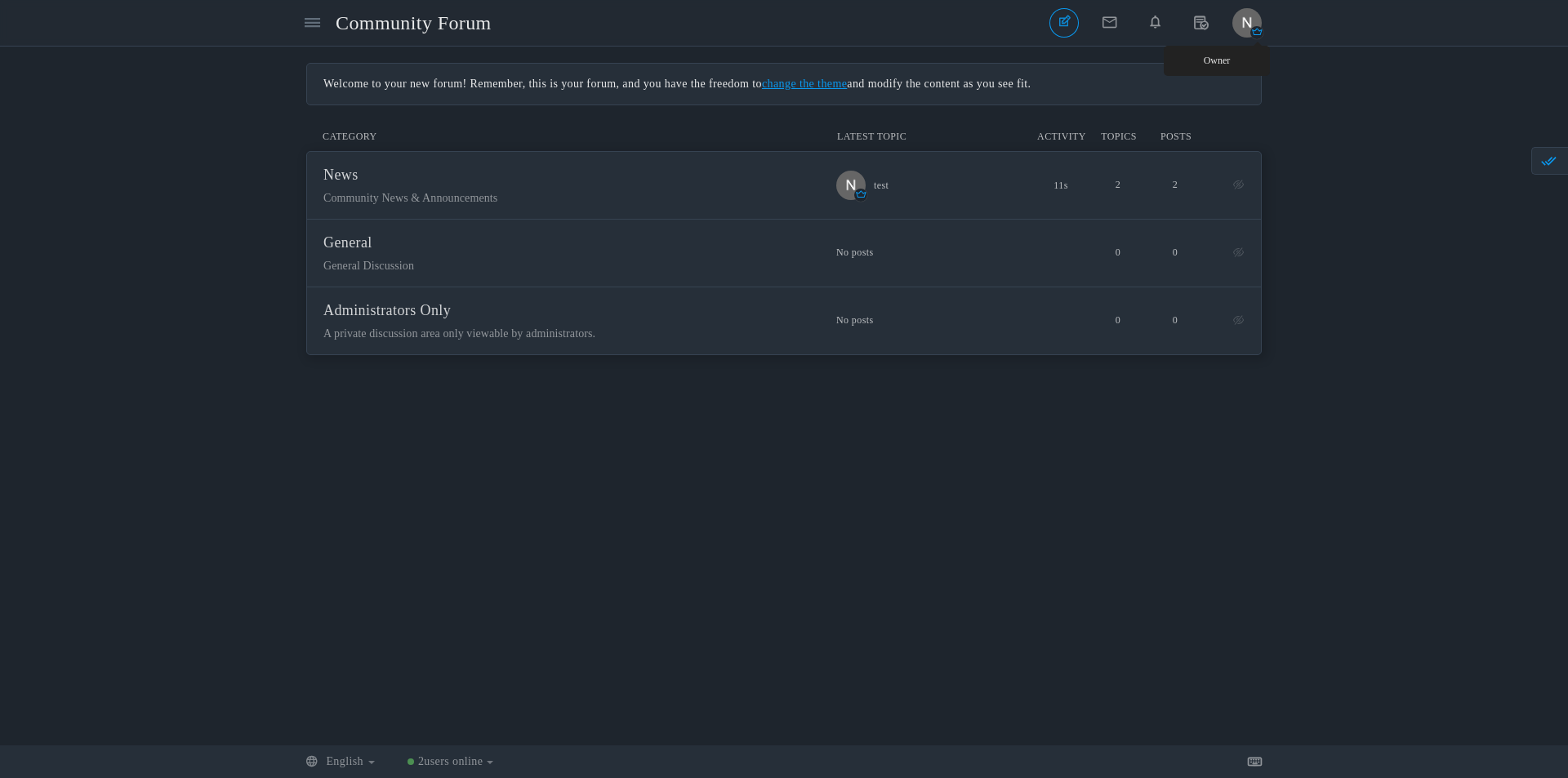
click at [1249, 21] on img "button" at bounding box center [1247, 23] width 30 height 30
click at [1210, 95] on link "Settings" at bounding box center [1193, 87] width 136 height 30
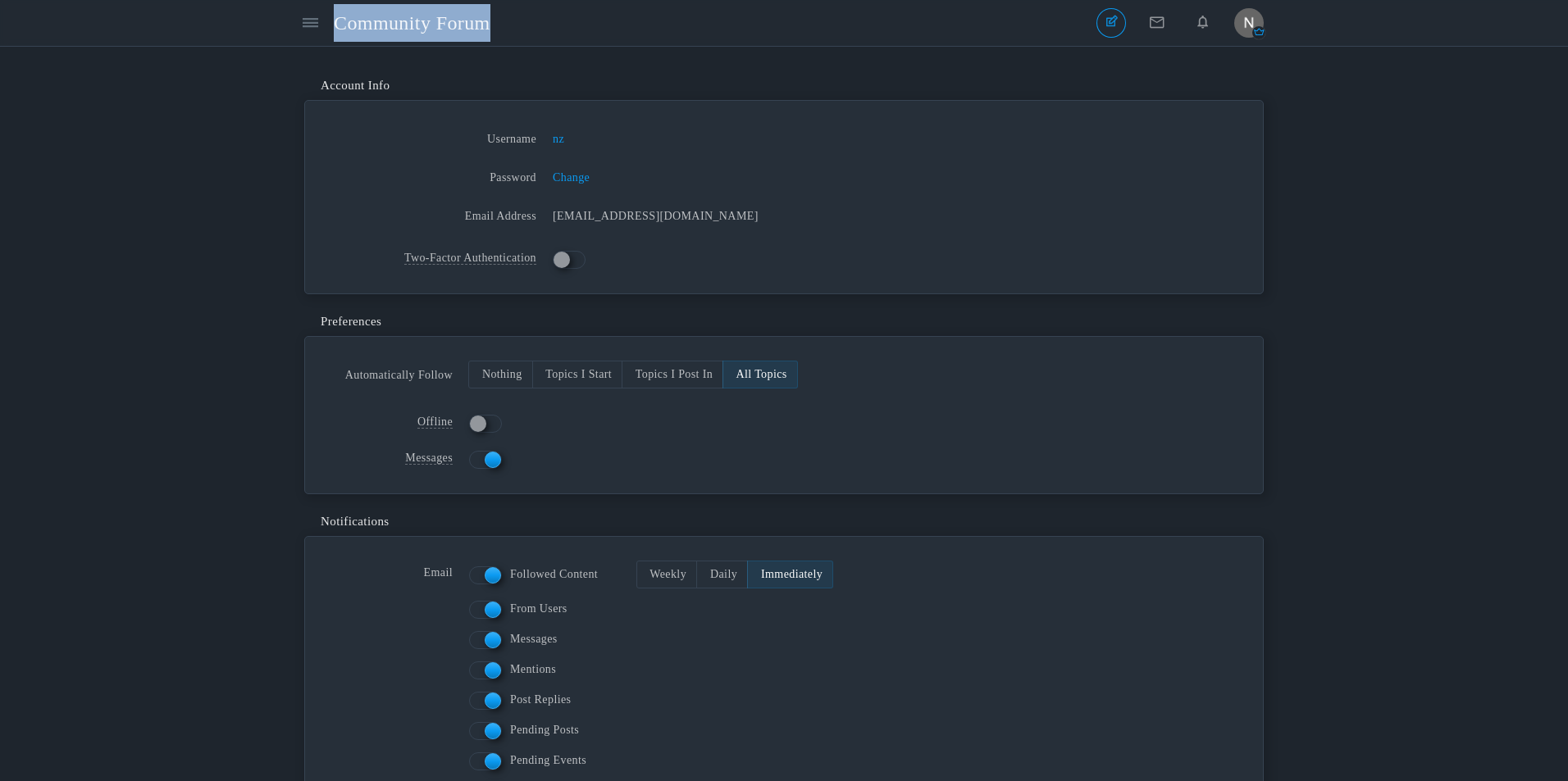
drag, startPoint x: 1269, startPoint y: 20, endPoint x: 1232, endPoint y: 21, distance: 37.0
click at [1255, 20] on header "Categories Members Community Forum Topics Topics Members" at bounding box center [784, 23] width 1568 height 47
click at [1245, 20] on img "button" at bounding box center [1248, 23] width 30 height 30
click at [1197, 119] on link "Edit Profile" at bounding box center [1195, 116] width 136 height 30
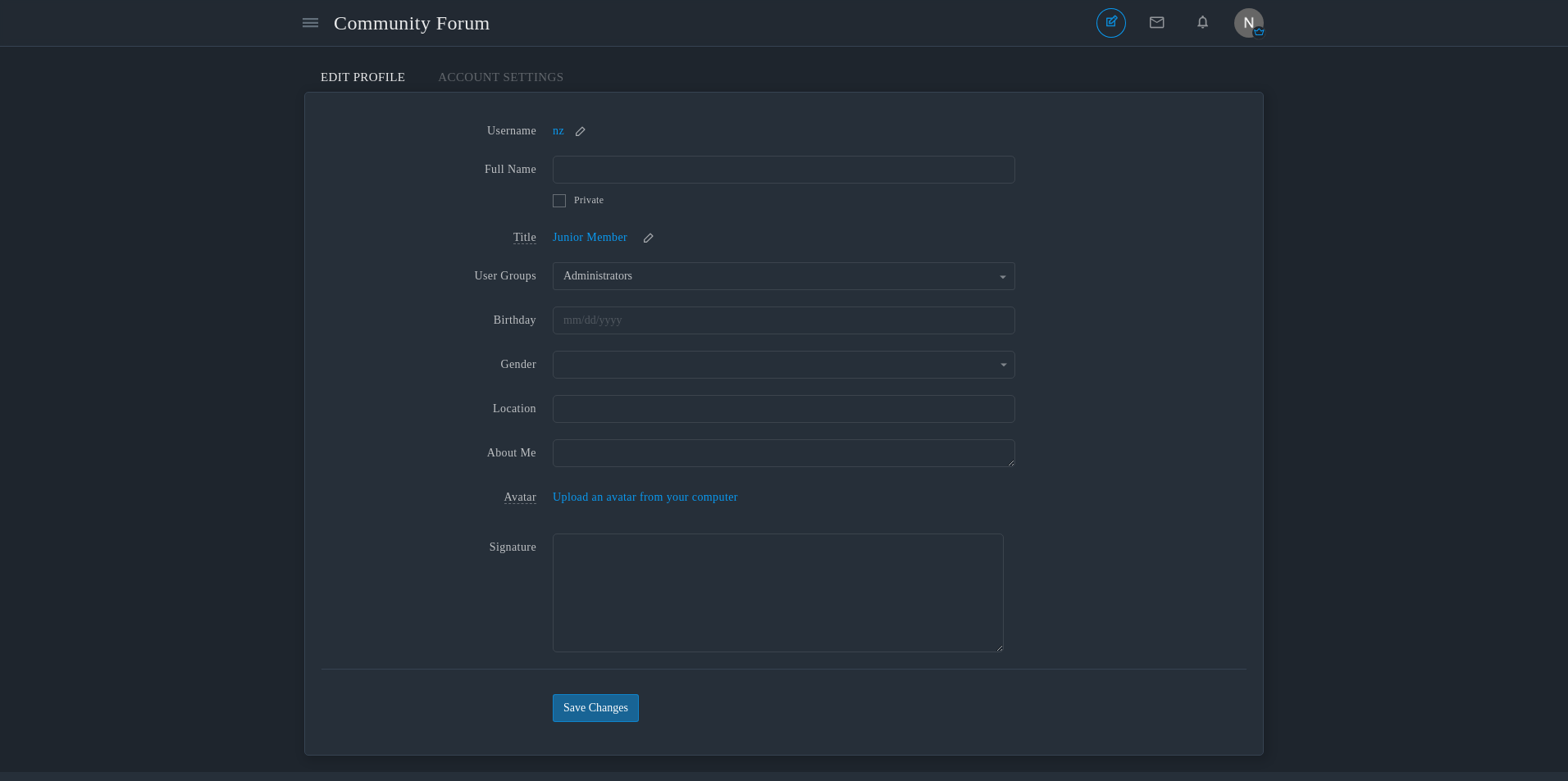
click at [1303, 223] on div "Messages are turned off. Enable them to send or receive messages. Enable Messag…" at bounding box center [784, 409] width 1568 height 693
click at [583, 130] on small at bounding box center [580, 130] width 26 height 11
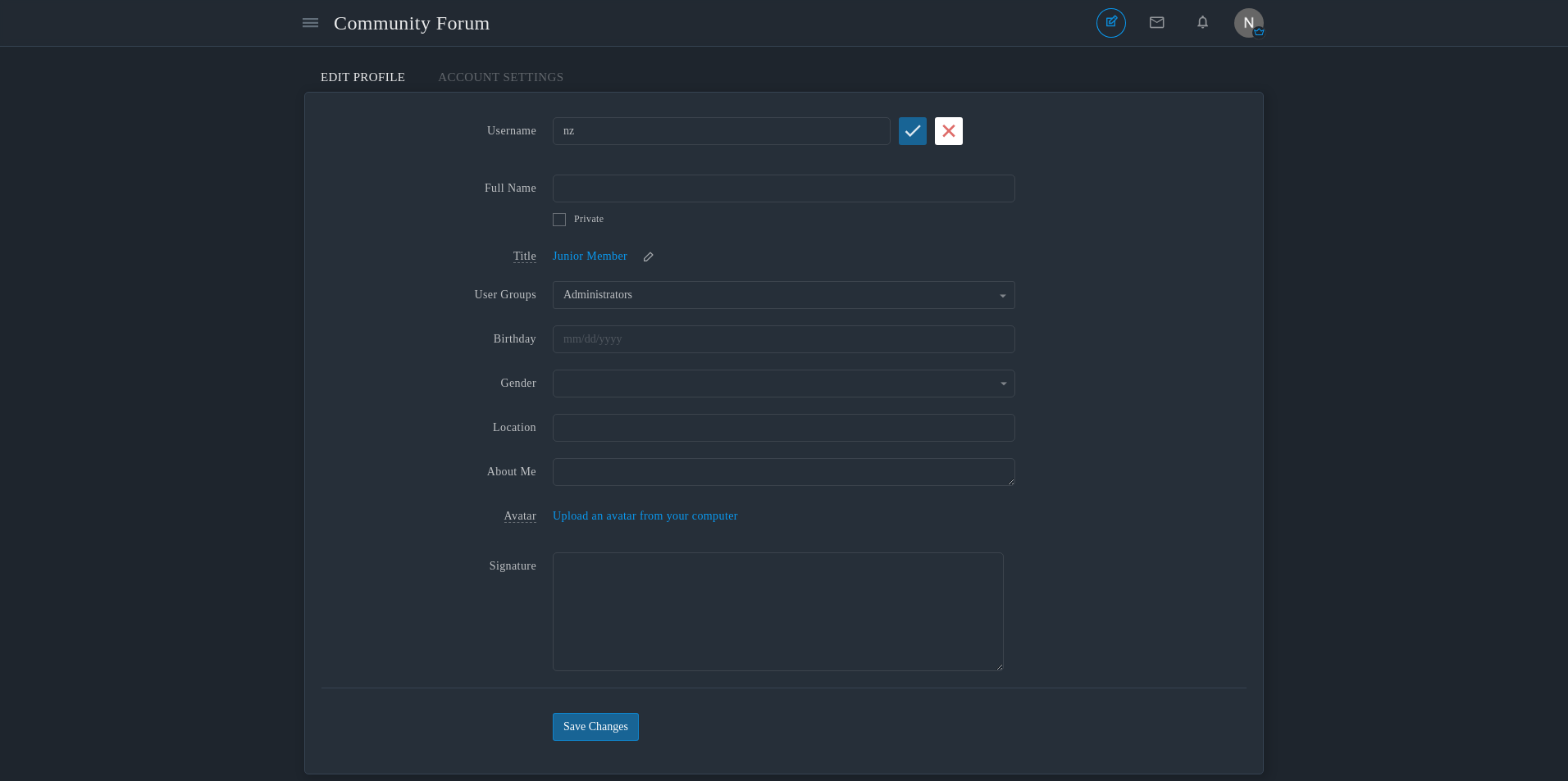
click at [584, 133] on input "nz" at bounding box center [721, 131] width 338 height 28
type input "n"
click at [903, 133] on button "submit" at bounding box center [912, 131] width 28 height 28
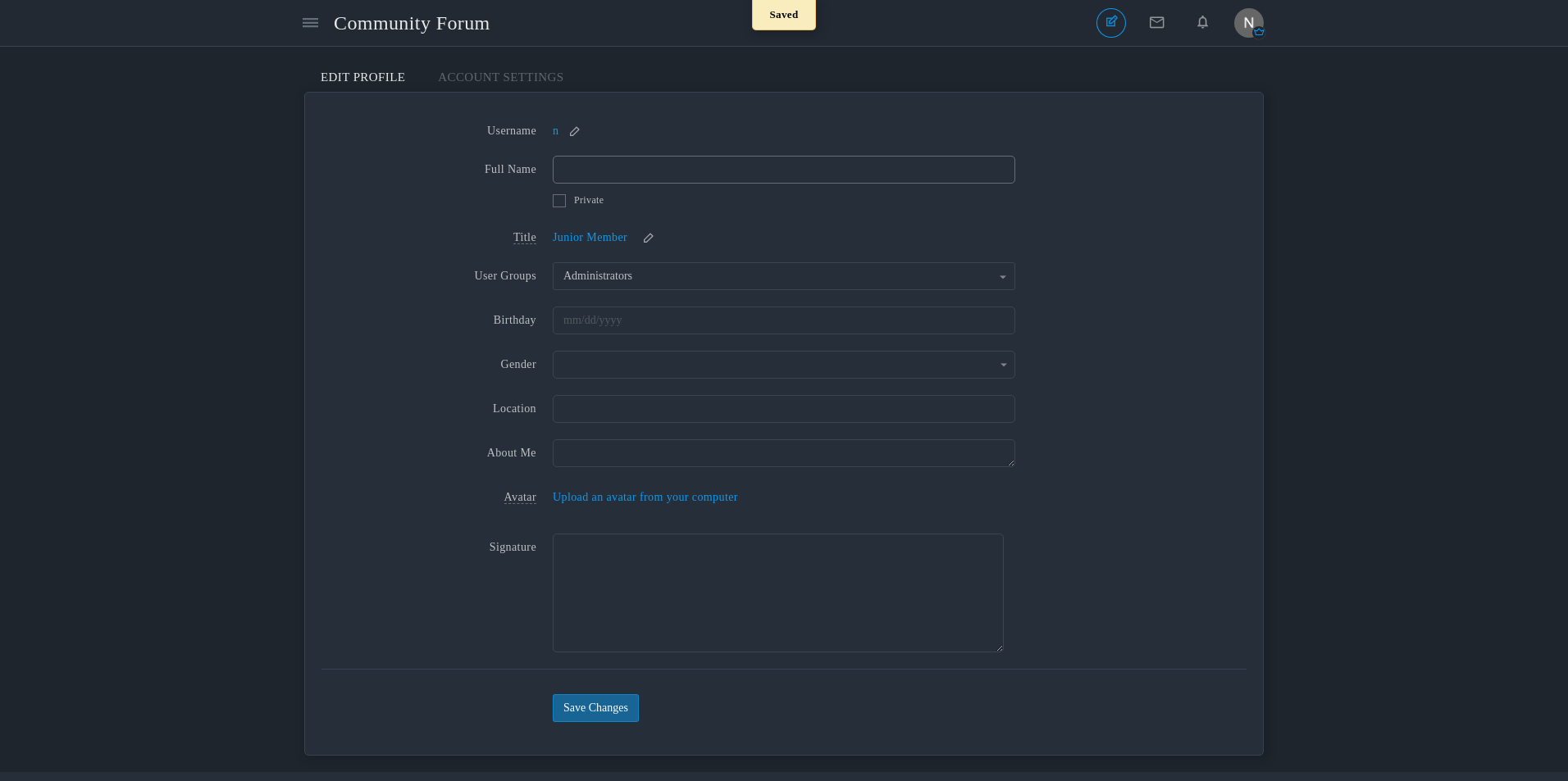
click at [682, 175] on input "Full Name" at bounding box center [784, 170] width 462 height 28
click at [448, 238] on label "Title" at bounding box center [437, 235] width 231 height 22
click at [654, 234] on small at bounding box center [648, 237] width 26 height 11
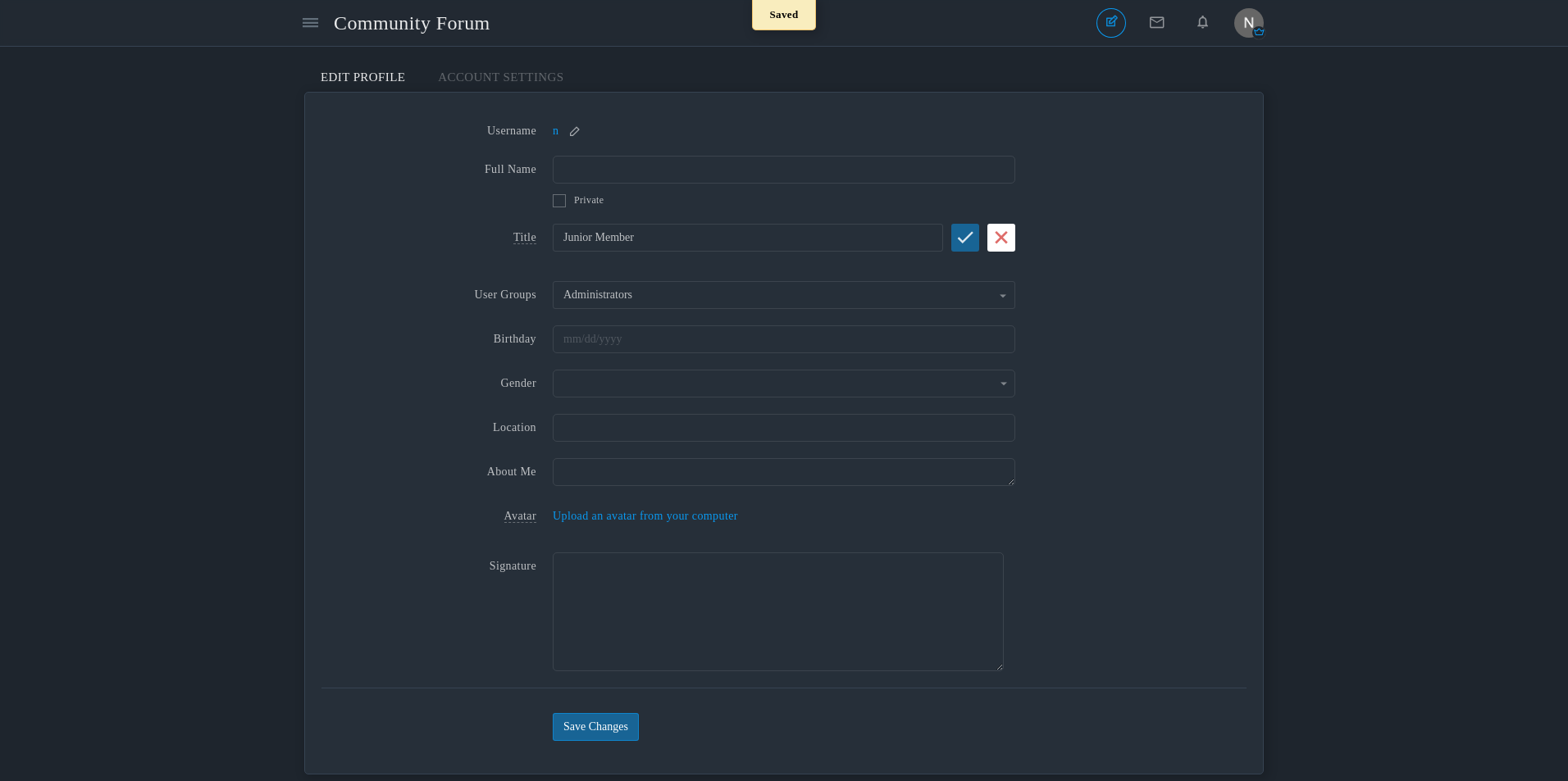
drag, startPoint x: 657, startPoint y: 242, endPoint x: 502, endPoint y: 244, distance: 155.0
click at [506, 243] on div "Title Junior Member Junior Member Junior Member" at bounding box center [784, 249] width 925 height 49
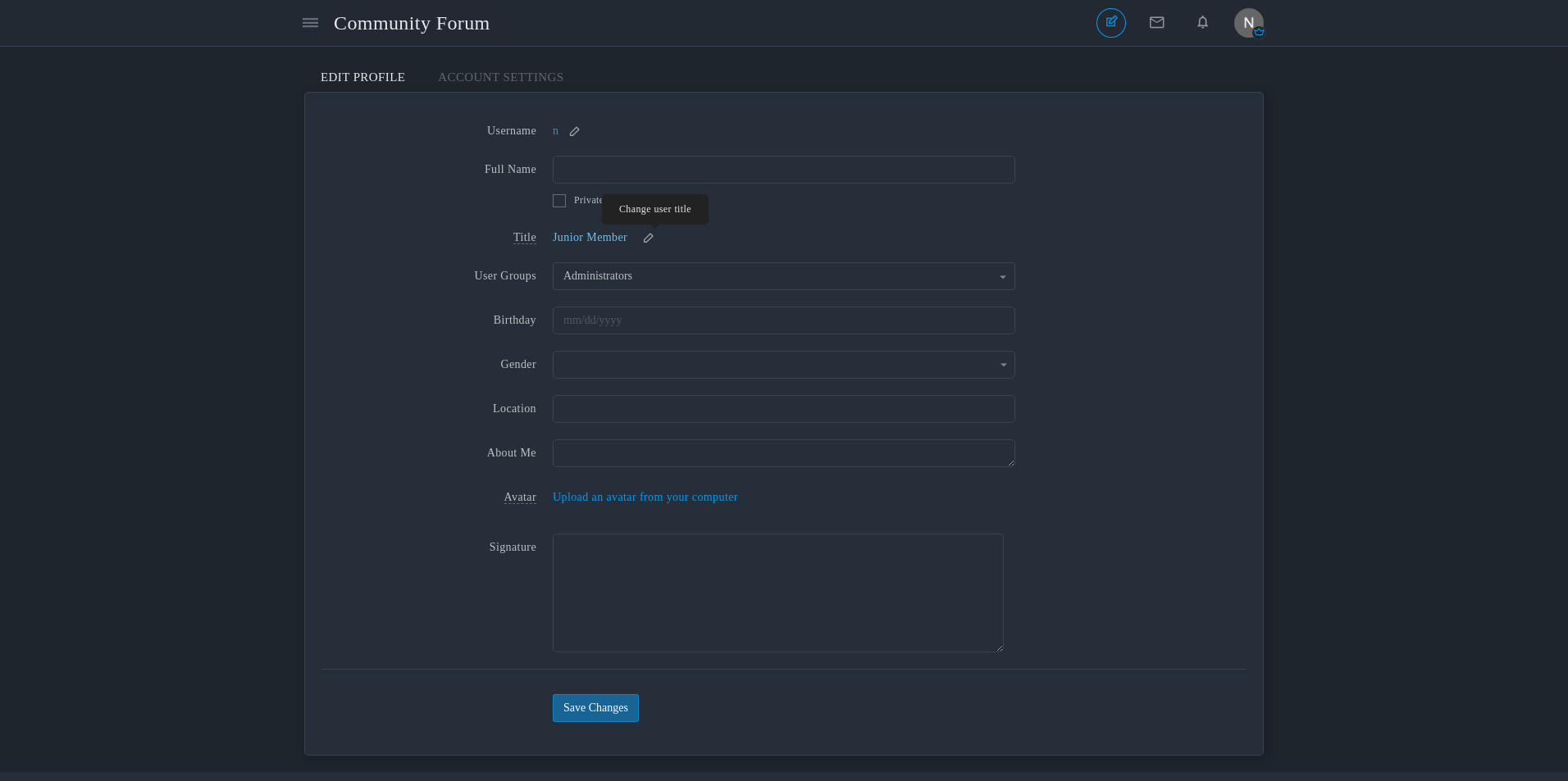
click at [645, 238] on small at bounding box center [648, 237] width 26 height 11
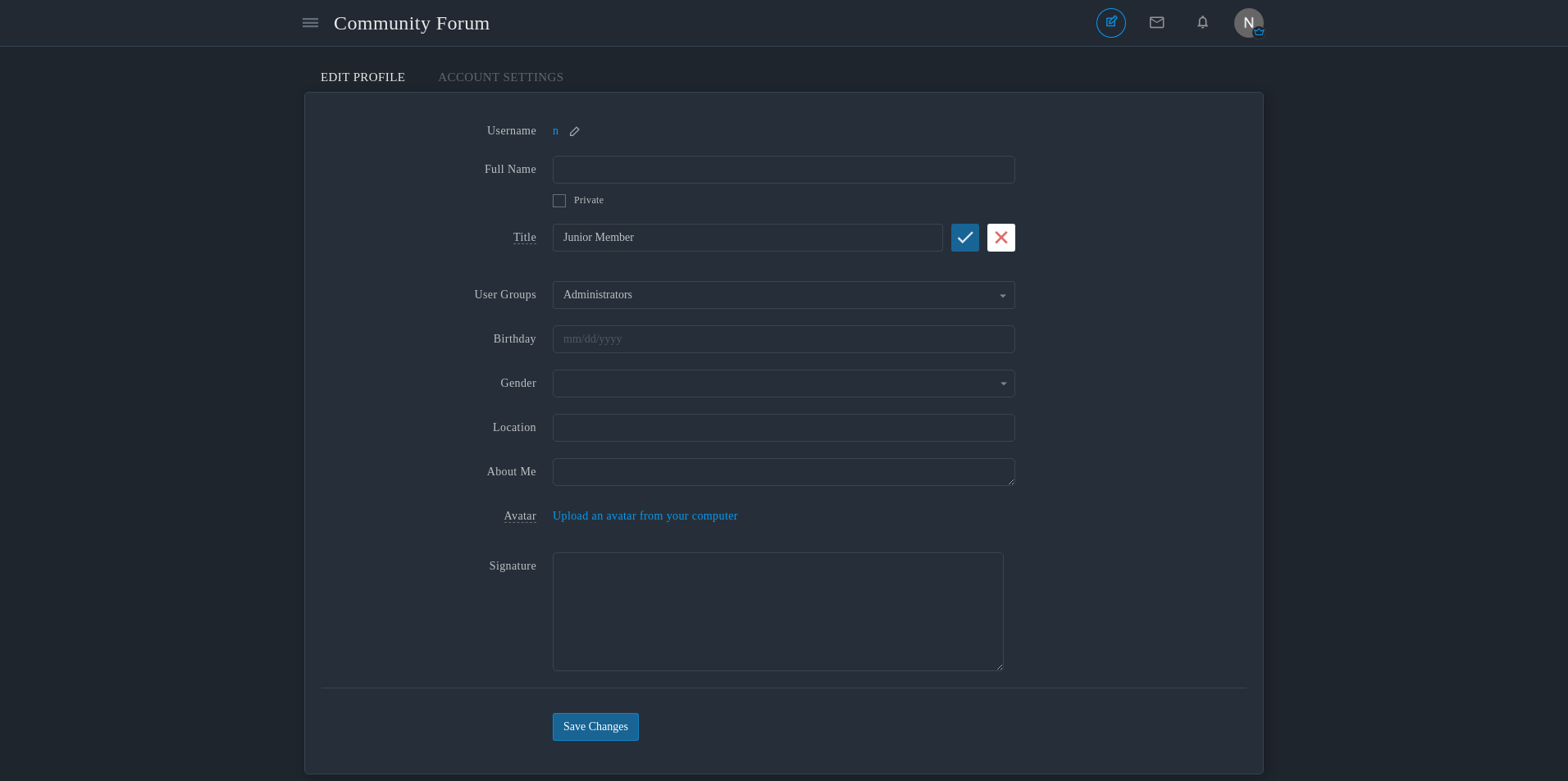
type input "Junior"
type input "OWNER/DEV"
drag, startPoint x: 962, startPoint y: 240, endPoint x: 931, endPoint y: 249, distance: 32.3
click at [962, 240] on icon "submit" at bounding box center [965, 237] width 17 height 14
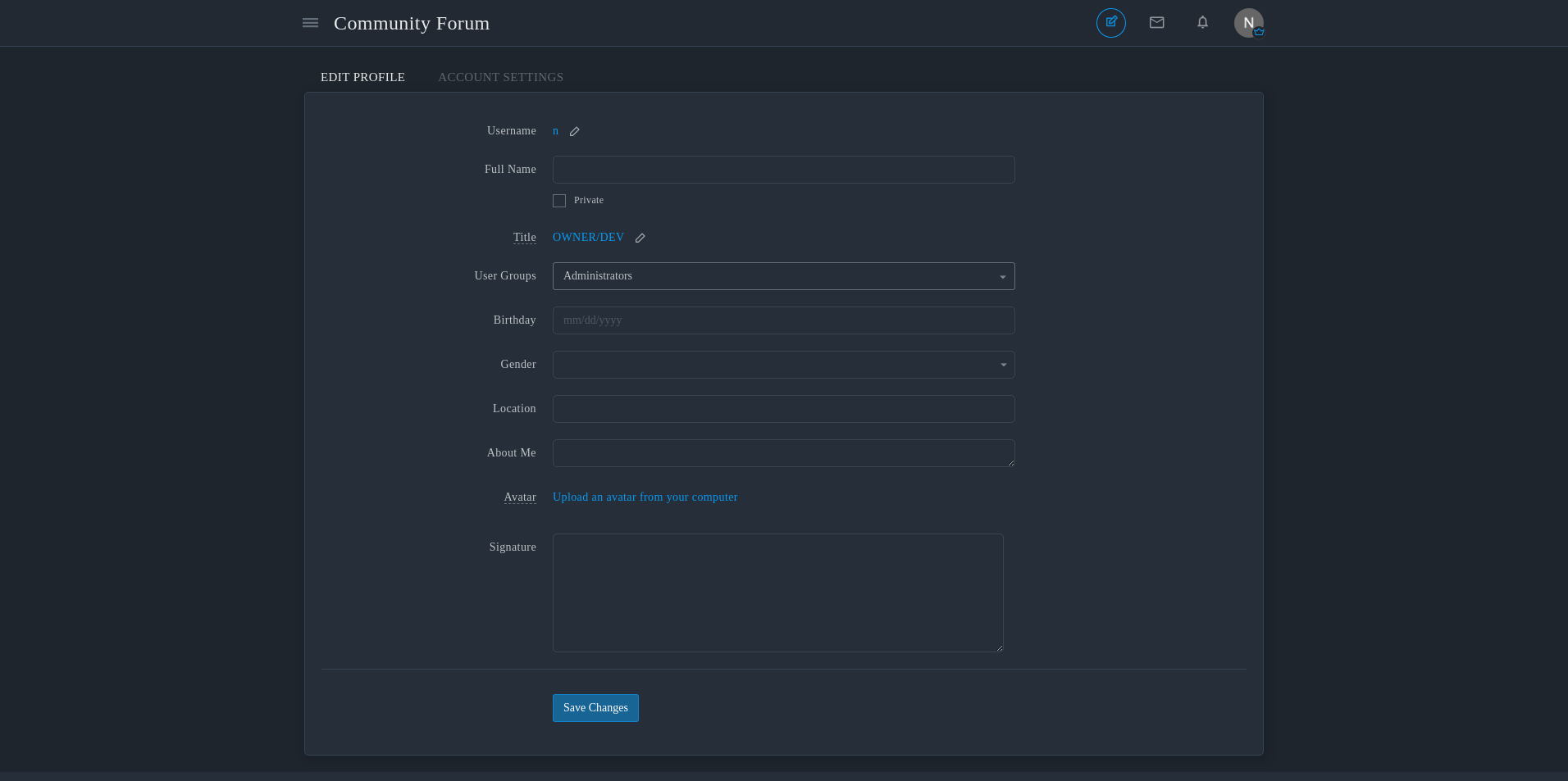
click at [813, 281] on button "Administrators" at bounding box center [784, 276] width 462 height 28
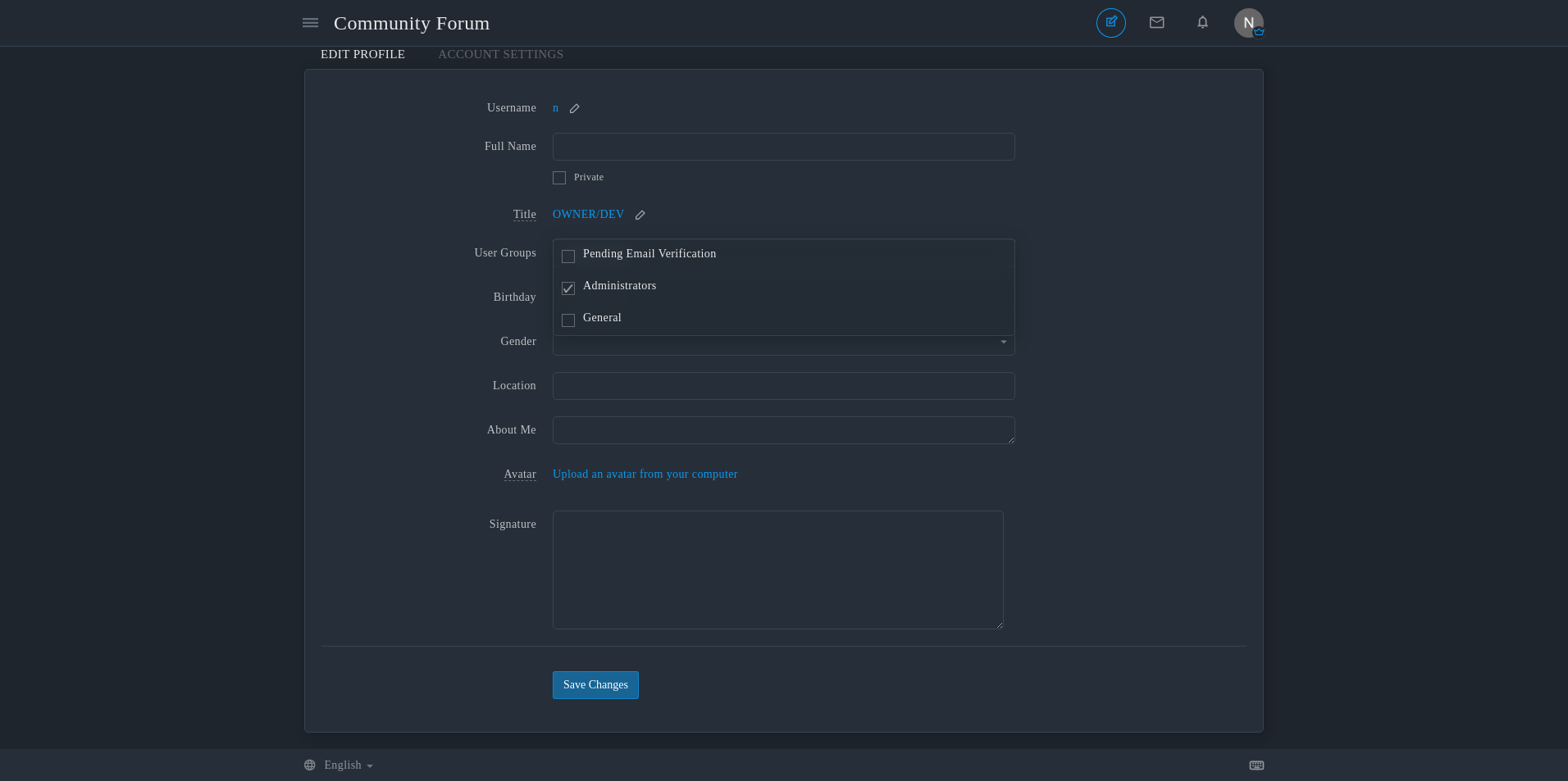
scroll to position [24, 0]
click at [386, 273] on div "User Groups Pending Email Verification Administrators General Administrators Pe…" at bounding box center [784, 257] width 925 height 36
click at [585, 338] on input "text" at bounding box center [784, 341] width 462 height 28
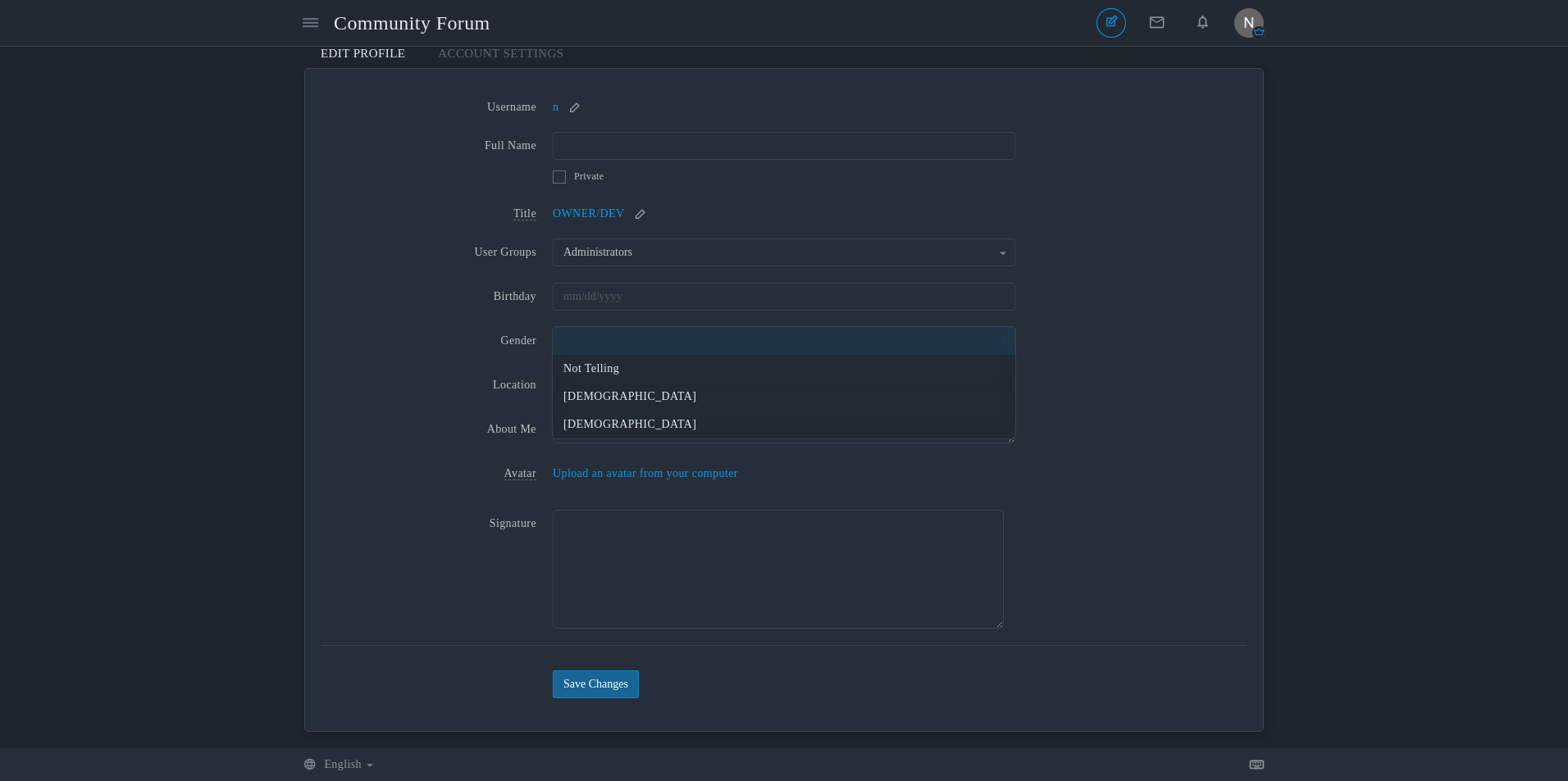
click at [599, 338] on li at bounding box center [784, 341] width 462 height 28
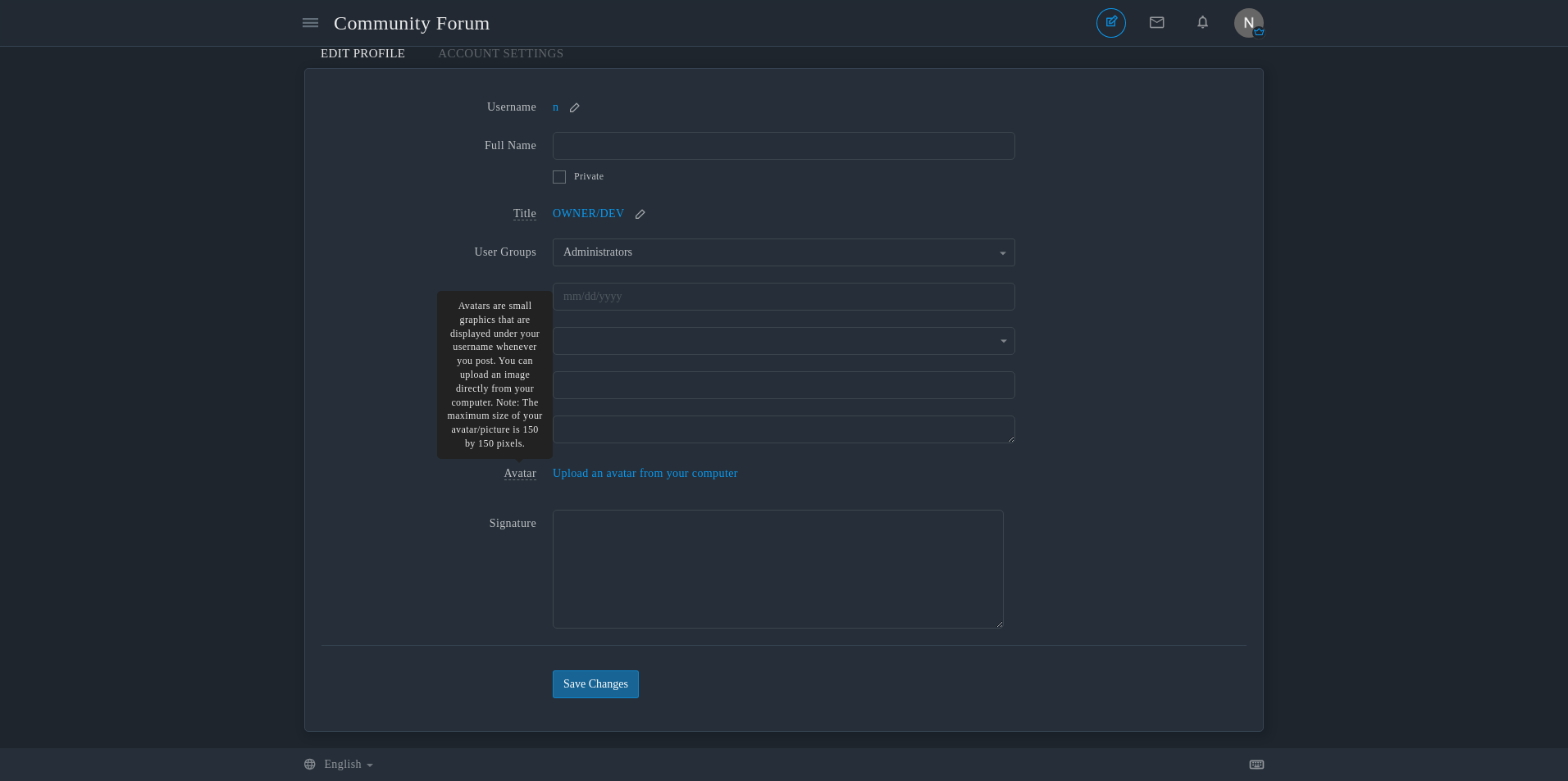
click at [531, 473] on span "Avatar" at bounding box center [520, 473] width 32 height 13
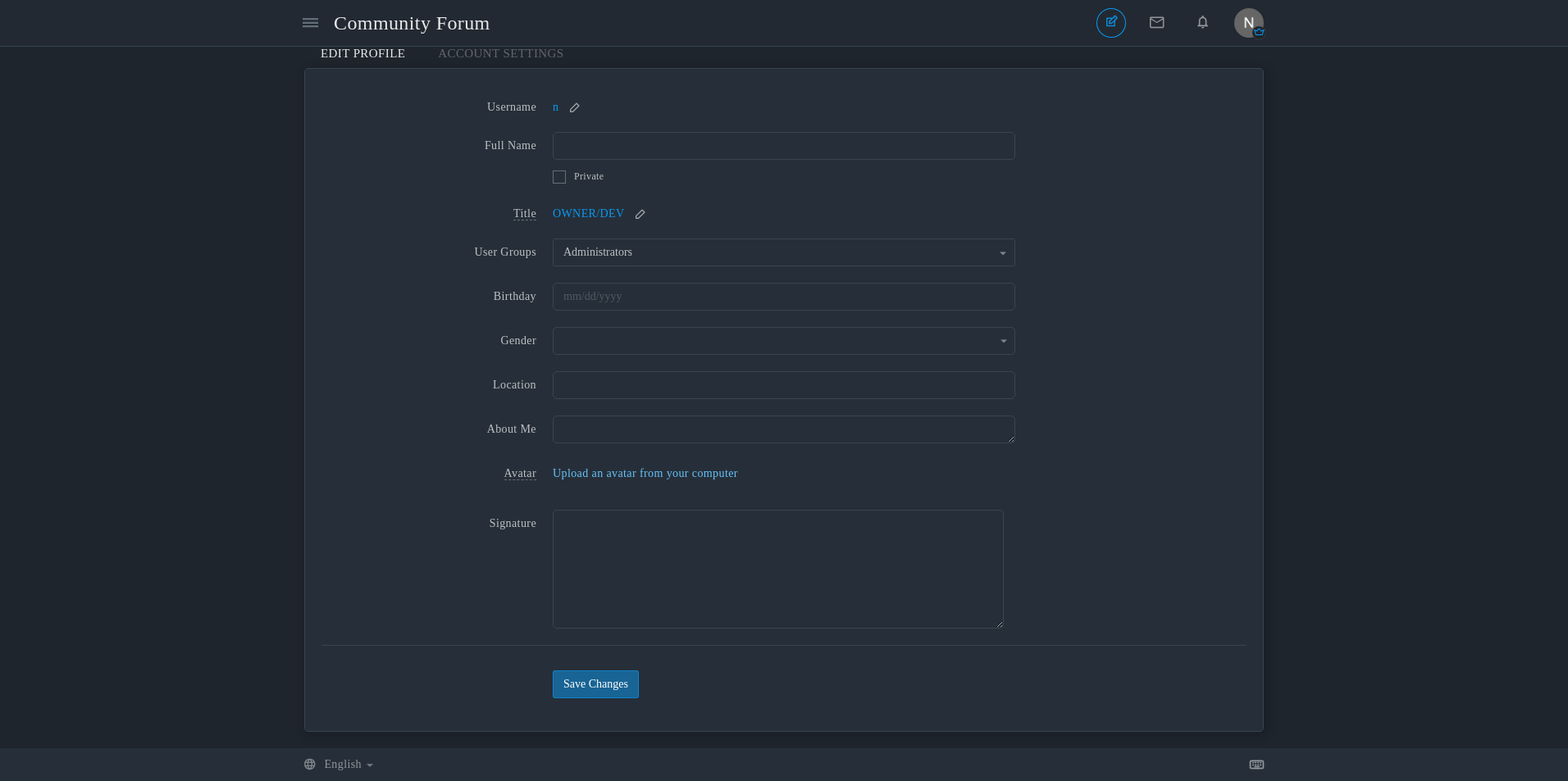
click at [605, 478] on span "Upload an avatar from your computer" at bounding box center [645, 473] width 185 height 12
type input "C:\fakepath\Bevos-Work-2.png"
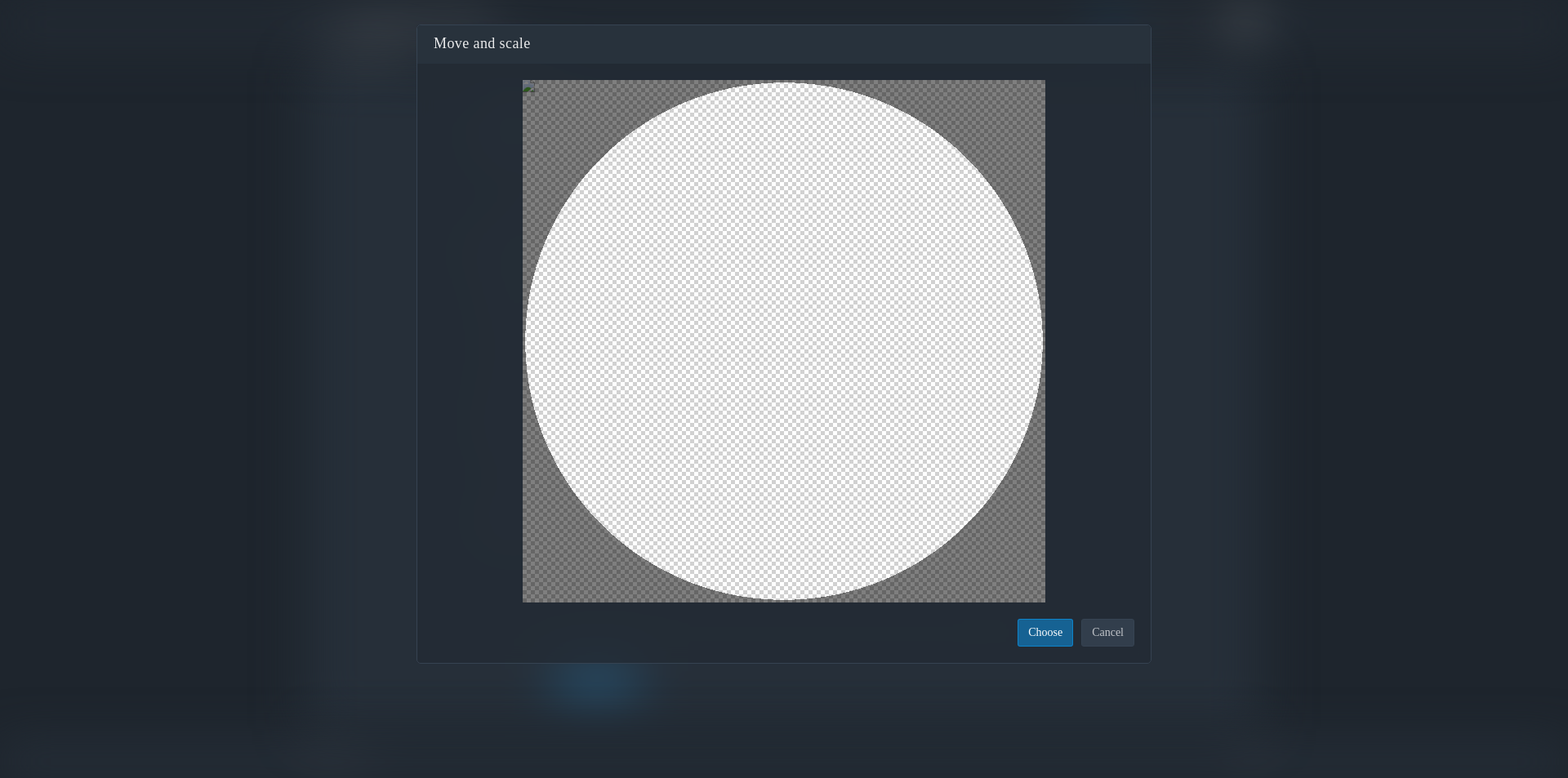
click at [1035, 630] on button "Choose" at bounding box center [1045, 633] width 55 height 28
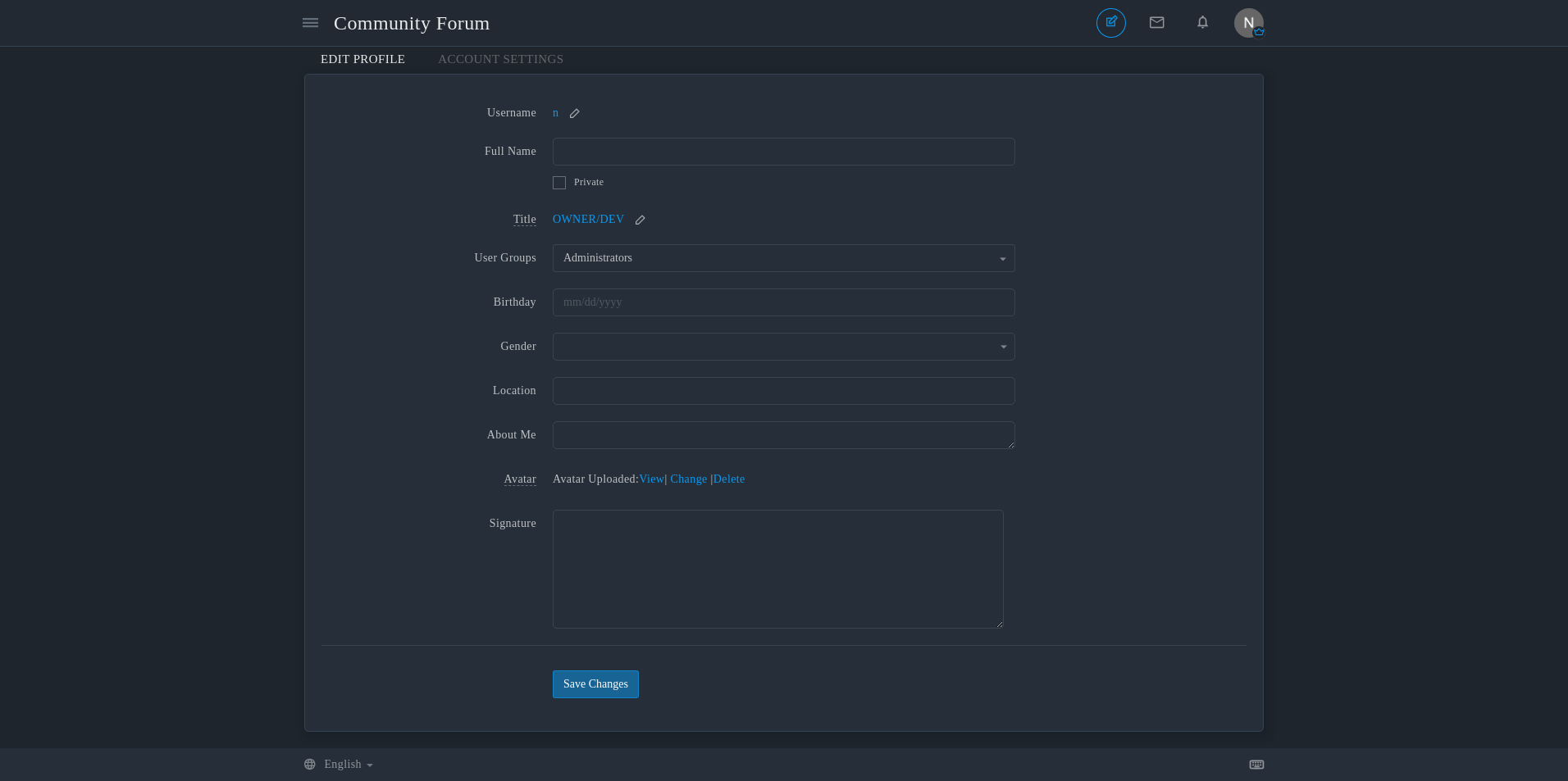
scroll to position [18, 0]
click at [604, 691] on button "Save Changes" at bounding box center [595, 685] width 86 height 28
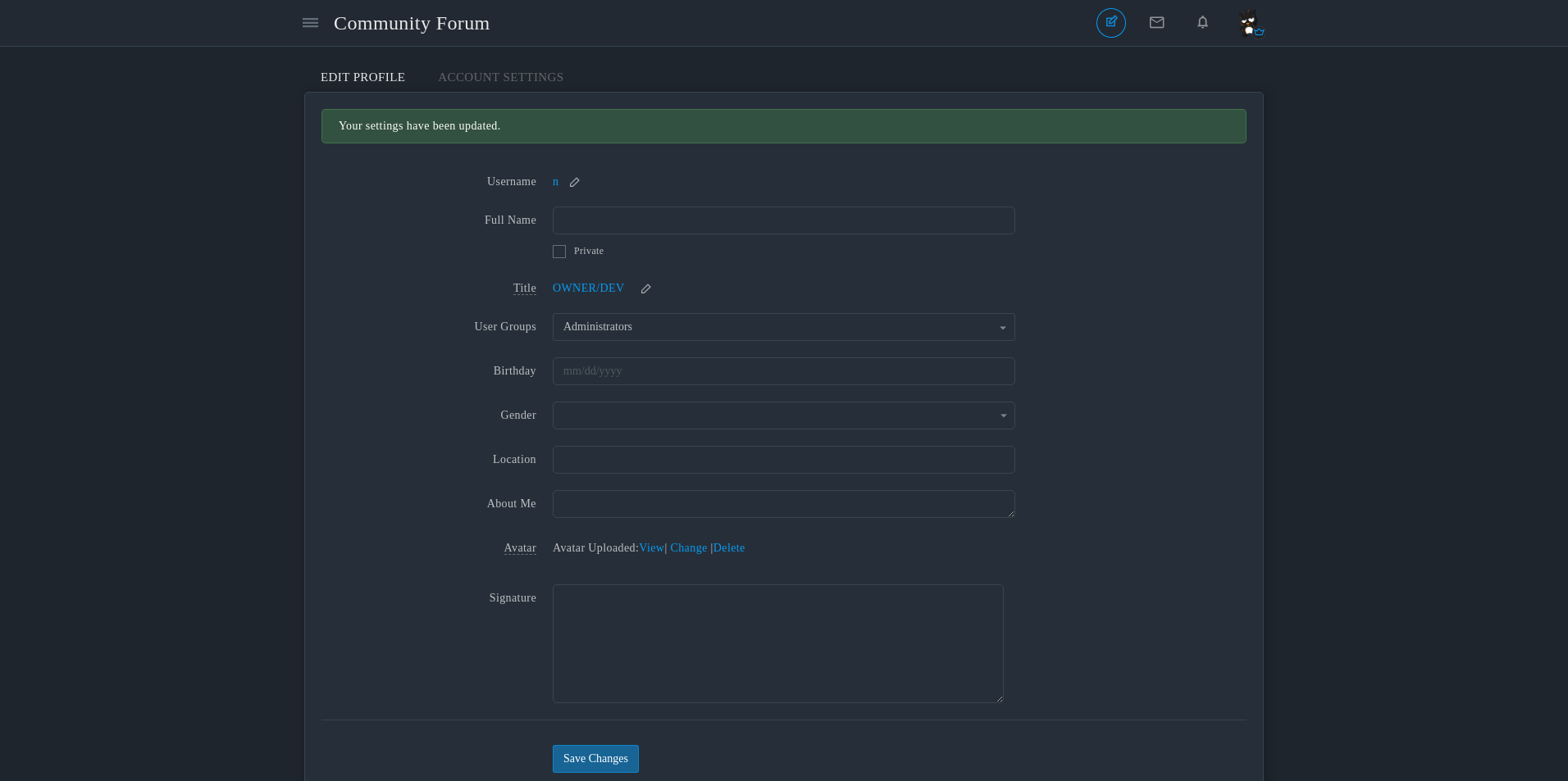
click at [1251, 24] on img "button" at bounding box center [1248, 23] width 30 height 30
click at [1219, 54] on link "Profile n" at bounding box center [1195, 57] width 136 height 30
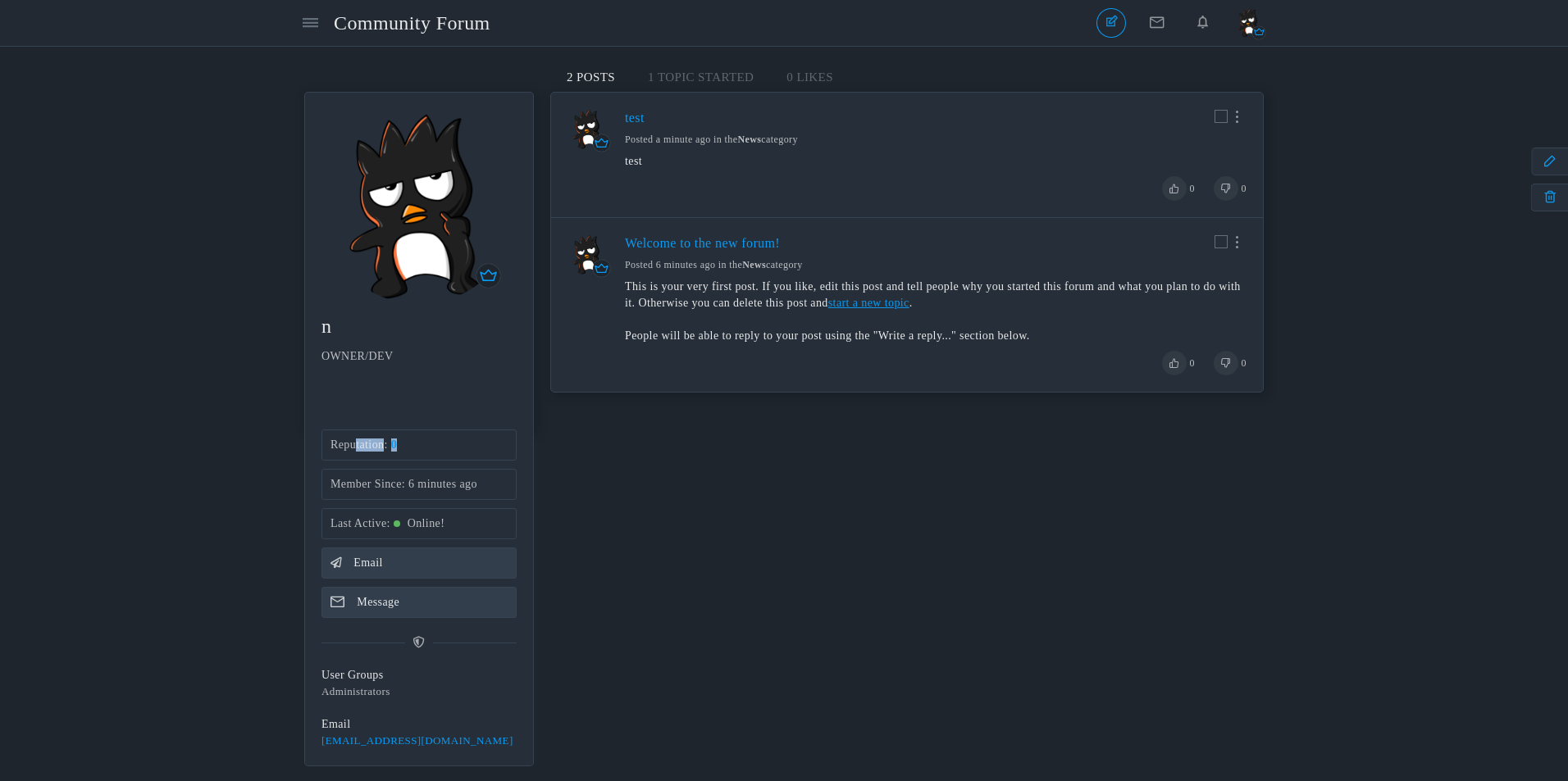
drag, startPoint x: 418, startPoint y: 443, endPoint x: 356, endPoint y: 443, distance: 62.0
click at [356, 443] on li "Reputation 0" at bounding box center [419, 445] width 195 height 32
click at [356, 443] on span "Reputation" at bounding box center [361, 444] width 61 height 12
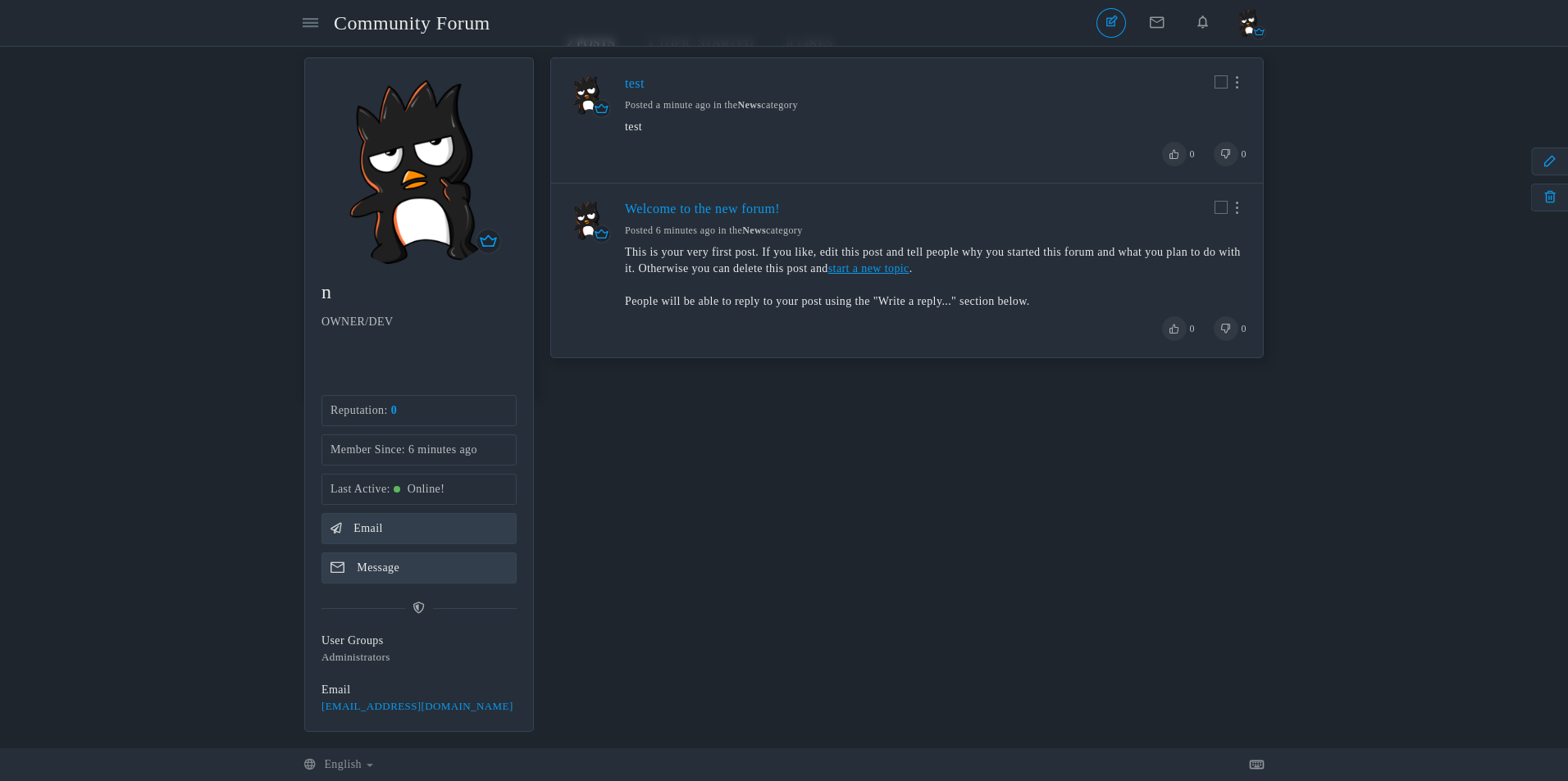
scroll to position [47, 0]
